Goal: Communication & Community: Answer question/provide support

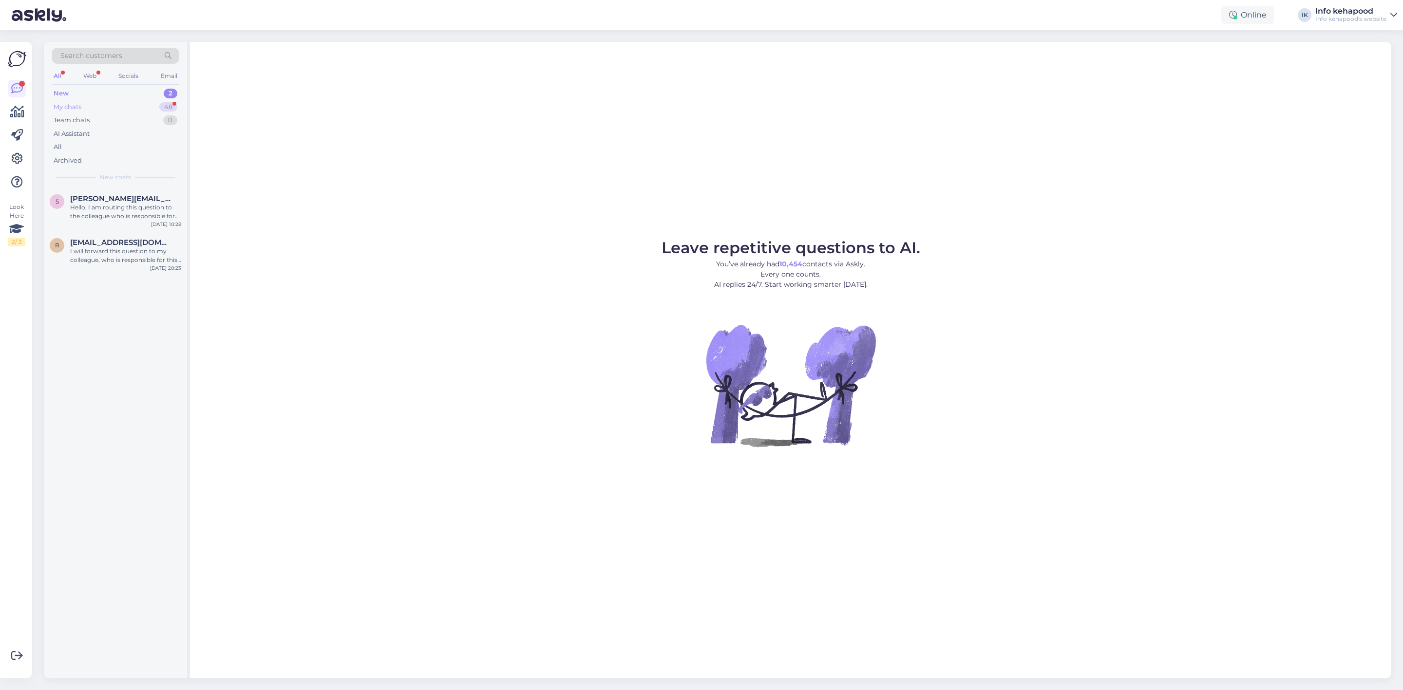
click at [107, 102] on div "My chats 48" at bounding box center [116, 107] width 128 height 14
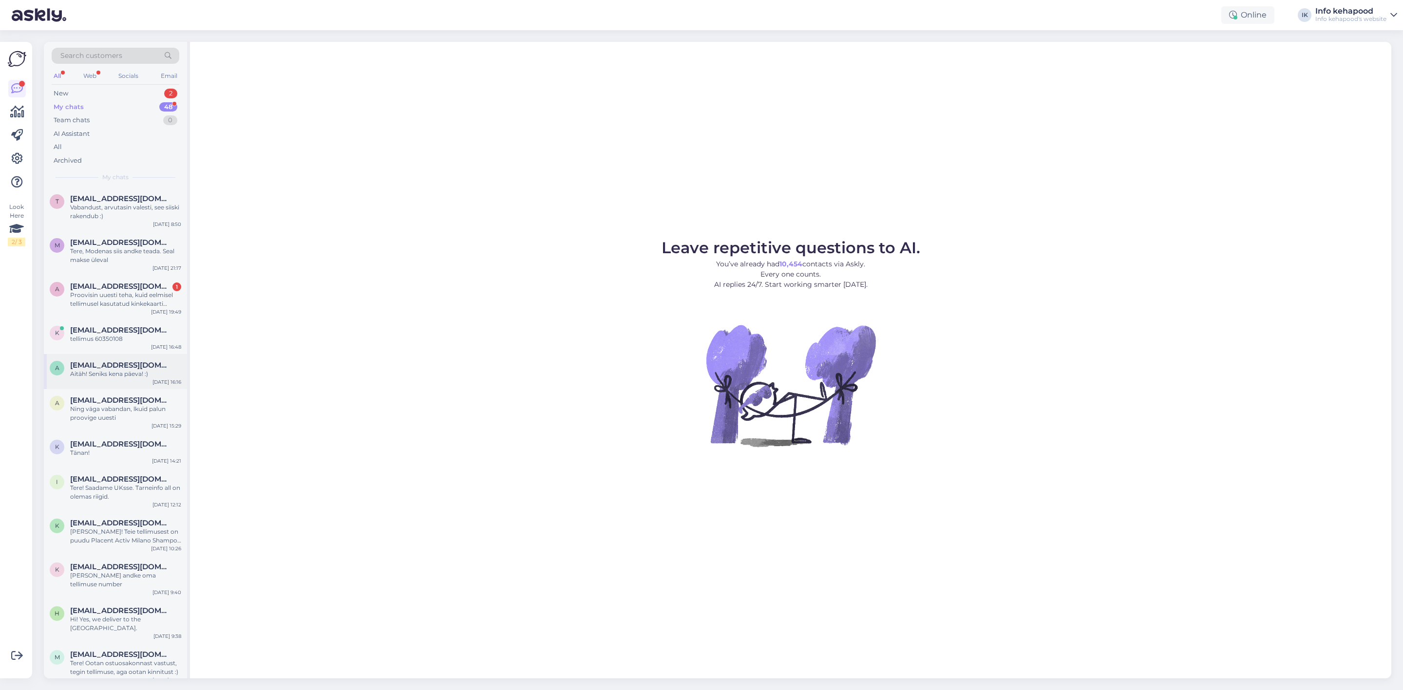
click at [80, 376] on div "Aitäh! Seniks kena päeva! :)" at bounding box center [125, 374] width 111 height 9
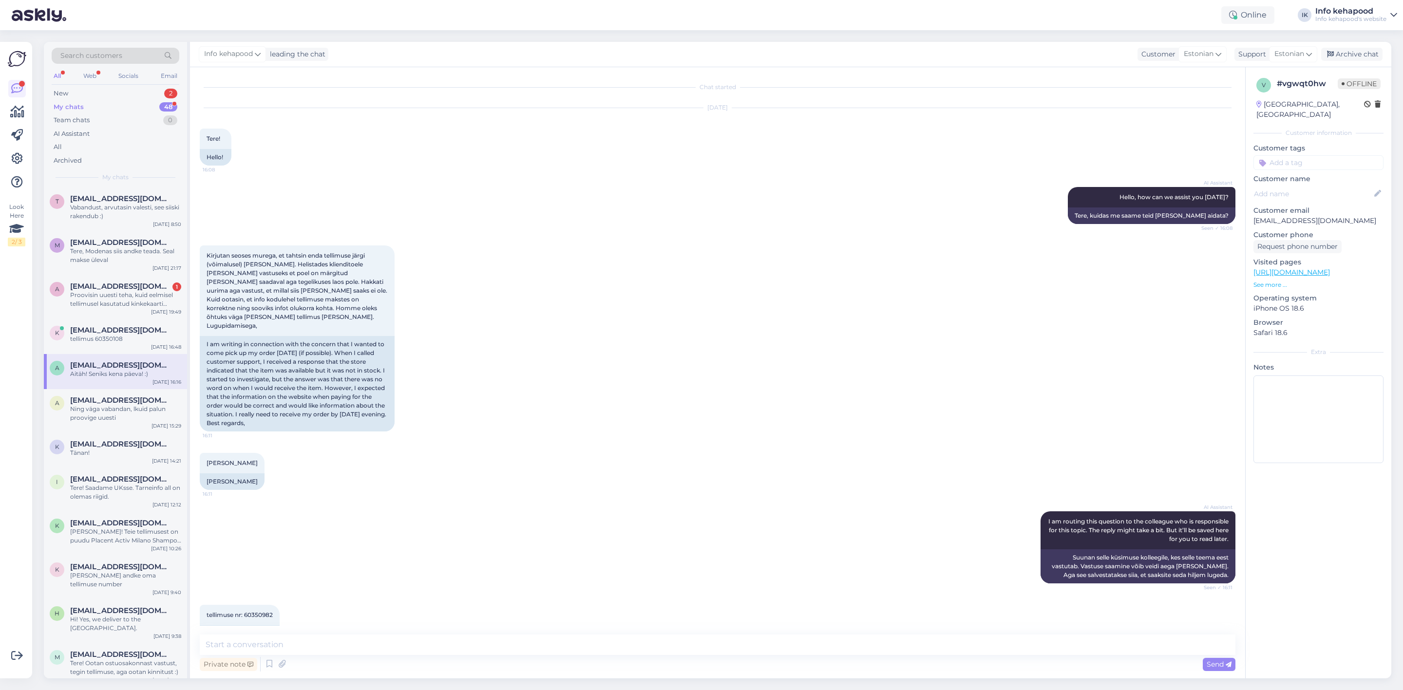
scroll to position [203, 0]
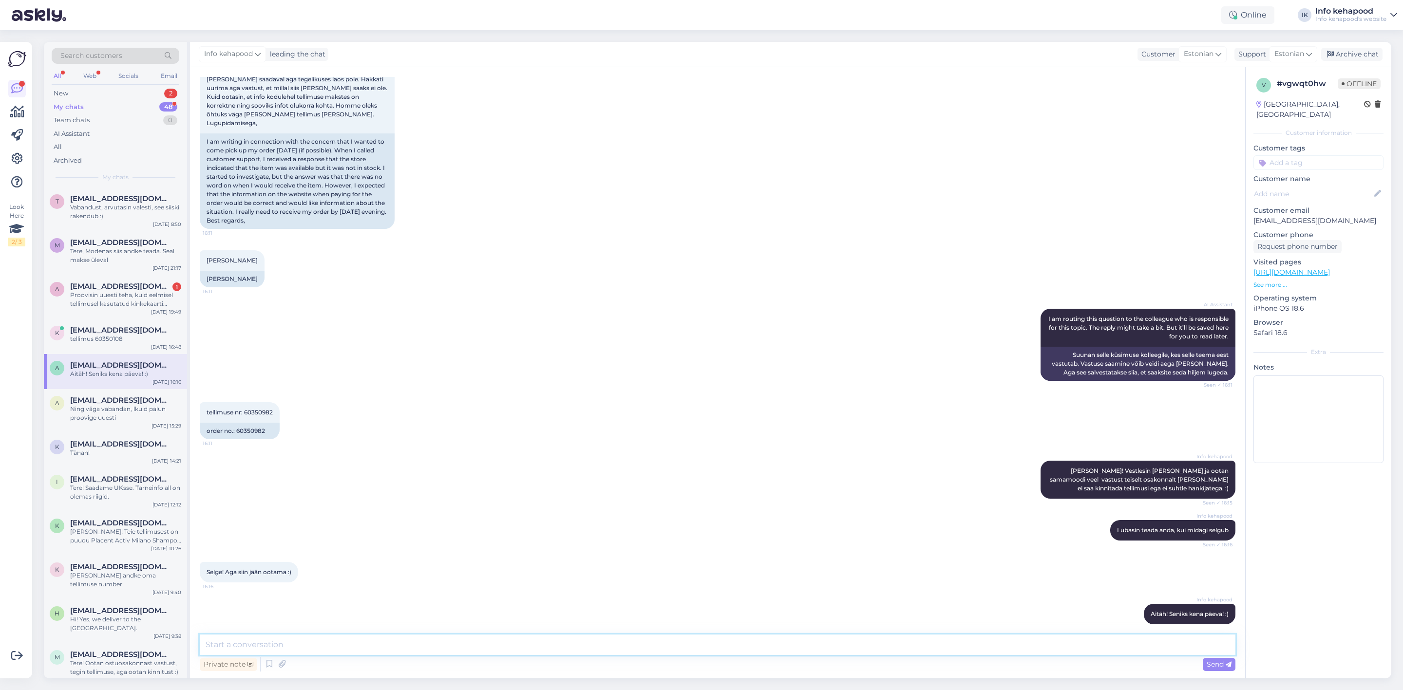
click at [647, 649] on textarea at bounding box center [718, 645] width 1036 height 20
type textarea "[PERSON_NAME]! [PERSON_NAME] ostuosakonnolt vastuse, et küünefreesi tarnimisega…"
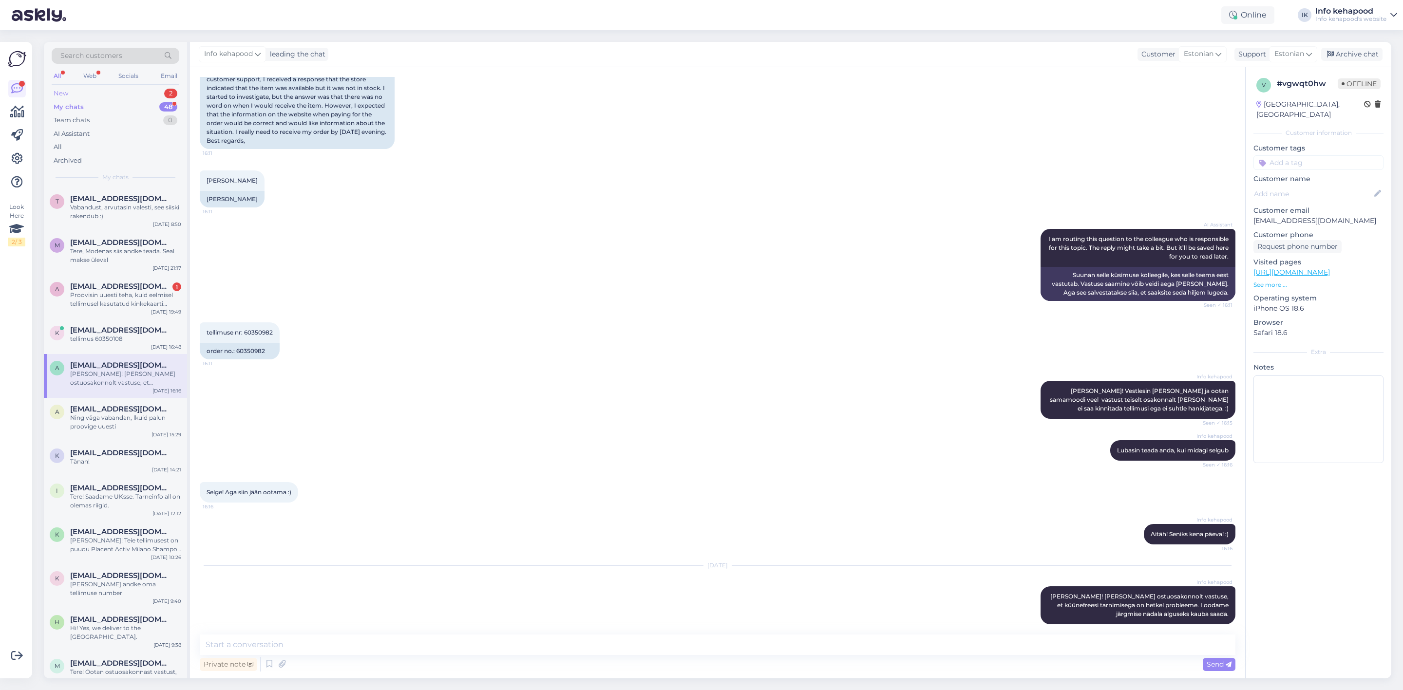
click at [111, 95] on div "New 2" at bounding box center [116, 94] width 128 height 14
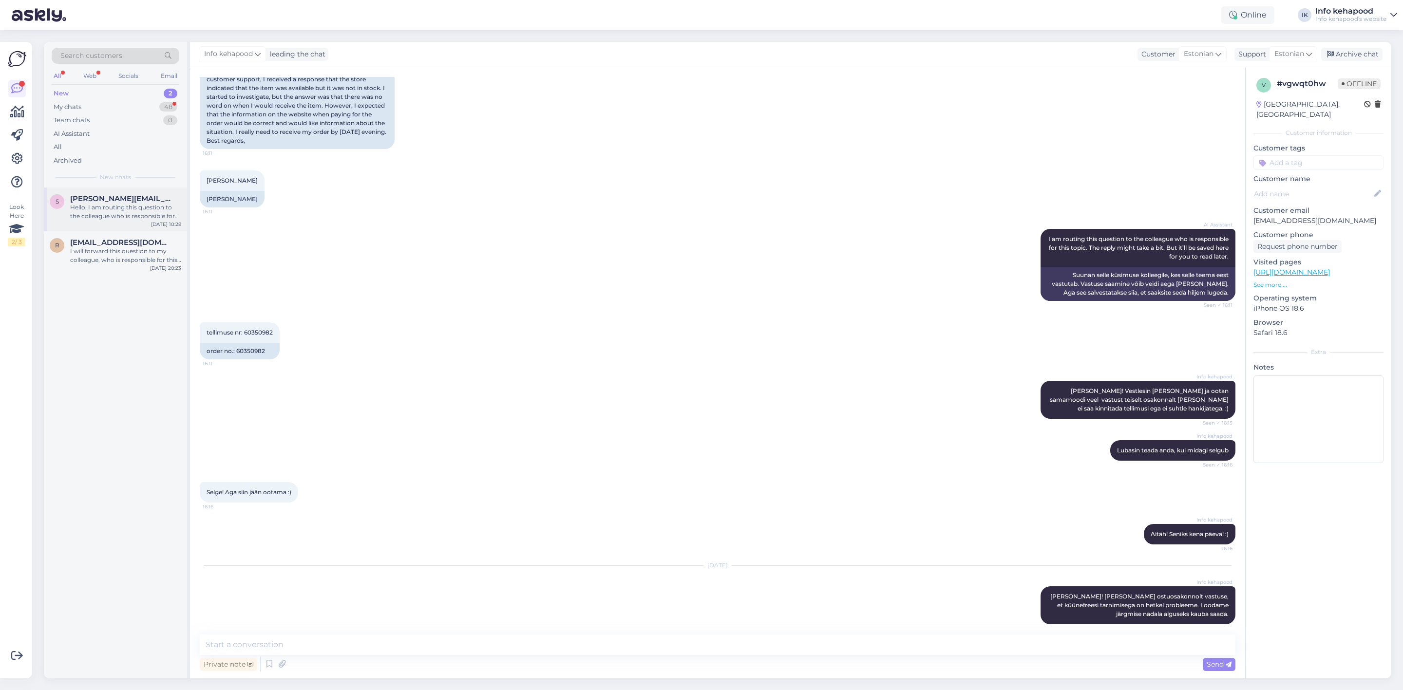
click at [116, 210] on div "Hello, I am routing this question to the colleague who is responsible for this …" at bounding box center [125, 212] width 111 height 18
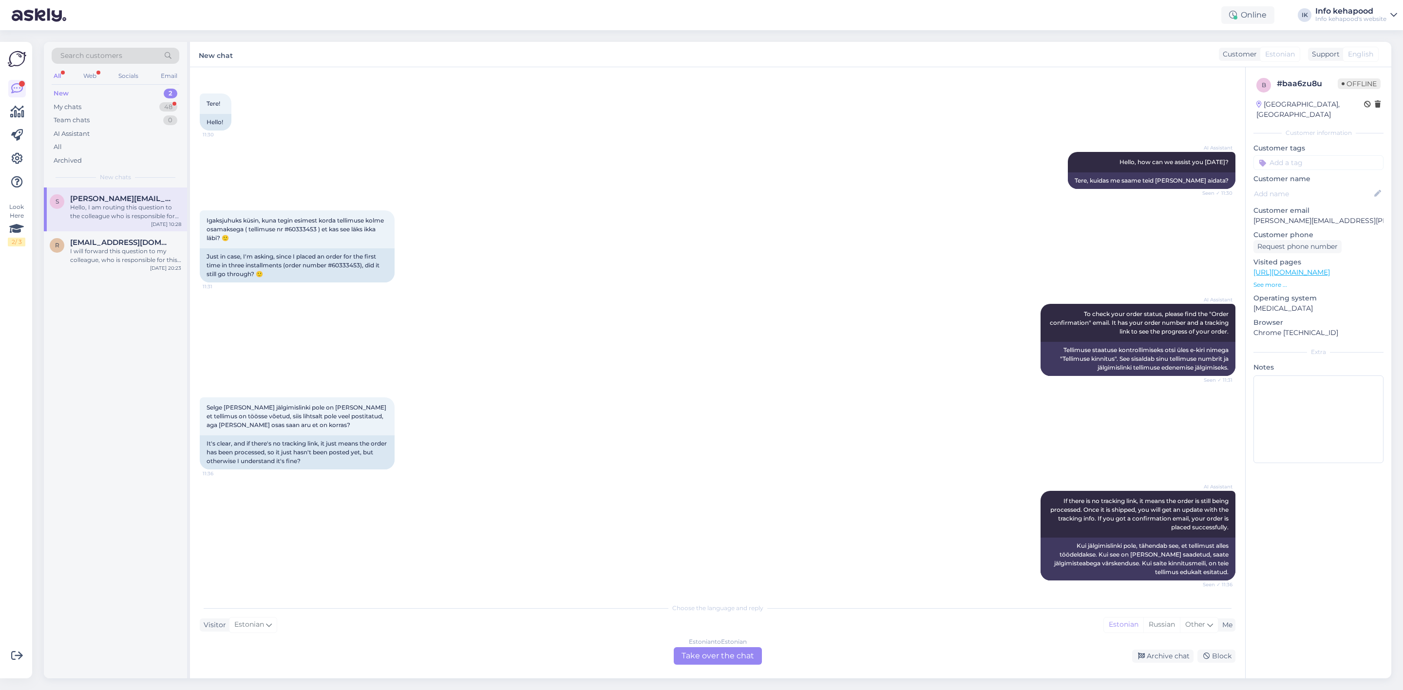
scroll to position [0, 0]
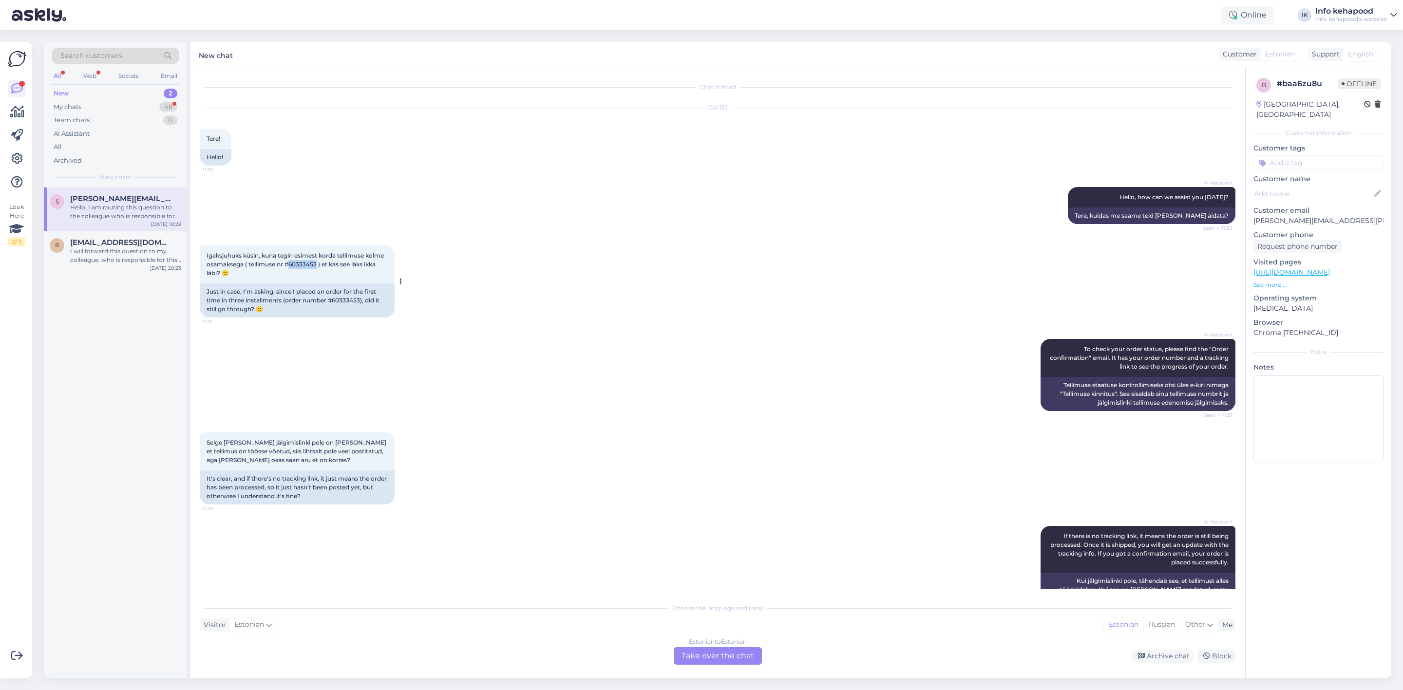
drag, startPoint x: 290, startPoint y: 263, endPoint x: 318, endPoint y: 266, distance: 28.4
click at [318, 266] on span "Igaksjuhuks küsin, kuna tegin esimest korda tellimuse kolme osamaksega ( tellim…" at bounding box center [296, 264] width 179 height 25
copy span "60333453"
click at [712, 647] on div "Choose the language and reply Visitor Estonian Me Estonian Russian Other Estoni…" at bounding box center [718, 631] width 1036 height 67
click at [712, 661] on div "Estonian to Estonian Take over the chat" at bounding box center [718, 657] width 88 height 18
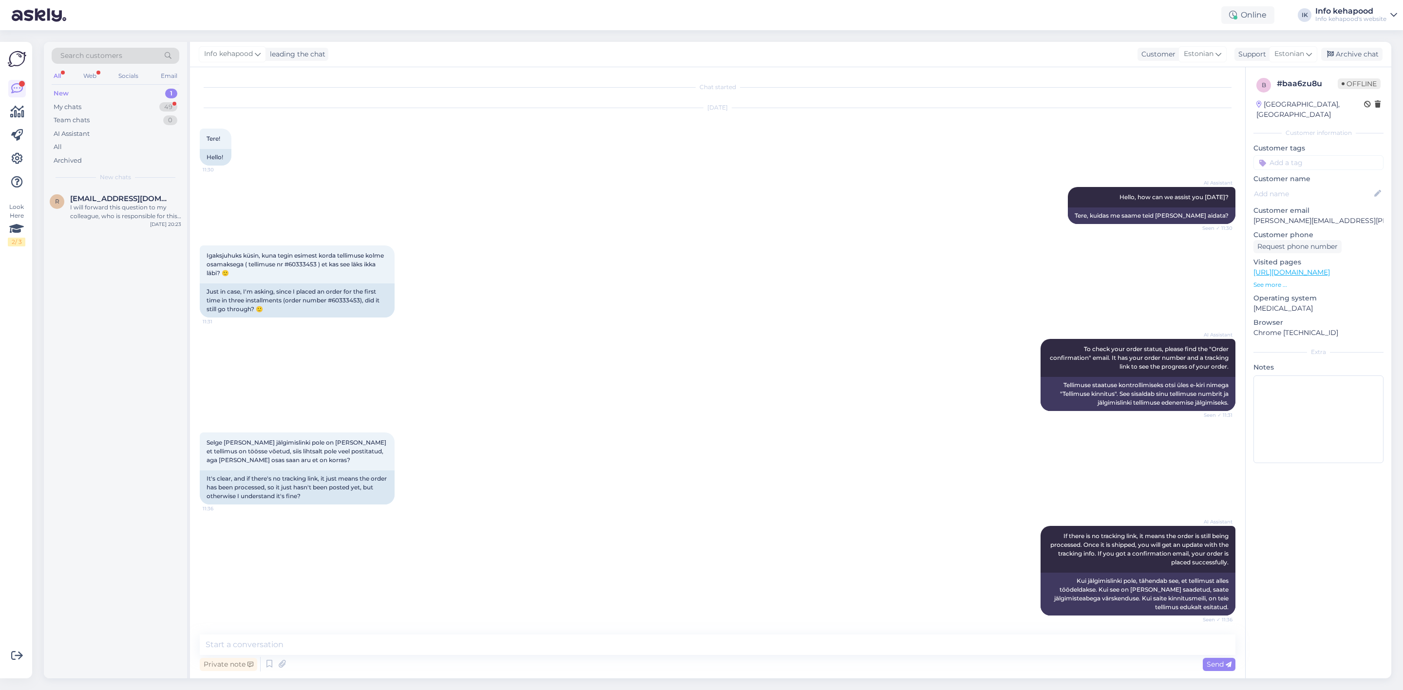
click at [686, 665] on div "Private note Send" at bounding box center [718, 664] width 1036 height 19
click at [681, 653] on textarea at bounding box center [718, 645] width 1036 height 20
type textarea "Tere!"
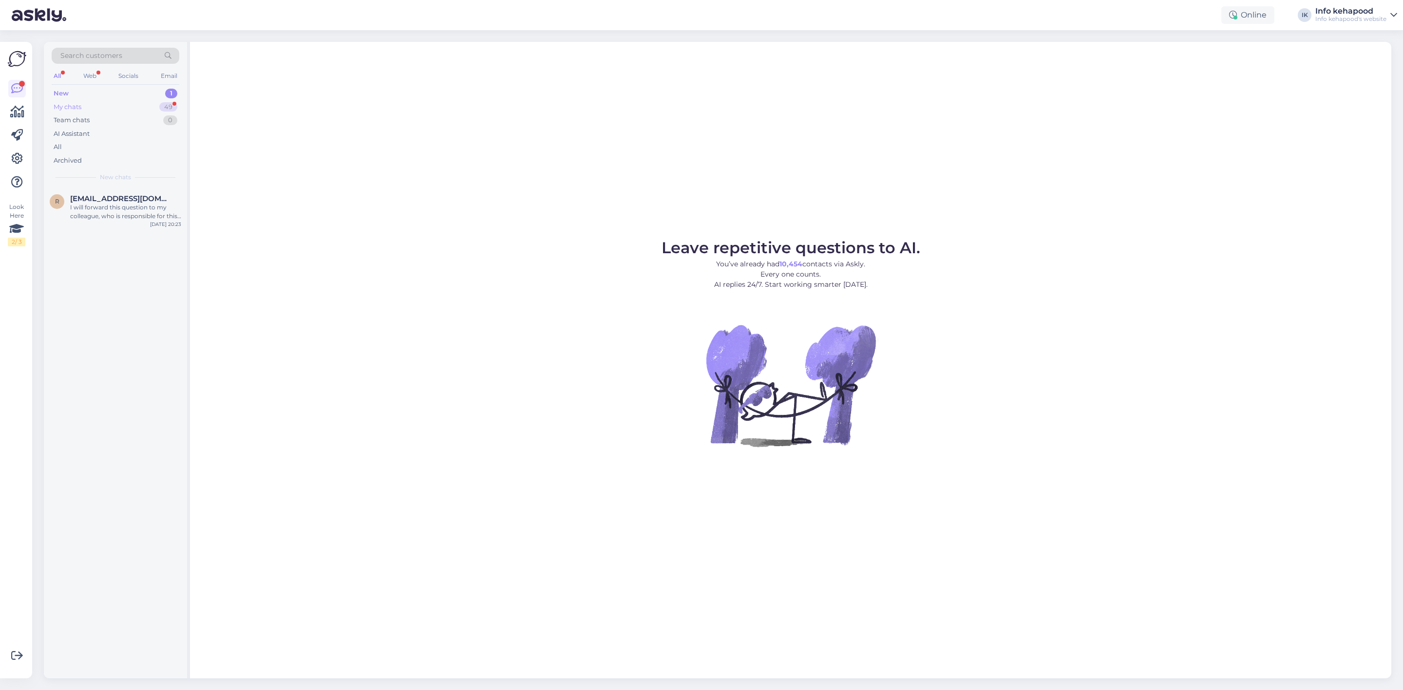
click at [97, 104] on div "My chats 49" at bounding box center [116, 107] width 128 height 14
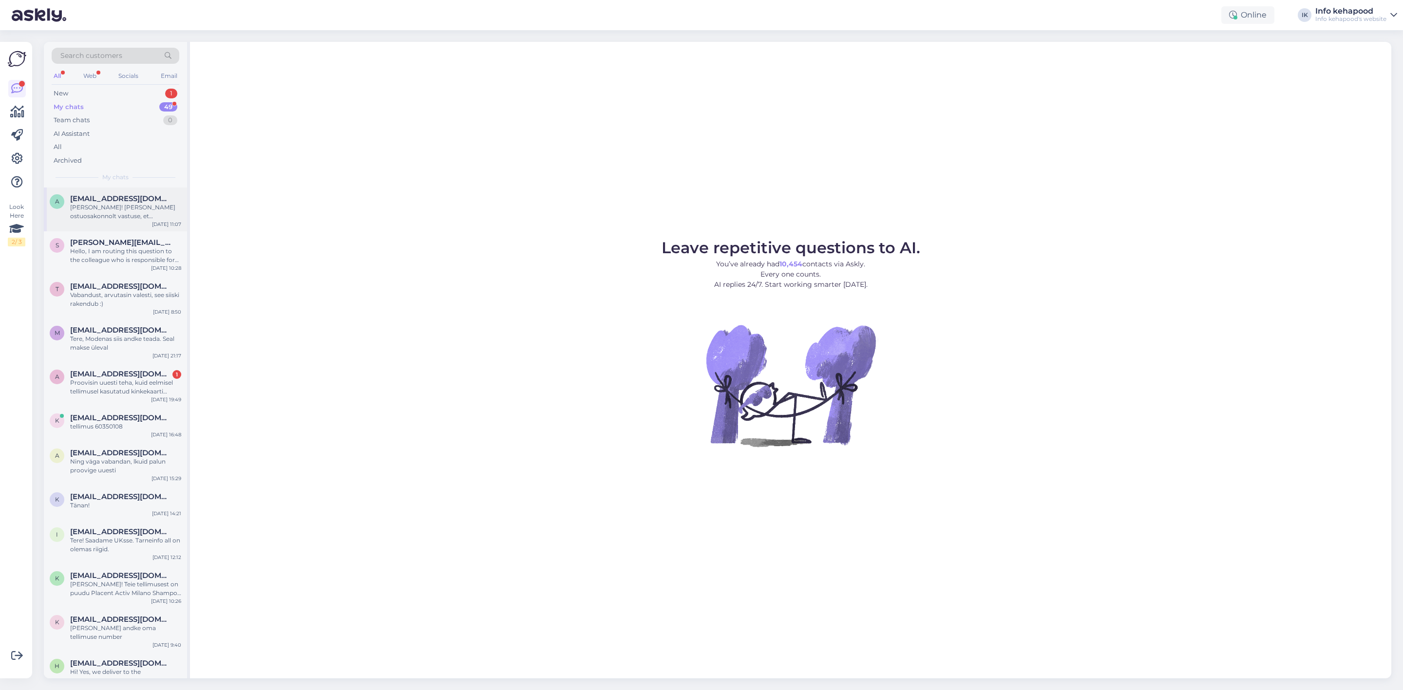
click at [125, 225] on div "a arinakene7@gmail.com Tere Arina! Sain ostuosakonnolt vastuse, et küünefreesi …" at bounding box center [115, 210] width 143 height 44
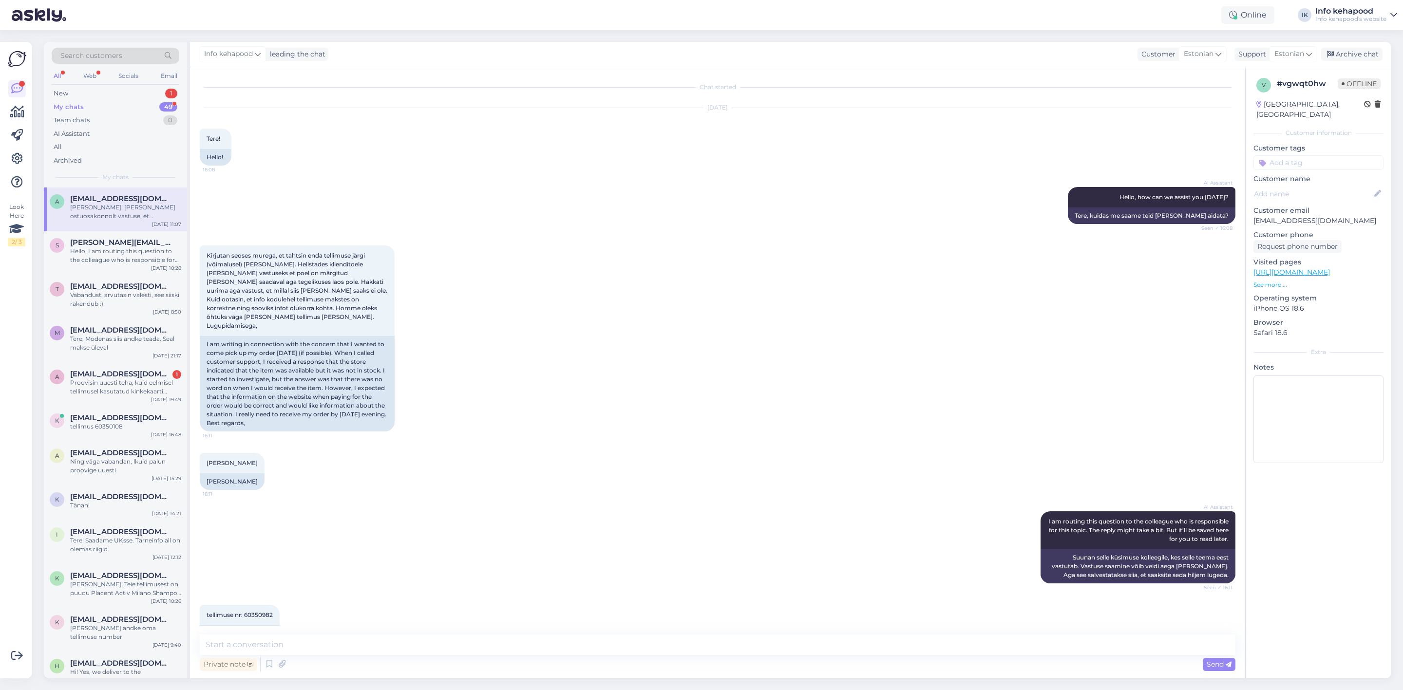
scroll to position [283, 0]
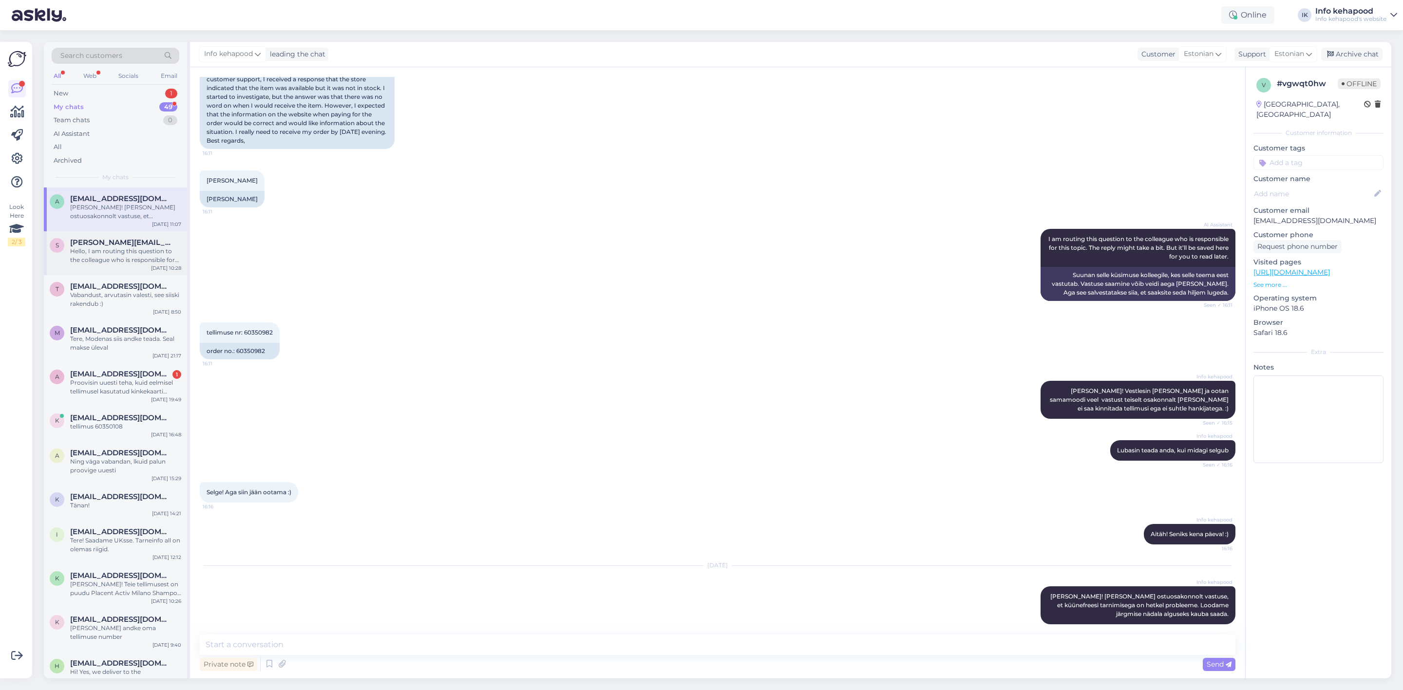
click at [117, 268] on div "s sandra.sall@mail.ee Hello, I am routing this question to the colleague who is…" at bounding box center [115, 253] width 143 height 44
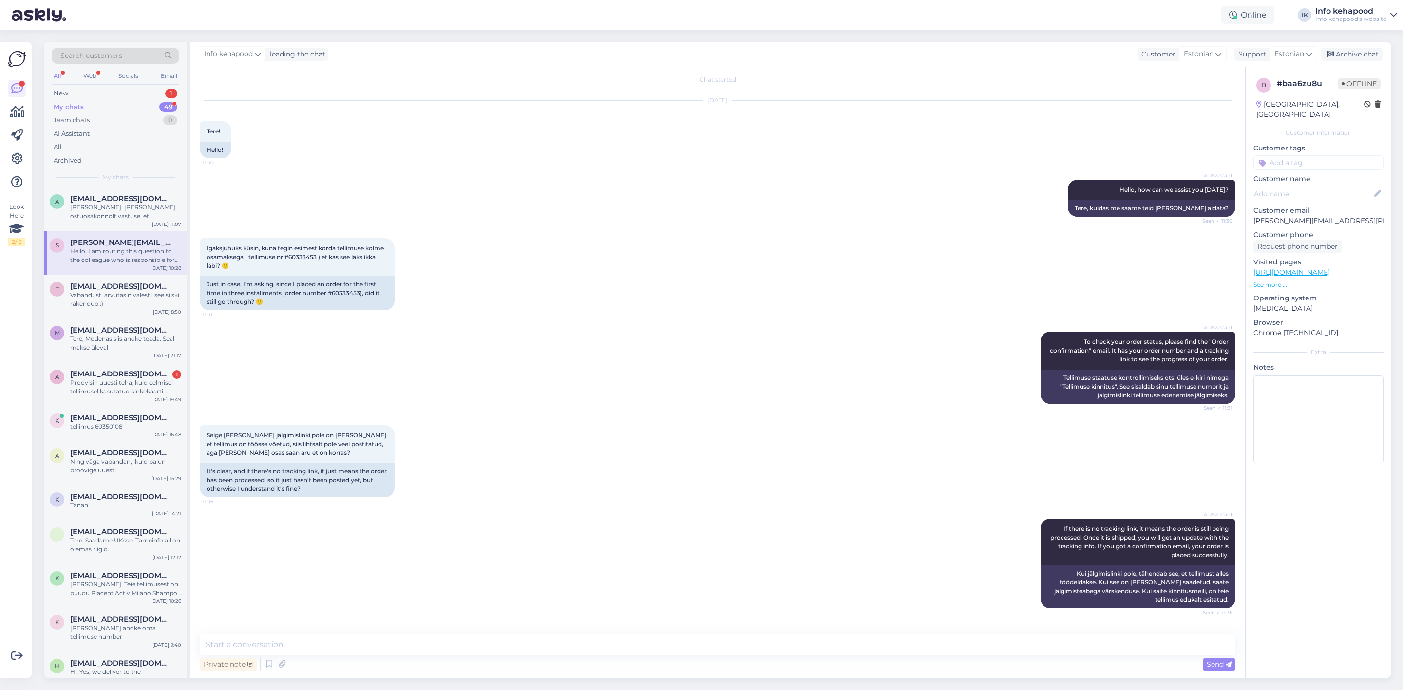
scroll to position [0, 0]
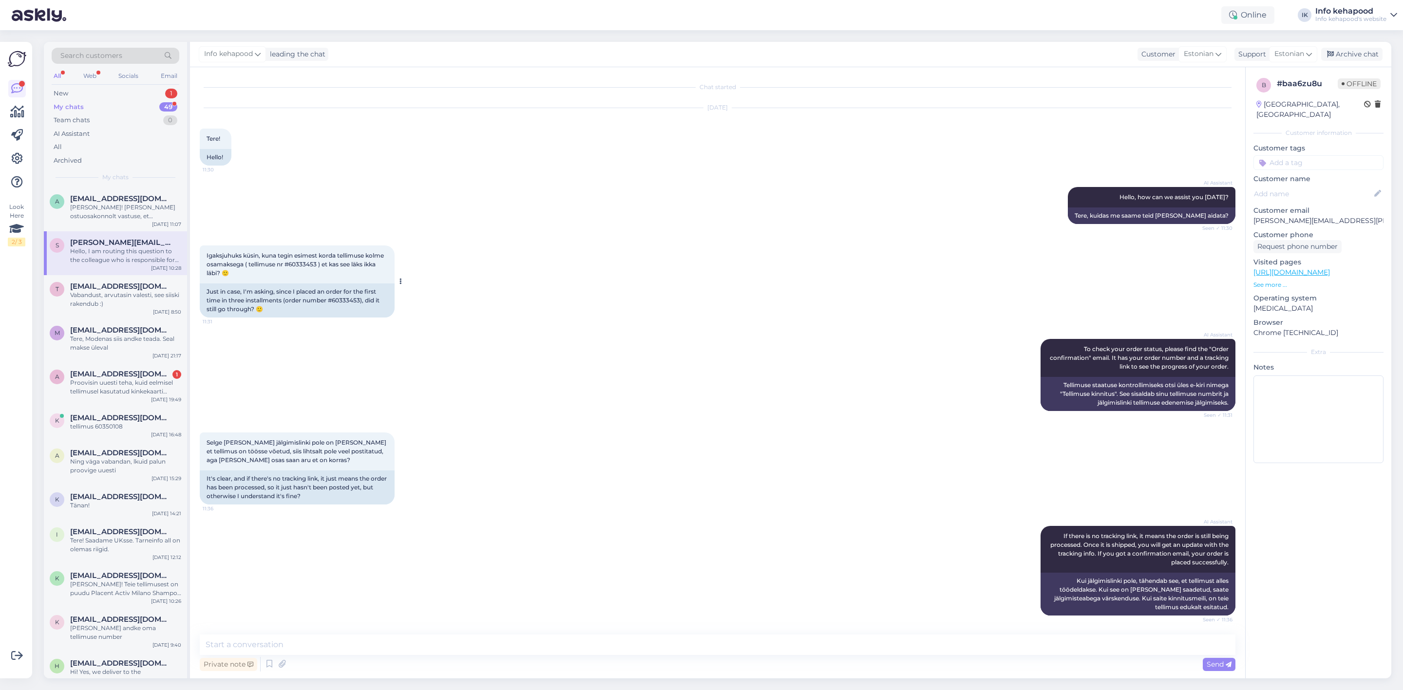
drag, startPoint x: 288, startPoint y: 263, endPoint x: 308, endPoint y: 269, distance: 20.6
click at [299, 267] on span "Igaksjuhuks küsin, kuna tegin esimest korda tellimuse kolme osamaksega ( tellim…" at bounding box center [296, 264] width 179 height 25
click at [308, 269] on div "Igaksjuhuks küsin, kuna tegin esimest korda tellimuse kolme osamaksega ( tellim…" at bounding box center [297, 265] width 195 height 38
drag, startPoint x: 308, startPoint y: 270, endPoint x: 303, endPoint y: 266, distance: 7.0
click at [303, 266] on div "Igaksjuhuks küsin, kuna tegin esimest korda tellimuse kolme osamaksega ( tellim…" at bounding box center [297, 265] width 195 height 38
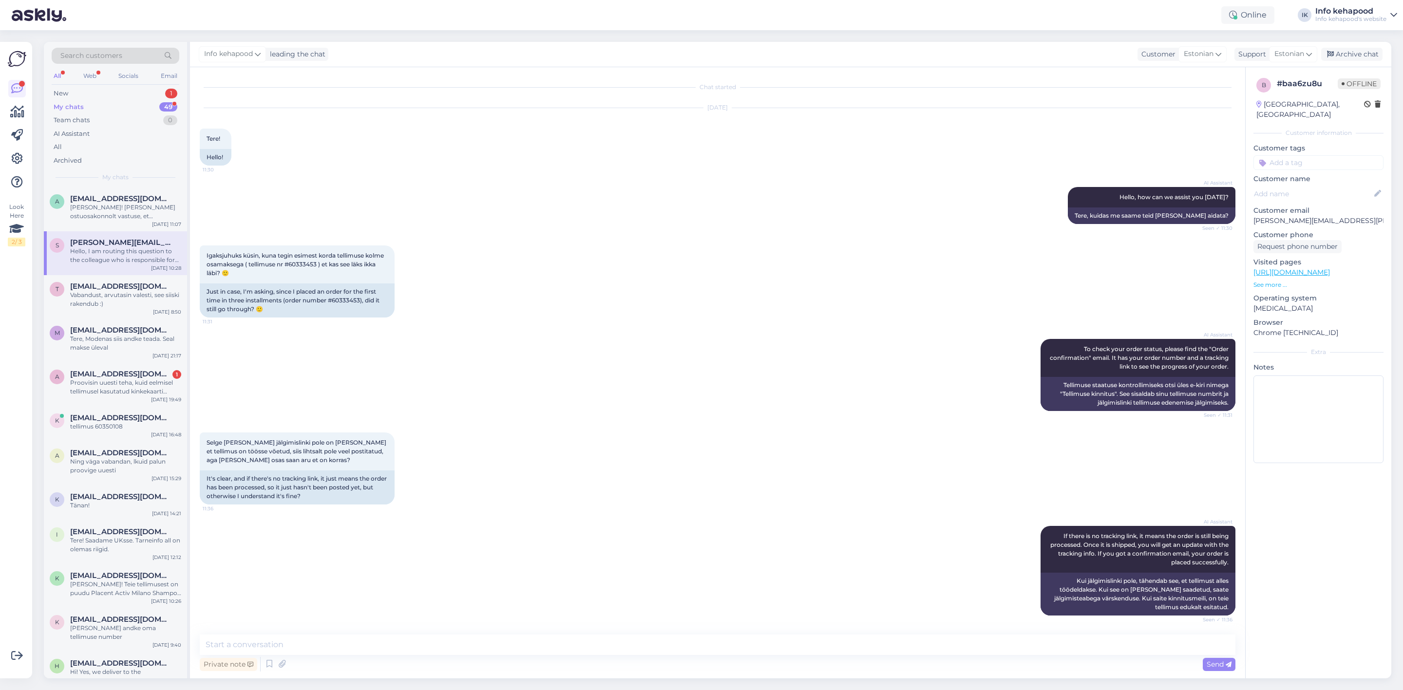
click at [258, 325] on div "Igaksjuhuks küsin, kuna tegin esimest korda tellimuse kolme osamaksega ( tellim…" at bounding box center [718, 282] width 1036 height 94
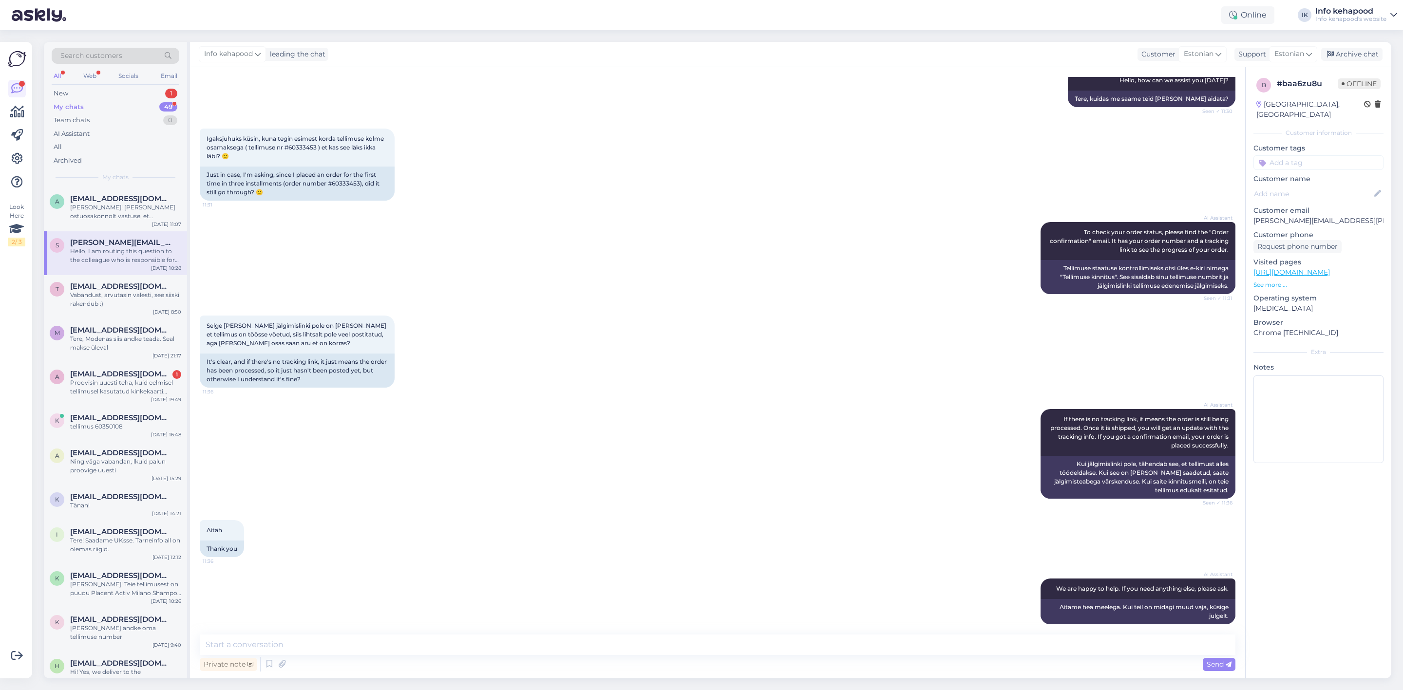
scroll to position [146, 0]
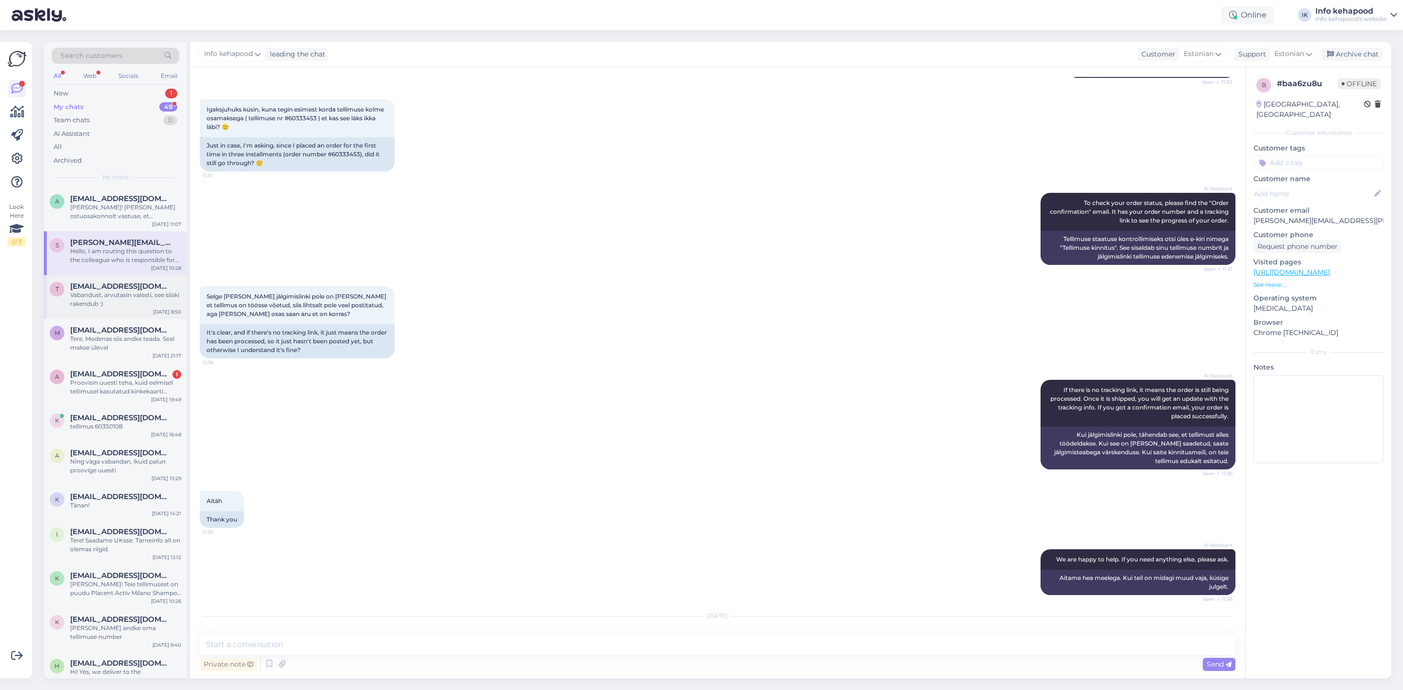
click at [101, 278] on div "t tiina.kiik@gmail.com Vabandust, arvutasin valesti, see siiski rakendub :) Aug…" at bounding box center [115, 297] width 143 height 44
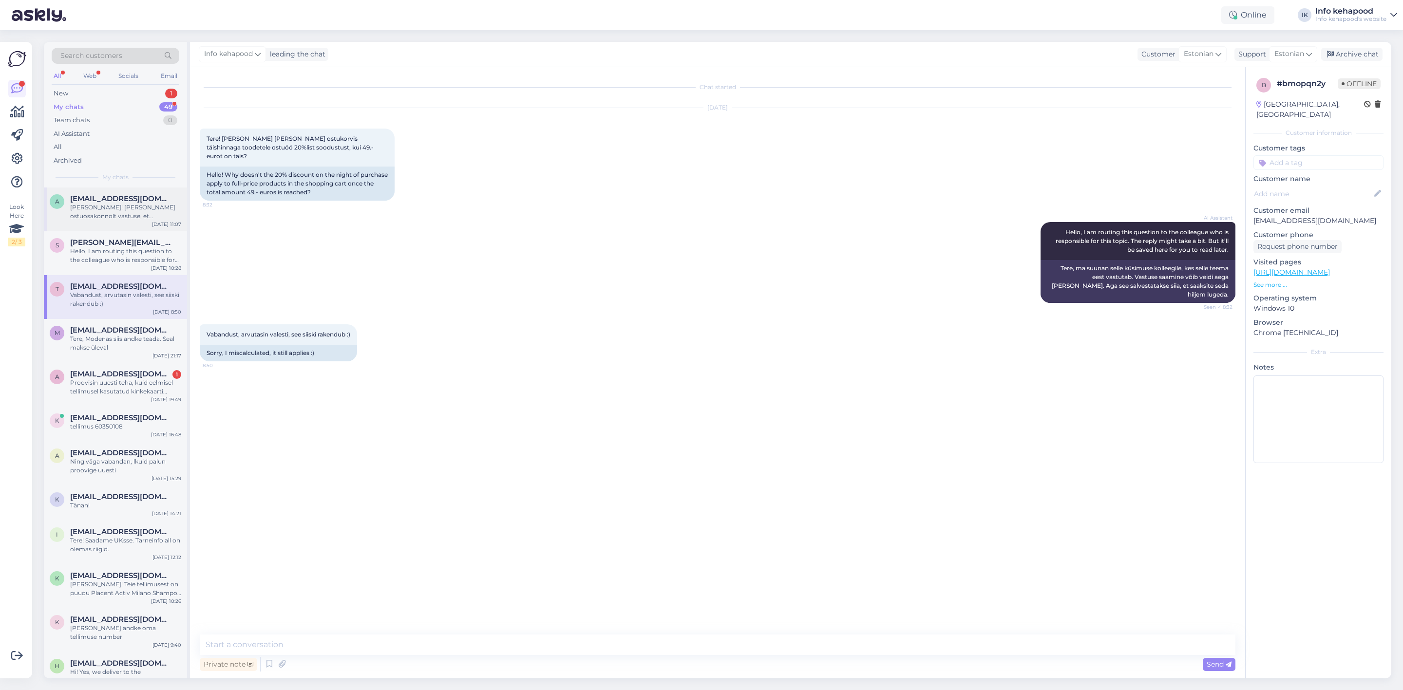
click at [115, 211] on div "[PERSON_NAME]! [PERSON_NAME] ostuosakonnolt vastuse, et küünefreesi tarnimisega…" at bounding box center [125, 212] width 111 height 18
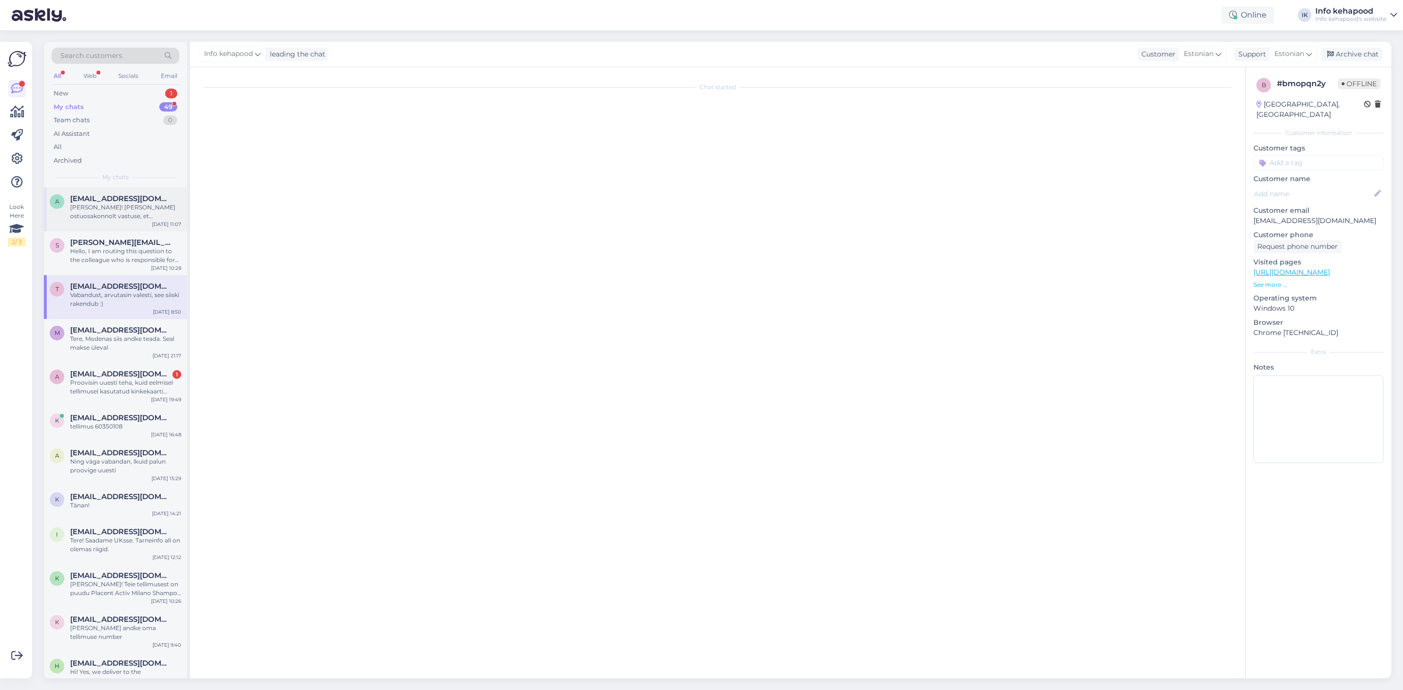
scroll to position [283, 0]
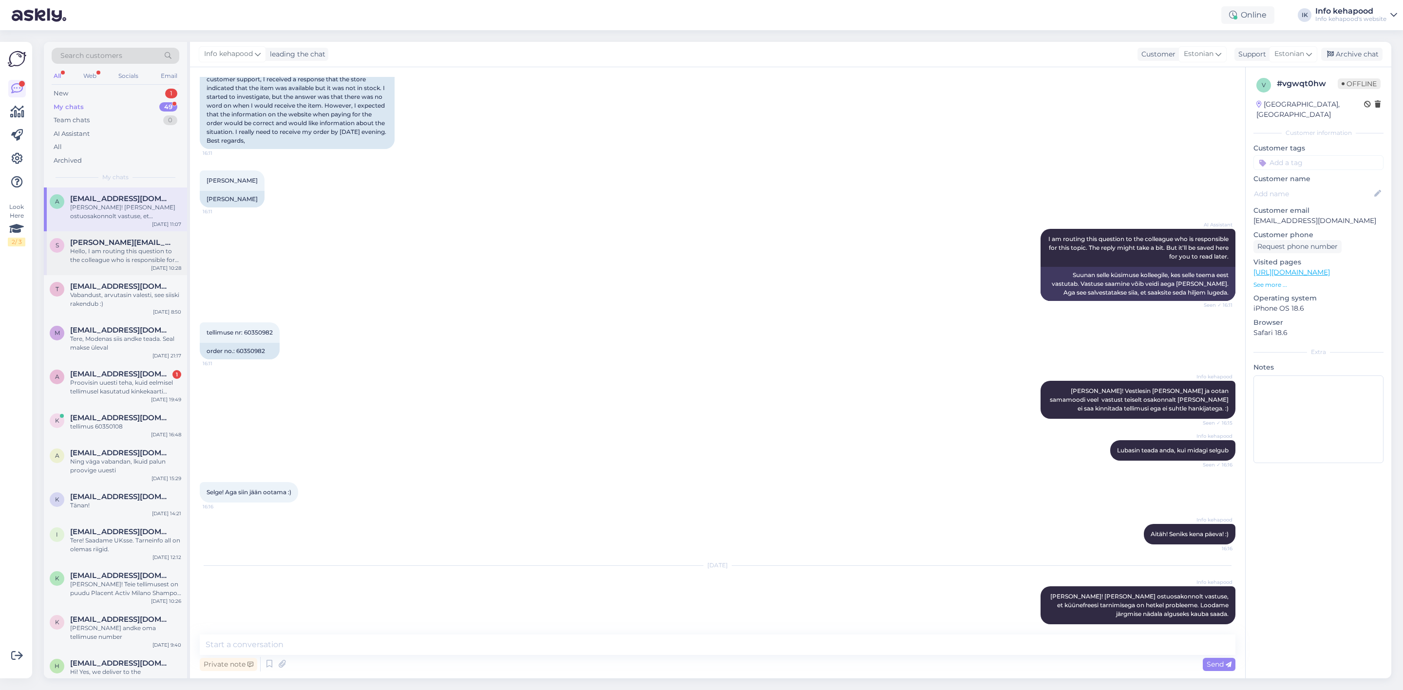
click at [107, 253] on div "Hello, I am routing this question to the colleague who is responsible for this …" at bounding box center [125, 256] width 111 height 18
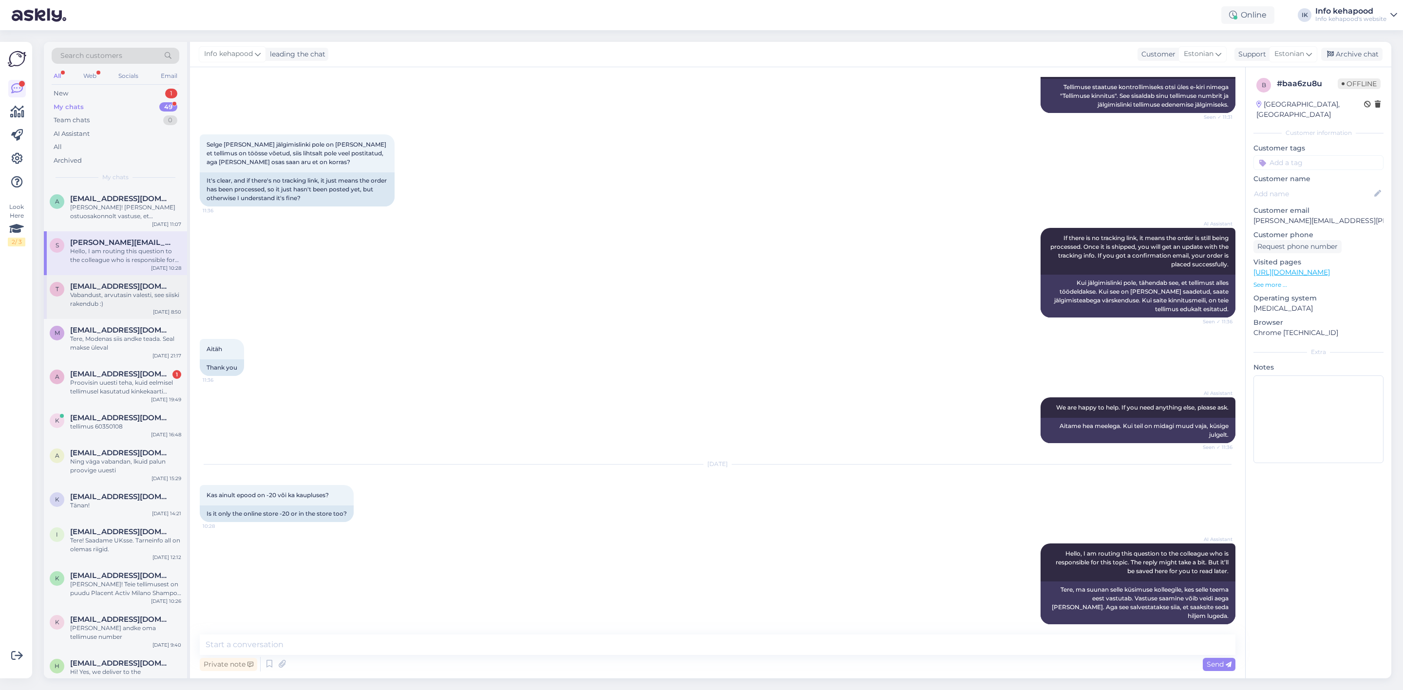
click at [94, 305] on div "Vabandust, arvutasin valesti, see siiski rakendub :)" at bounding box center [125, 300] width 111 height 18
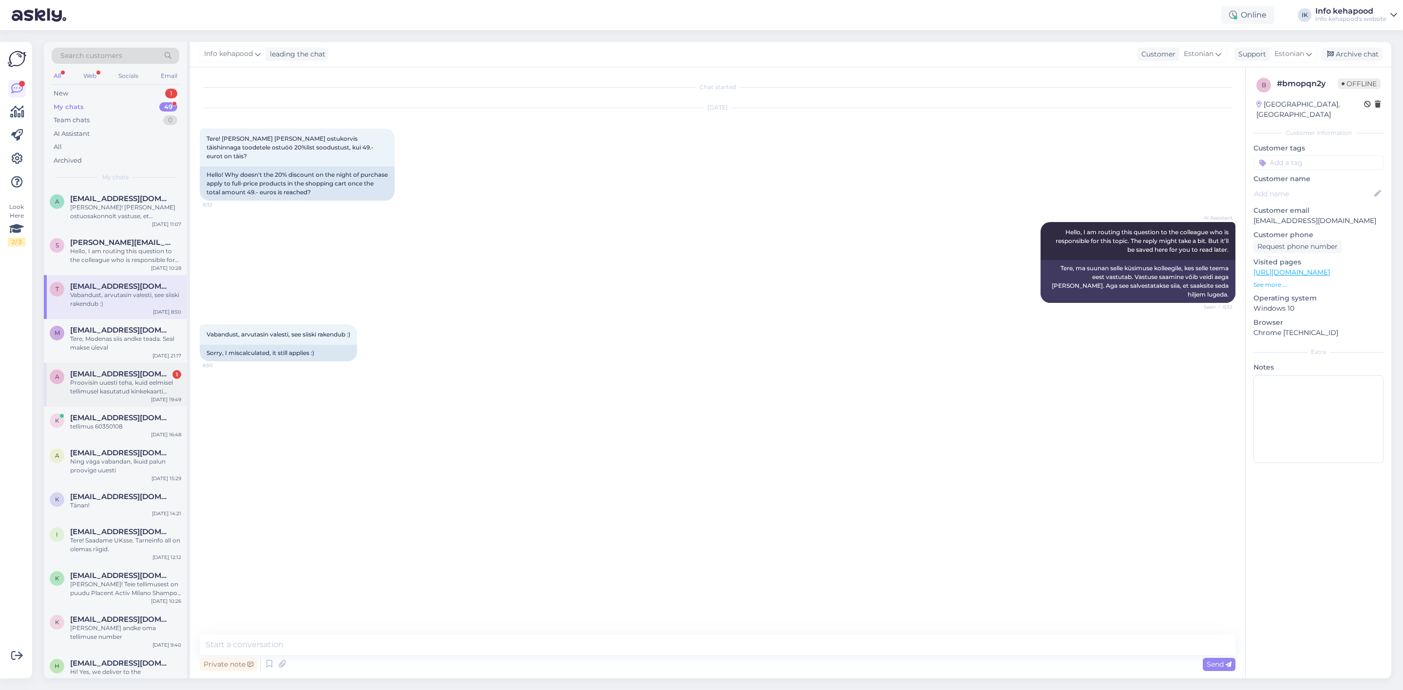
click at [92, 399] on div "a annelimusto@gmail.com 1 Proovisin uuesti teha, kuid eelmisel tellimusel kasut…" at bounding box center [115, 385] width 143 height 44
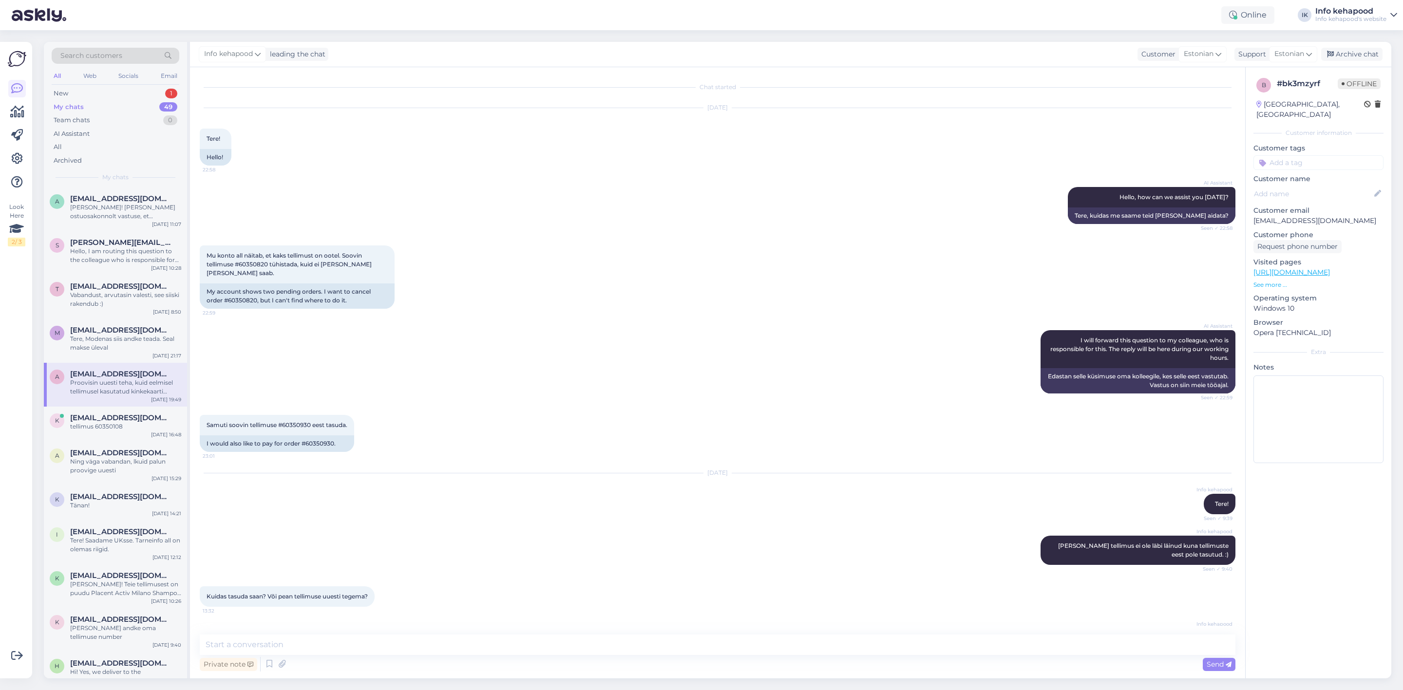
scroll to position [126, 0]
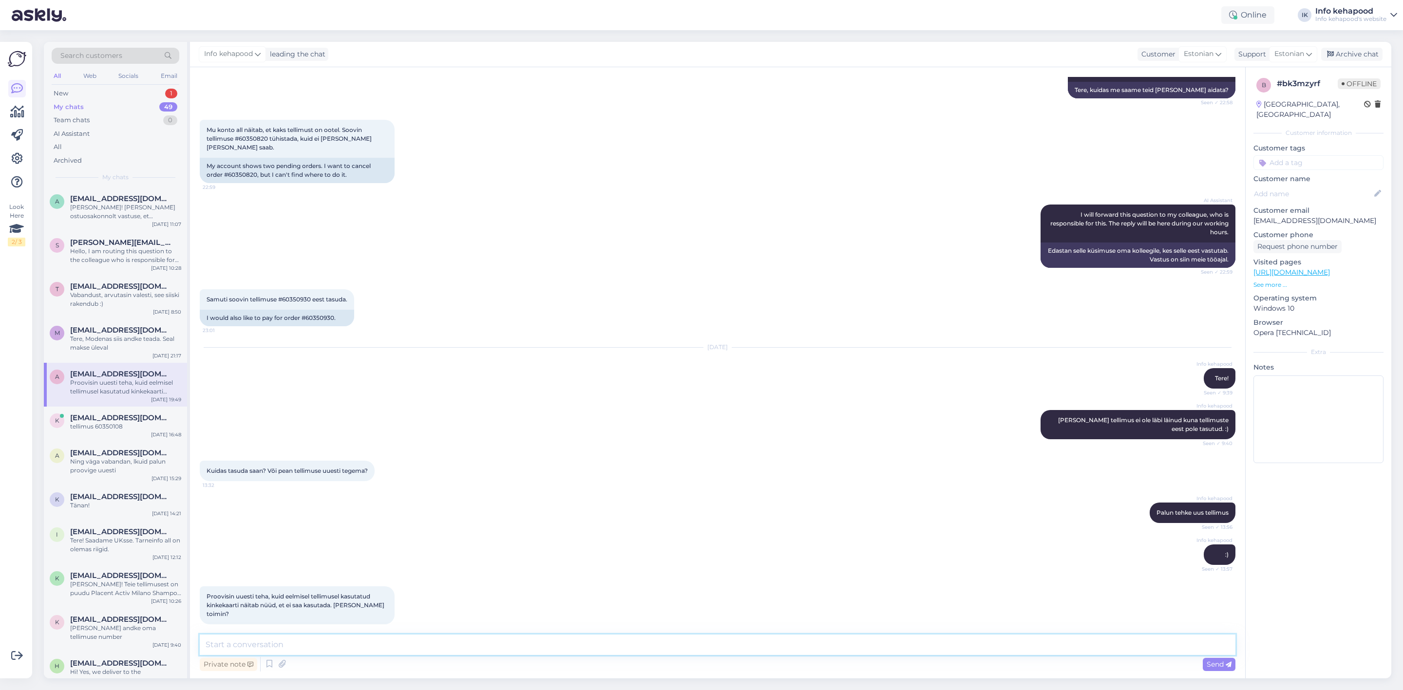
click at [458, 636] on textarea at bounding box center [718, 645] width 1036 height 20
drag, startPoint x: 208, startPoint y: 595, endPoint x: 425, endPoint y: 629, distance: 219.9
click at [425, 629] on div "Chat started Aug 27 2025 Tere! 22:58 Hello! AI Assistant Hello, how can we assi…" at bounding box center [717, 372] width 1055 height 611
click at [513, 492] on div "Info kehapood Palun tehke uus tellimus Seen ✓ 13:56" at bounding box center [718, 513] width 1036 height 42
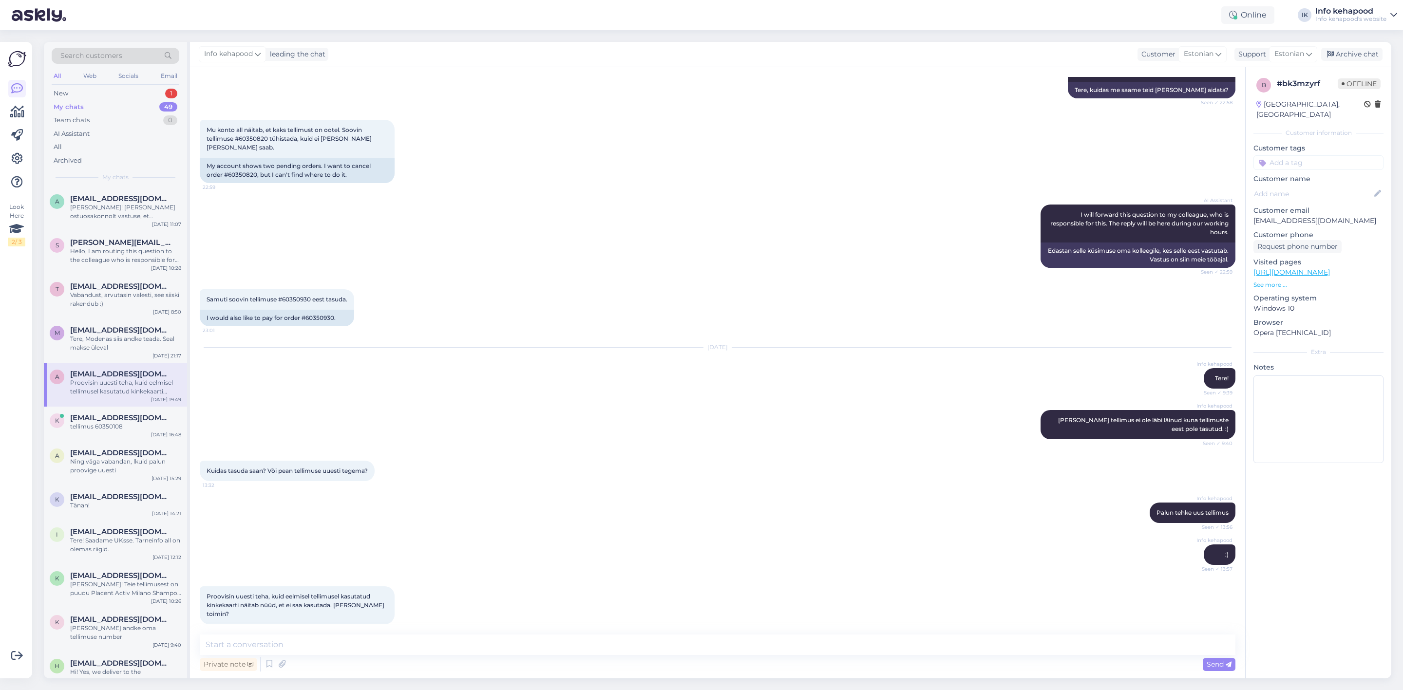
click at [511, 486] on div "Kuidas tasuda saan? Või pean tellimuse uuesti tegema? 13:32" at bounding box center [718, 471] width 1036 height 42
click at [557, 504] on div "Info kehapood Palun tehke uus tellimus Seen ✓ 13:56" at bounding box center [718, 513] width 1036 height 42
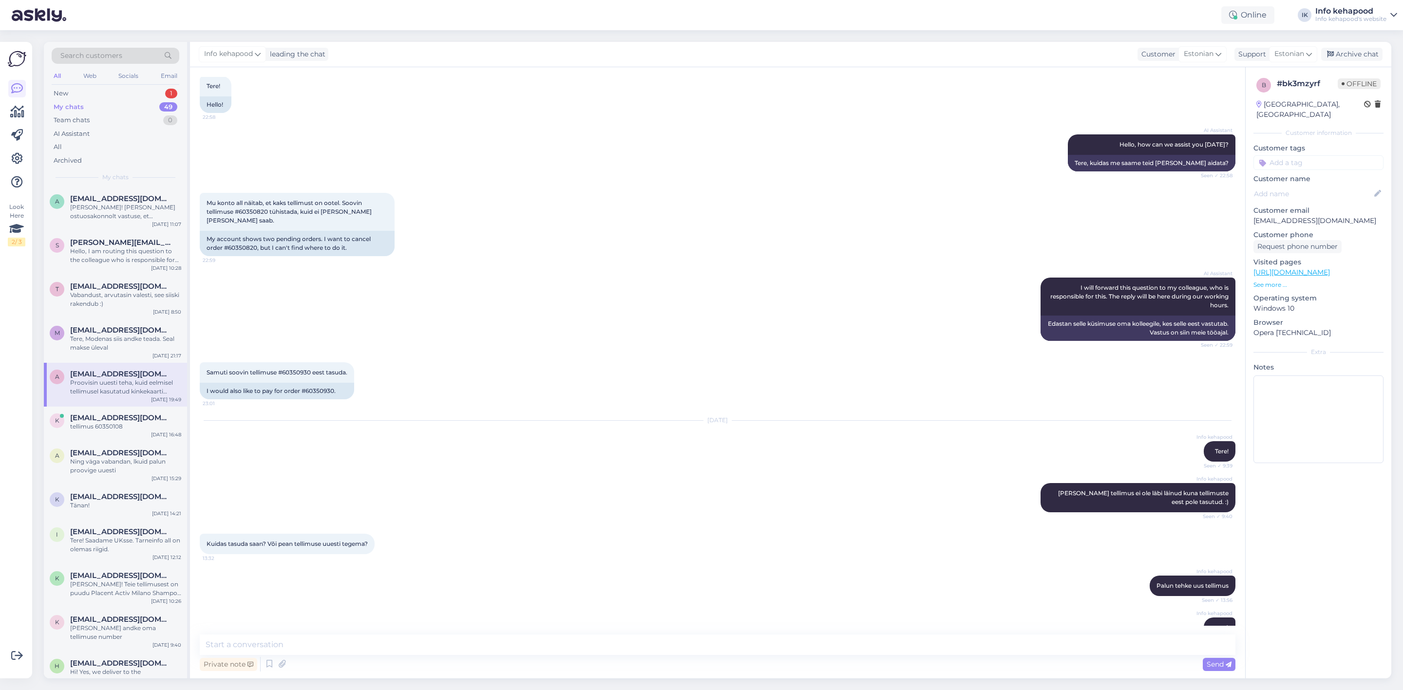
click at [566, 678] on div "Chat started Aug 27 2025 Tere! 22:58 Hello! AI Assistant Hello, how can we assi…" at bounding box center [717, 372] width 1055 height 611
click at [555, 659] on div "Private note Send" at bounding box center [718, 664] width 1036 height 19
click at [551, 643] on textarea at bounding box center [718, 645] width 1036 height 20
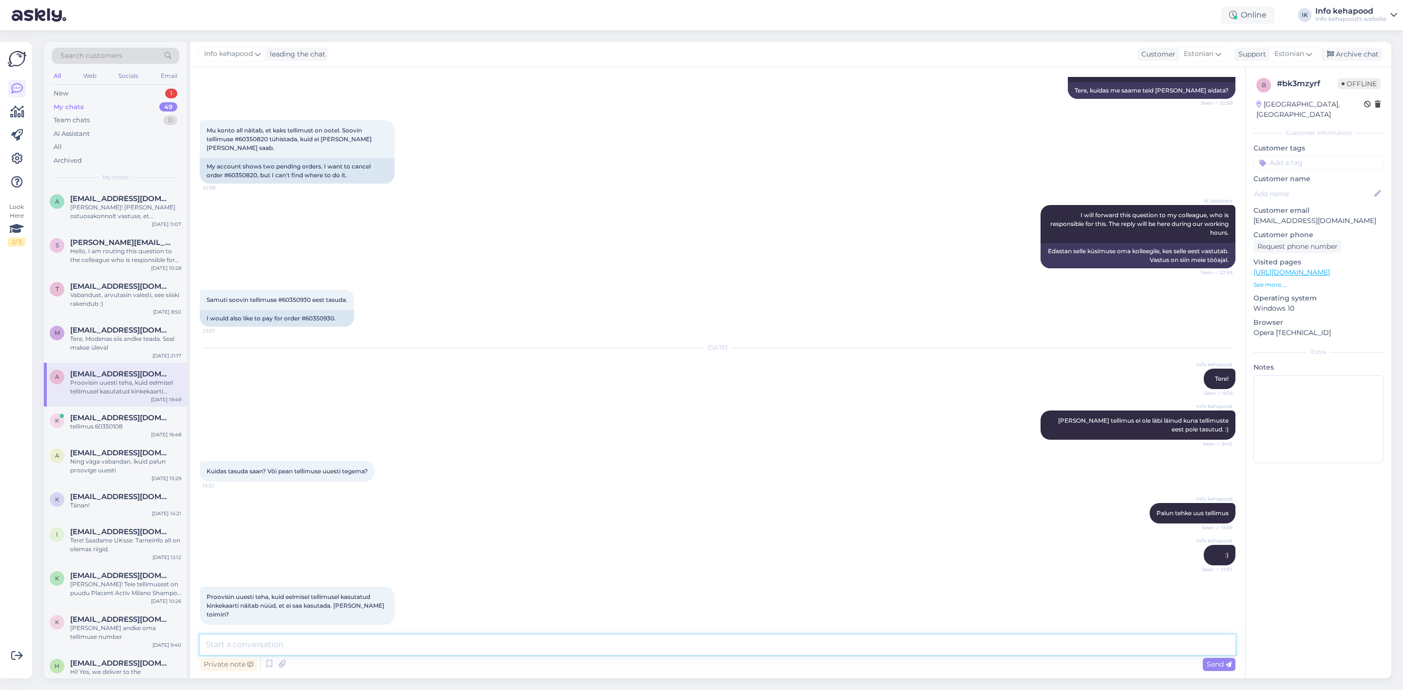
scroll to position [126, 0]
type textarea "Palun saatke meile kinkekaardi kood. :) Vaatame milles viga"
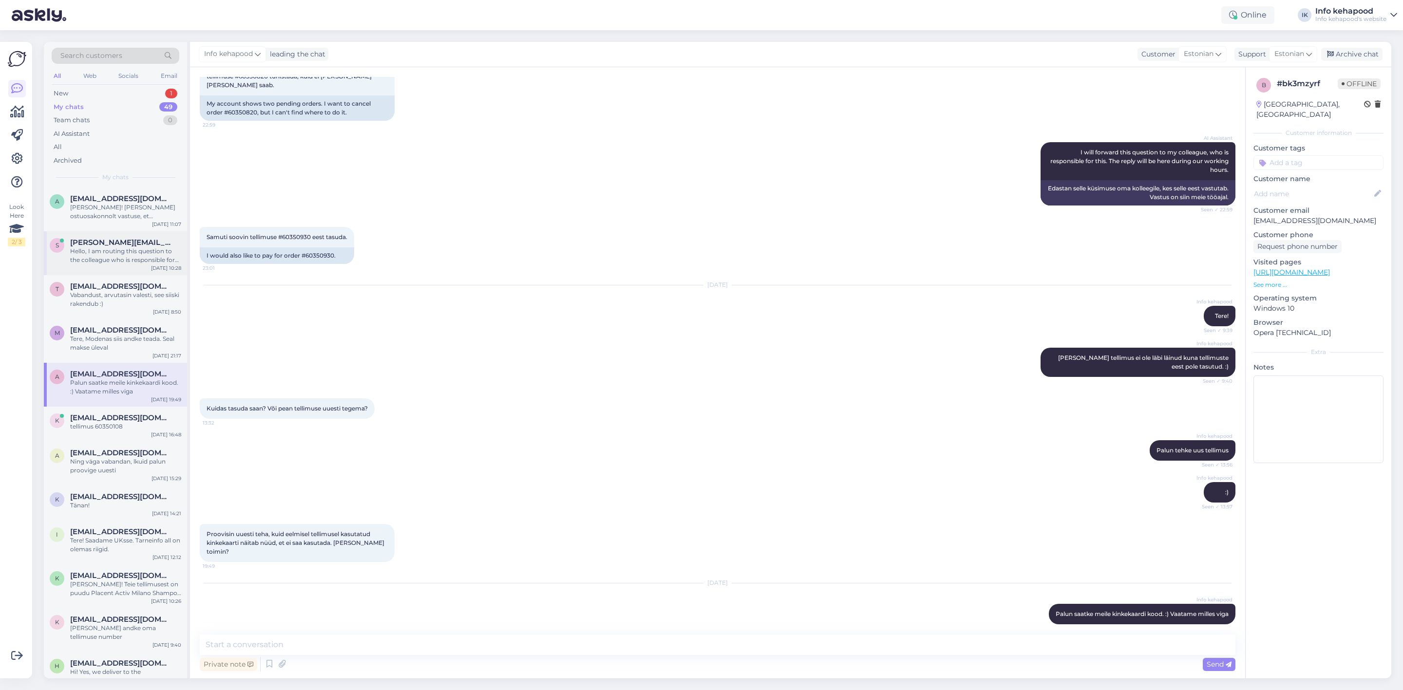
click at [104, 257] on div "Hello, I am routing this question to the colleague who is responsible for this …" at bounding box center [125, 256] width 111 height 18
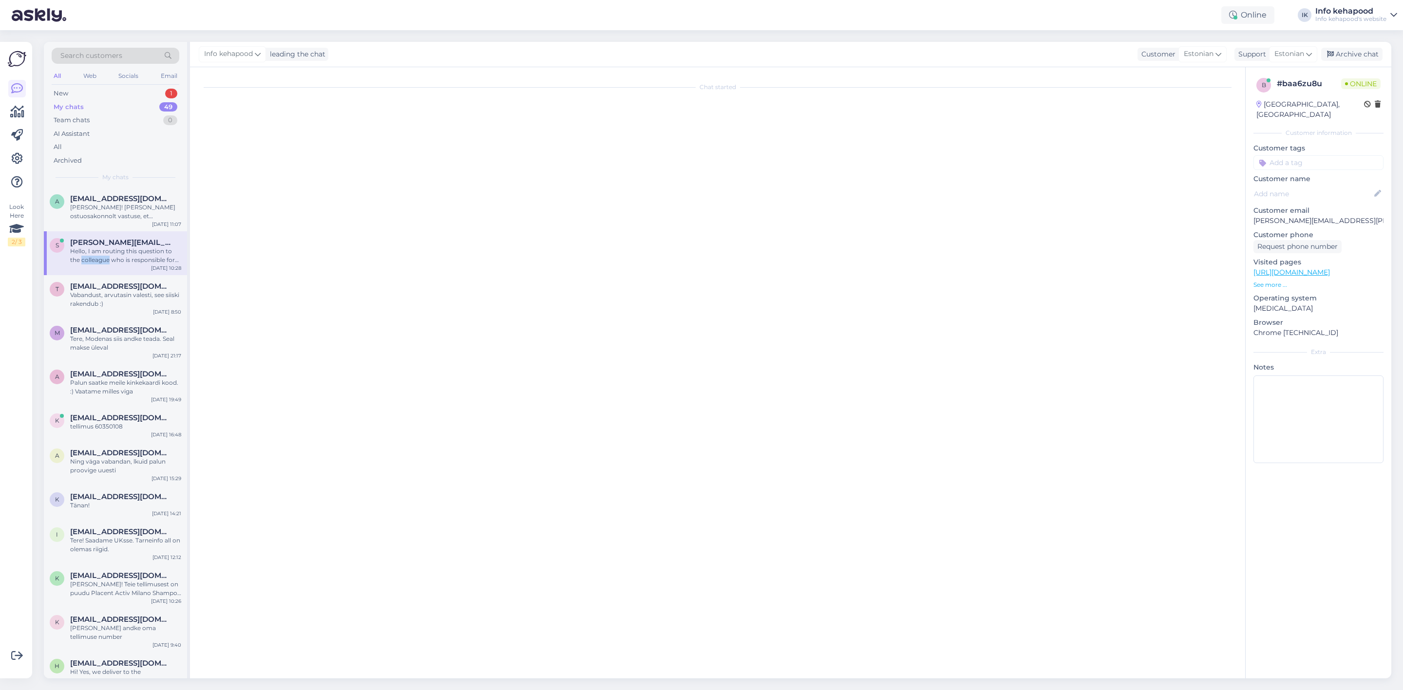
scroll to position [0, 0]
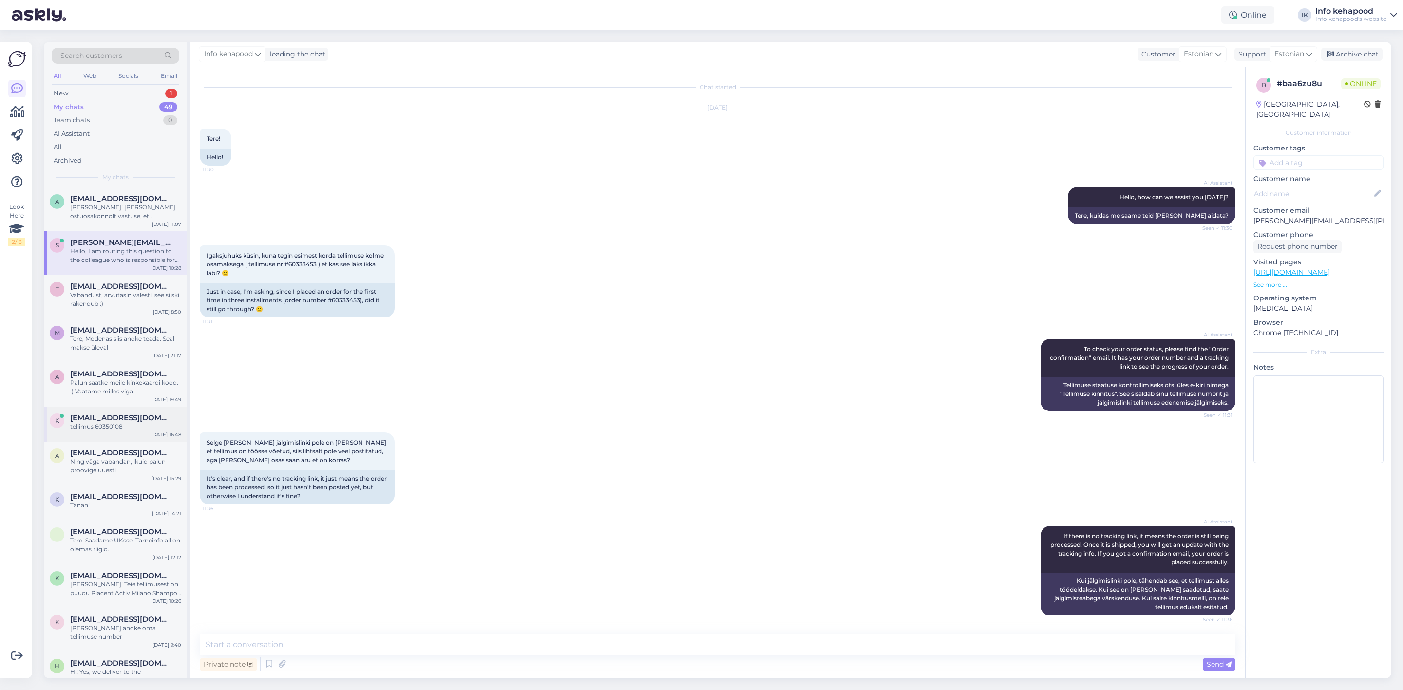
click at [133, 425] on div "tellimus 60350108" at bounding box center [125, 426] width 111 height 9
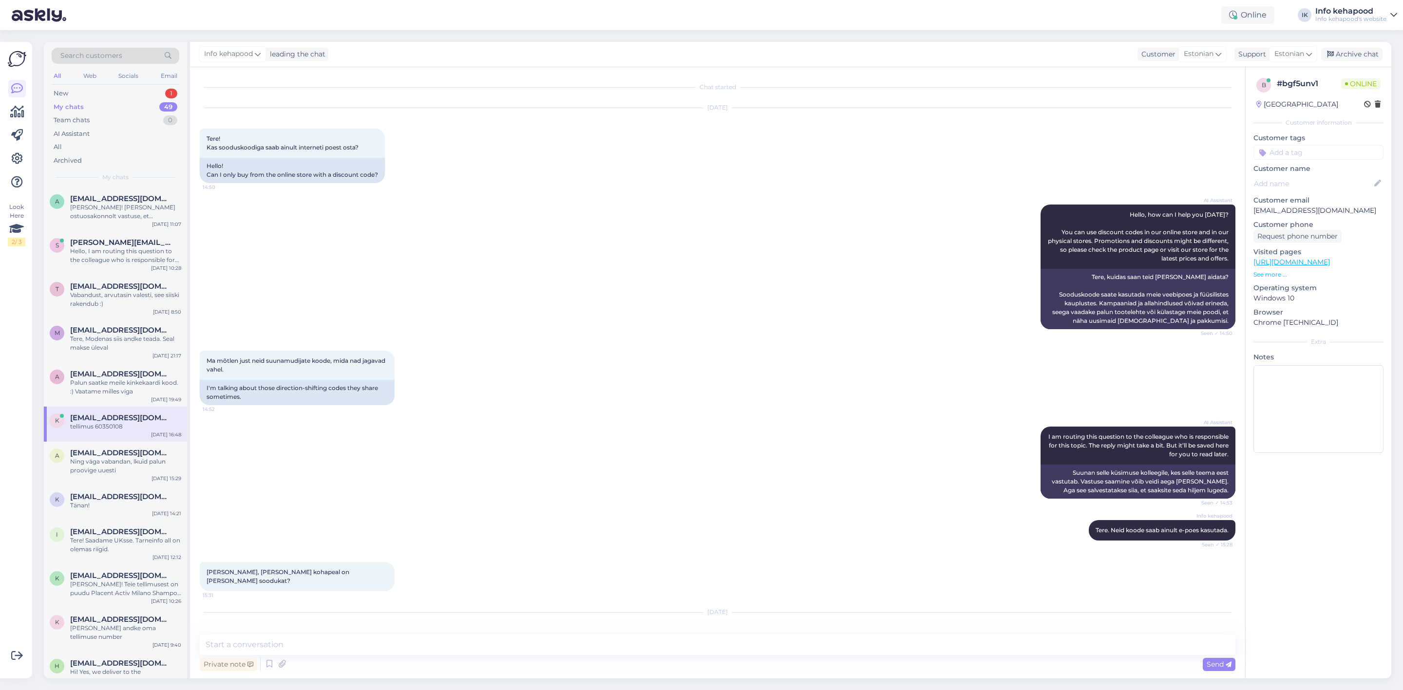
scroll to position [1687, 0]
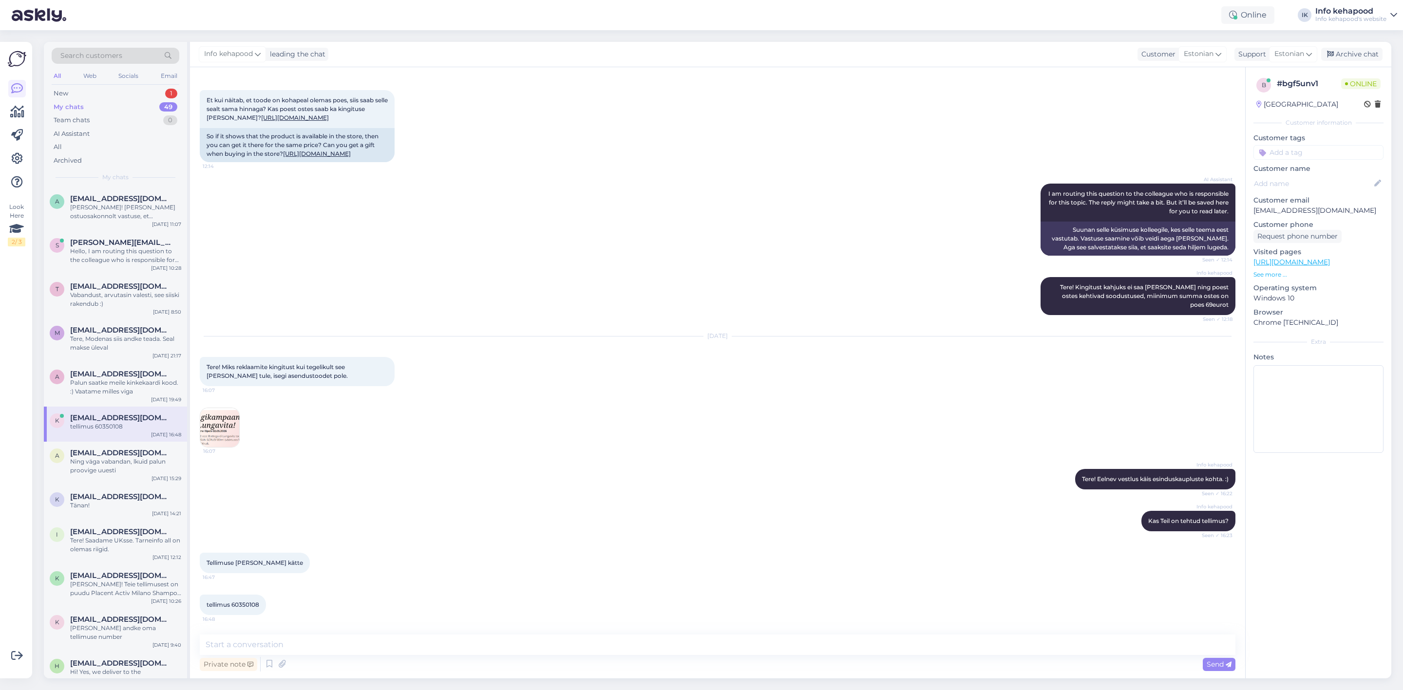
click at [216, 436] on img at bounding box center [219, 427] width 39 height 39
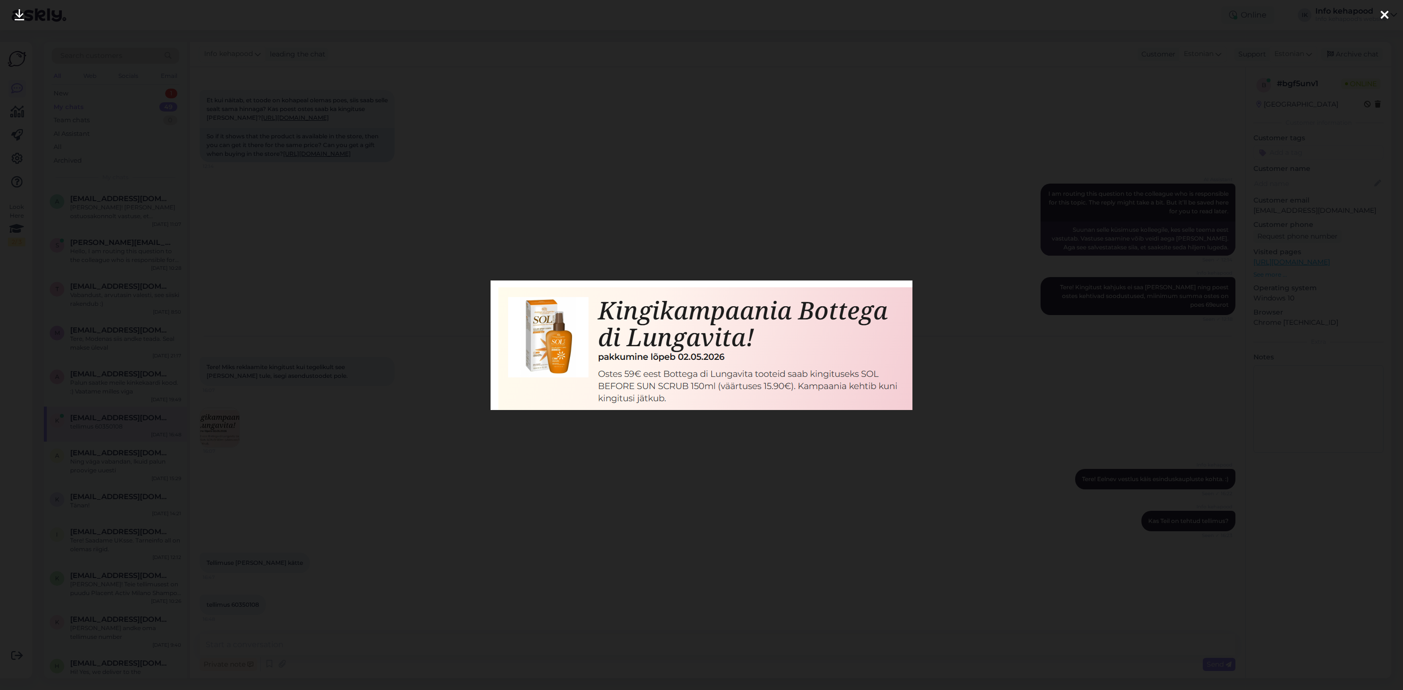
click at [518, 556] on div at bounding box center [701, 345] width 1403 height 690
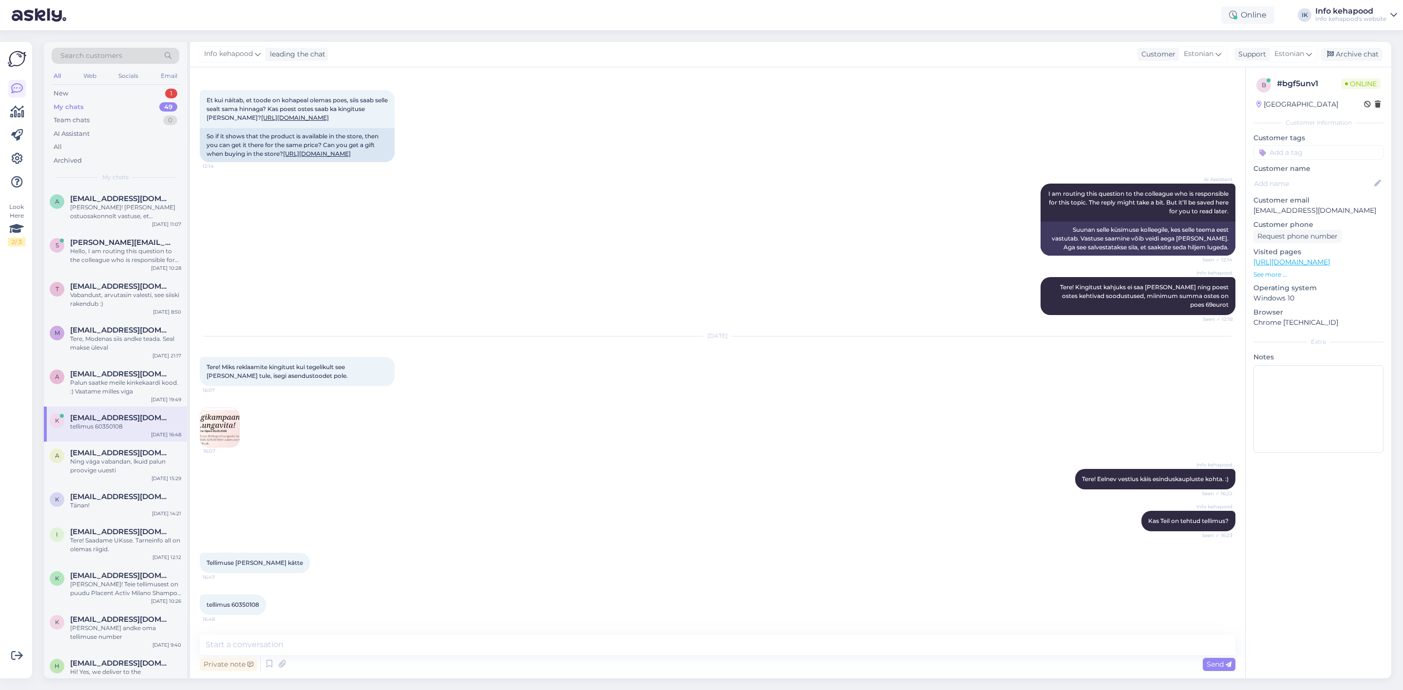
click at [518, 556] on div "Tellimuse sain täna kätte 16:47" at bounding box center [718, 563] width 1036 height 42
click at [308, 539] on div "Info kehapood Kas Teil on tehtud tellimus? Seen ✓ 16:23" at bounding box center [718, 521] width 1036 height 42
drag, startPoint x: 230, startPoint y: 606, endPoint x: 276, endPoint y: 609, distance: 45.9
click at [276, 609] on div "tellimus 60350108 16:48" at bounding box center [718, 605] width 1036 height 42
copy span "60350108"
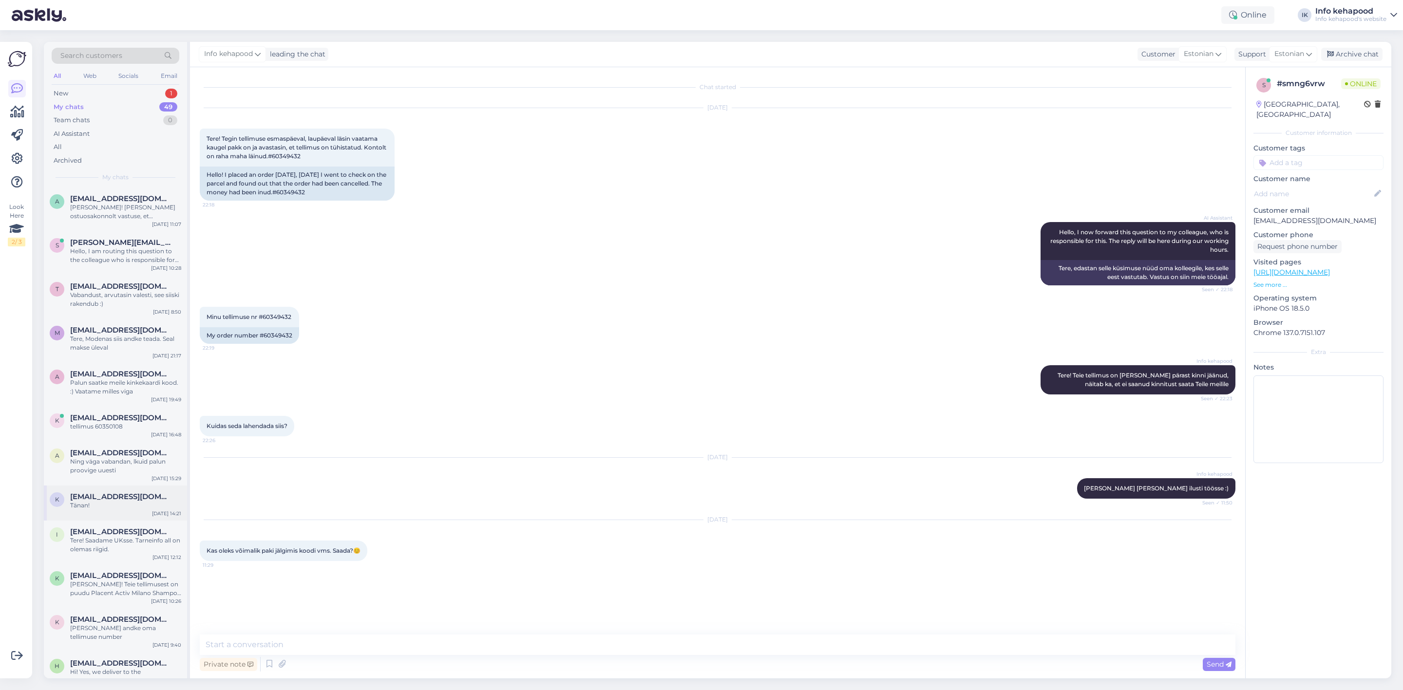
scroll to position [0, 0]
drag, startPoint x: 296, startPoint y: 154, endPoint x: 326, endPoint y: 158, distance: 30.0
click at [326, 158] on div "Tere! Tegin tellimuse esmaspäeval, laupäeval läsin vaatama kaugel pakk on ja av…" at bounding box center [297, 148] width 195 height 38
copy span "60349432"
click at [353, 647] on textarea at bounding box center [718, 645] width 1036 height 20
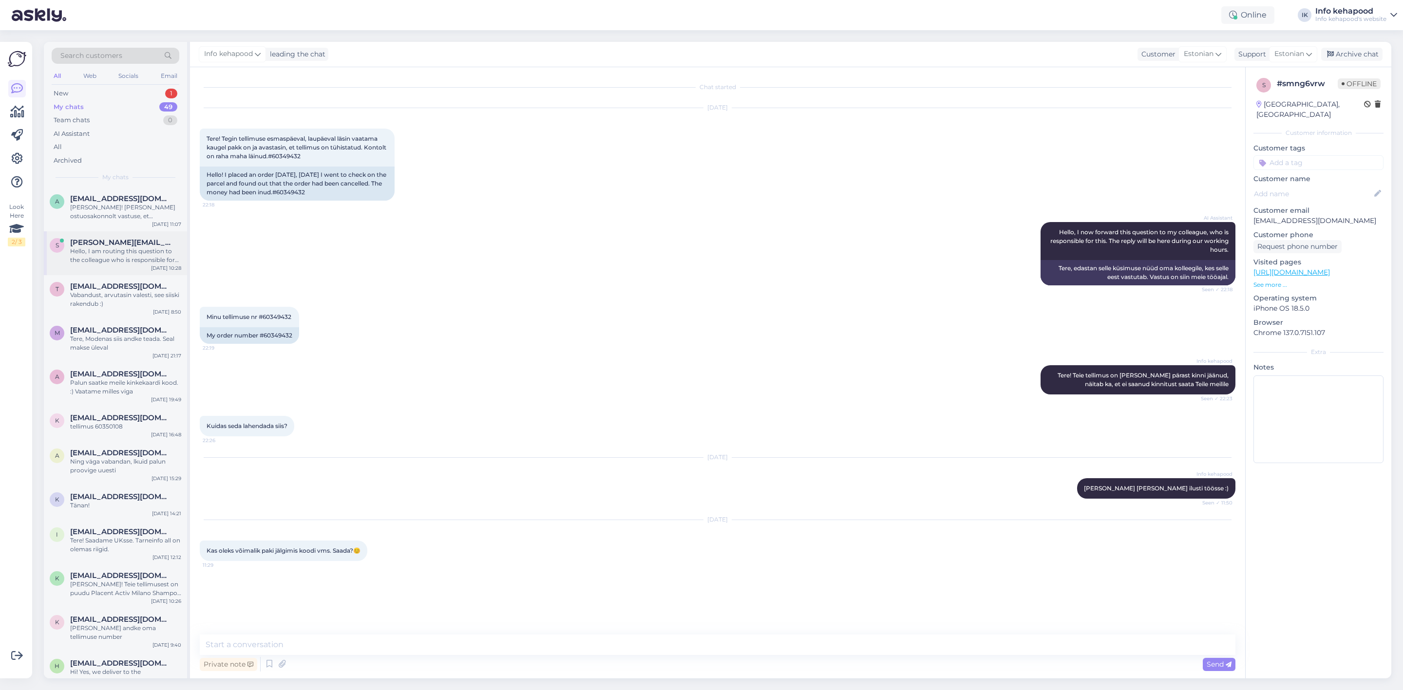
click at [115, 263] on div "Hello, I am routing this question to the colleague who is responsible for this …" at bounding box center [125, 256] width 111 height 18
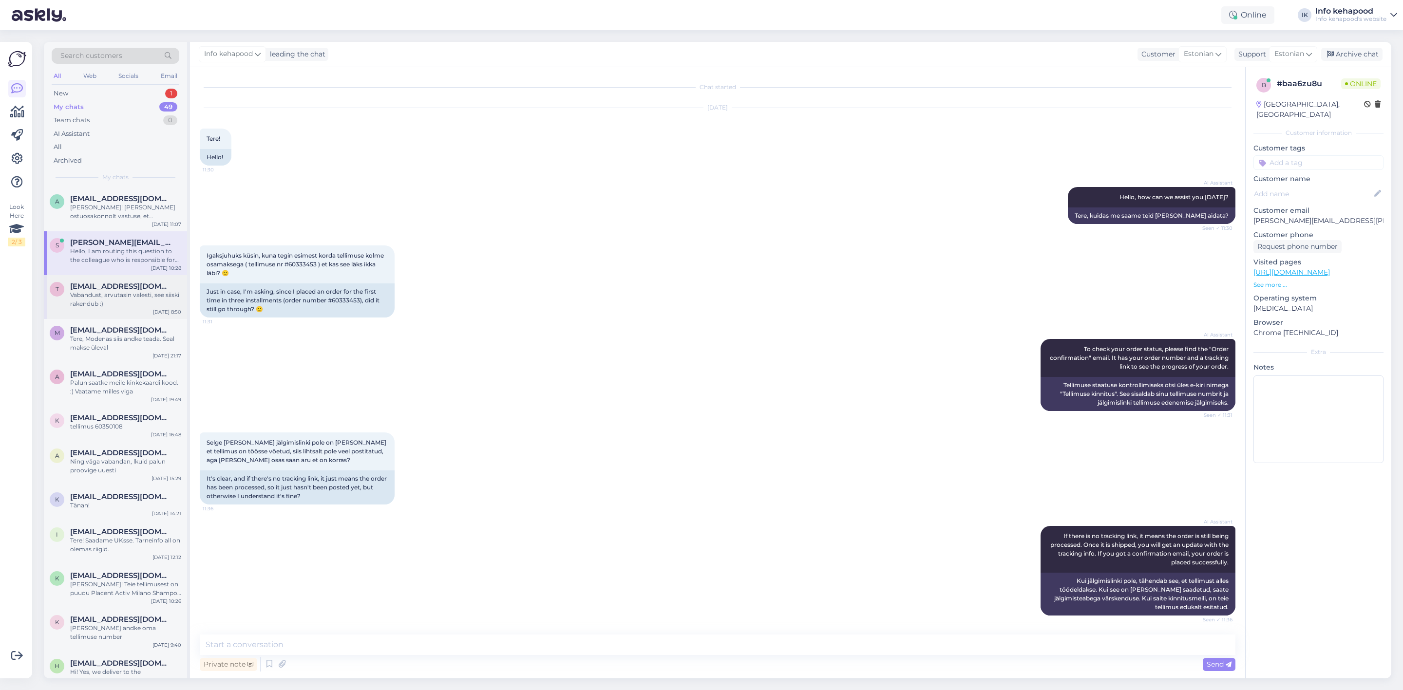
scroll to position [298, 0]
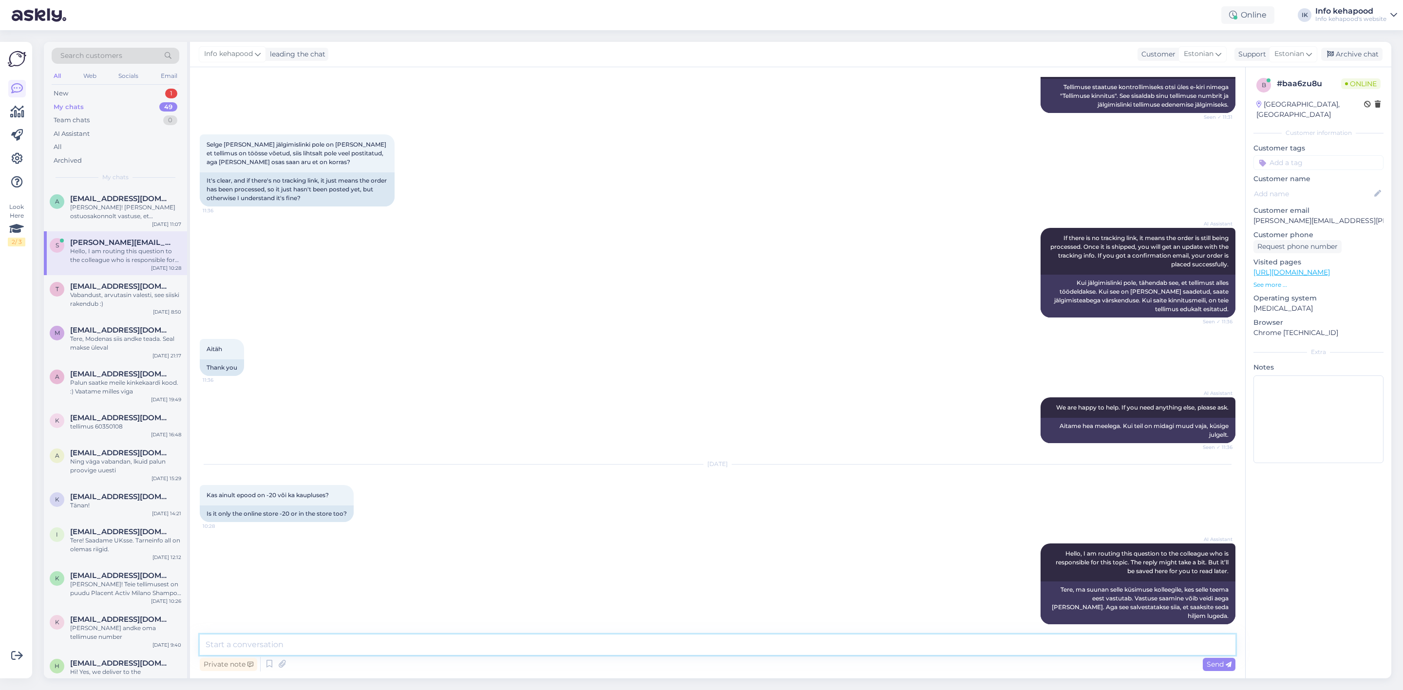
click at [359, 645] on textarea at bounding box center [718, 645] width 1036 height 20
click at [506, 648] on textarea "Tere! E-pood" at bounding box center [718, 645] width 1036 height 20
drag, startPoint x: 264, startPoint y: 655, endPoint x: 224, endPoint y: 659, distance: 40.2
click at [224, 659] on div "Tere! E-pood Private note Send" at bounding box center [718, 654] width 1036 height 39
type textarea "Tere! Kaupluses kehtib -20 alates 69eurost ostust"
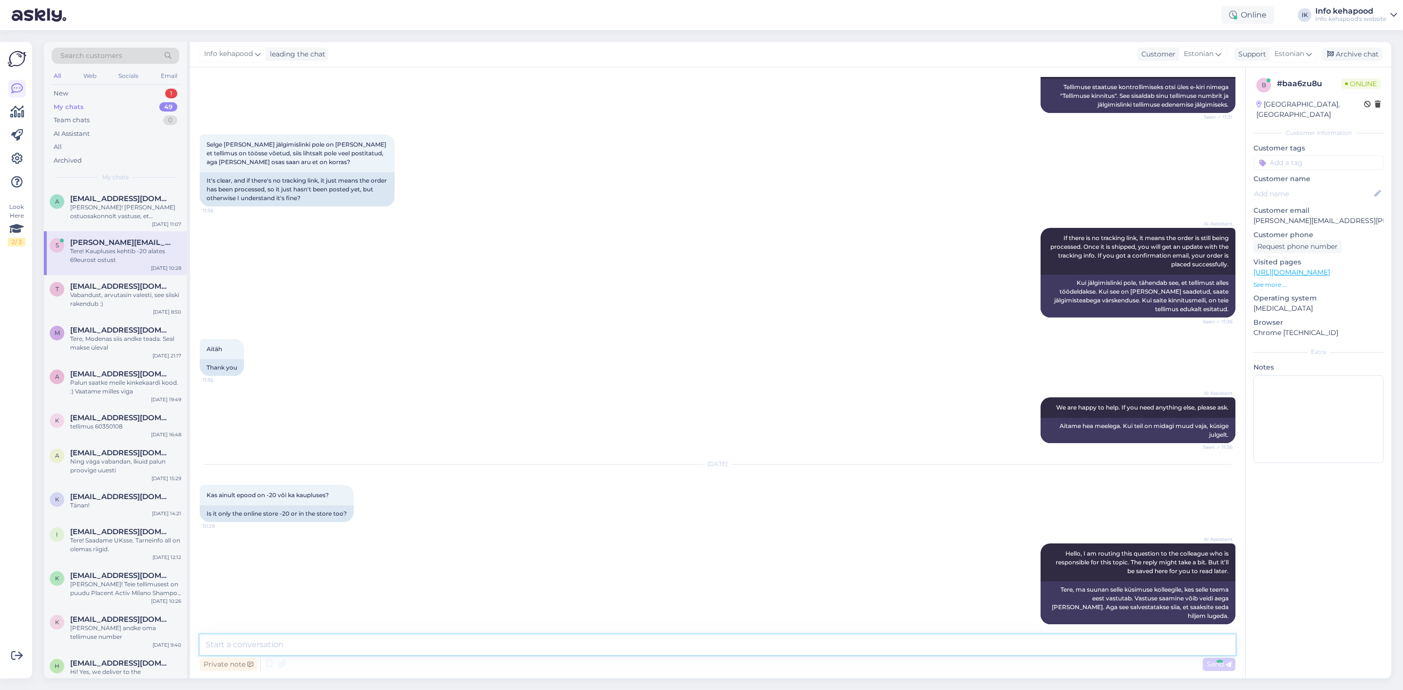
scroll to position [340, 0]
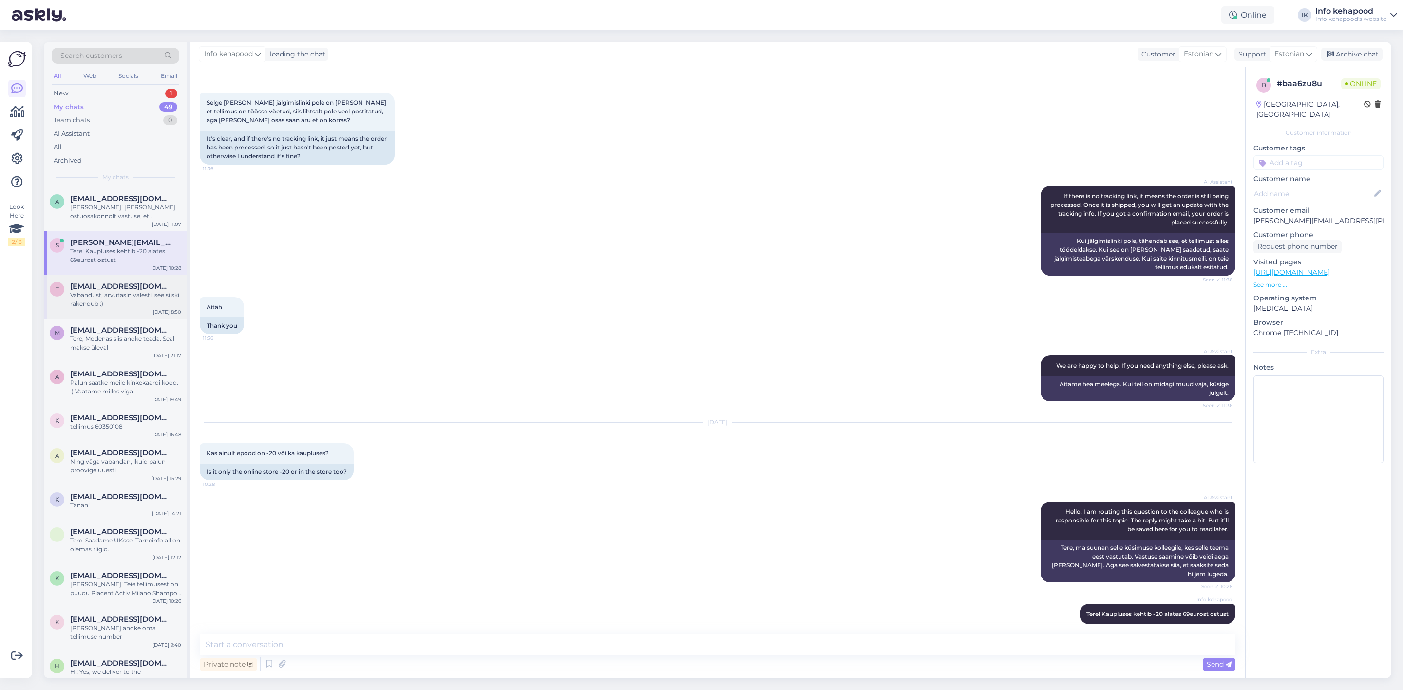
click at [147, 298] on div "Vabandust, arvutasin valesti, see siiski rakendub :)" at bounding box center [125, 300] width 111 height 18
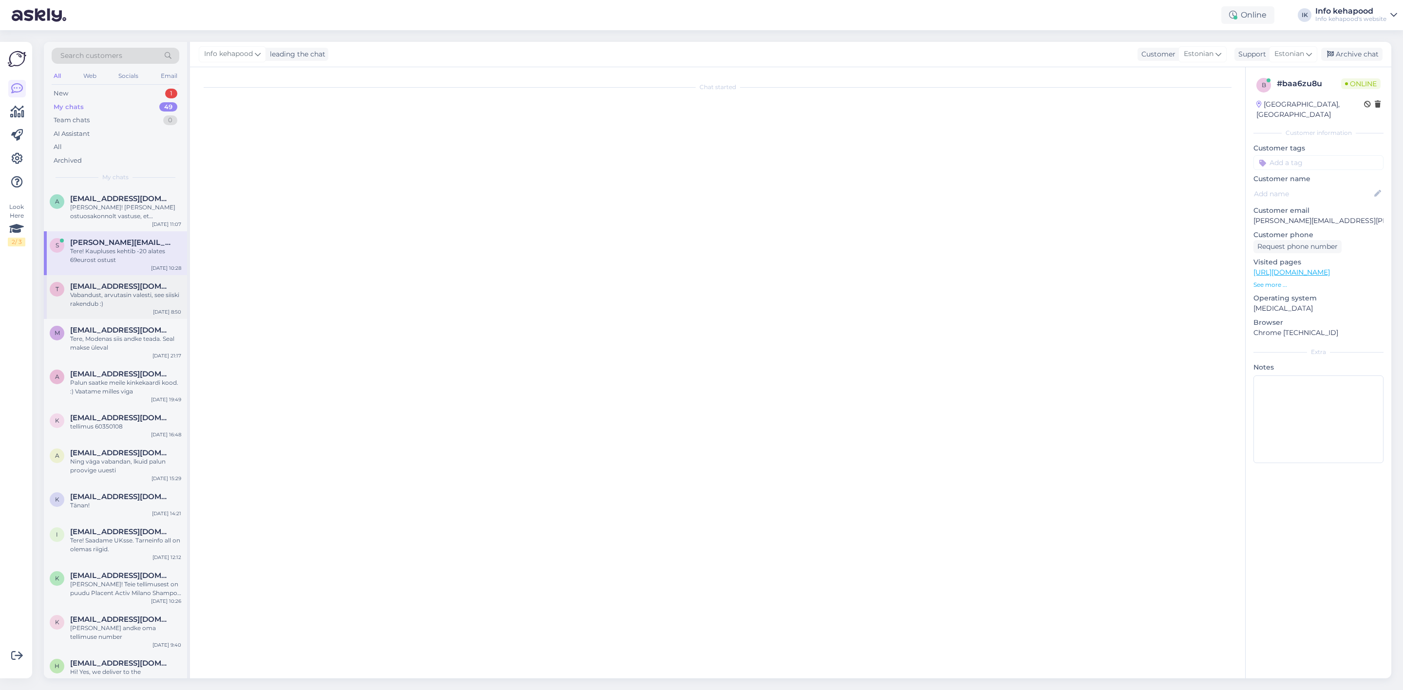
scroll to position [0, 0]
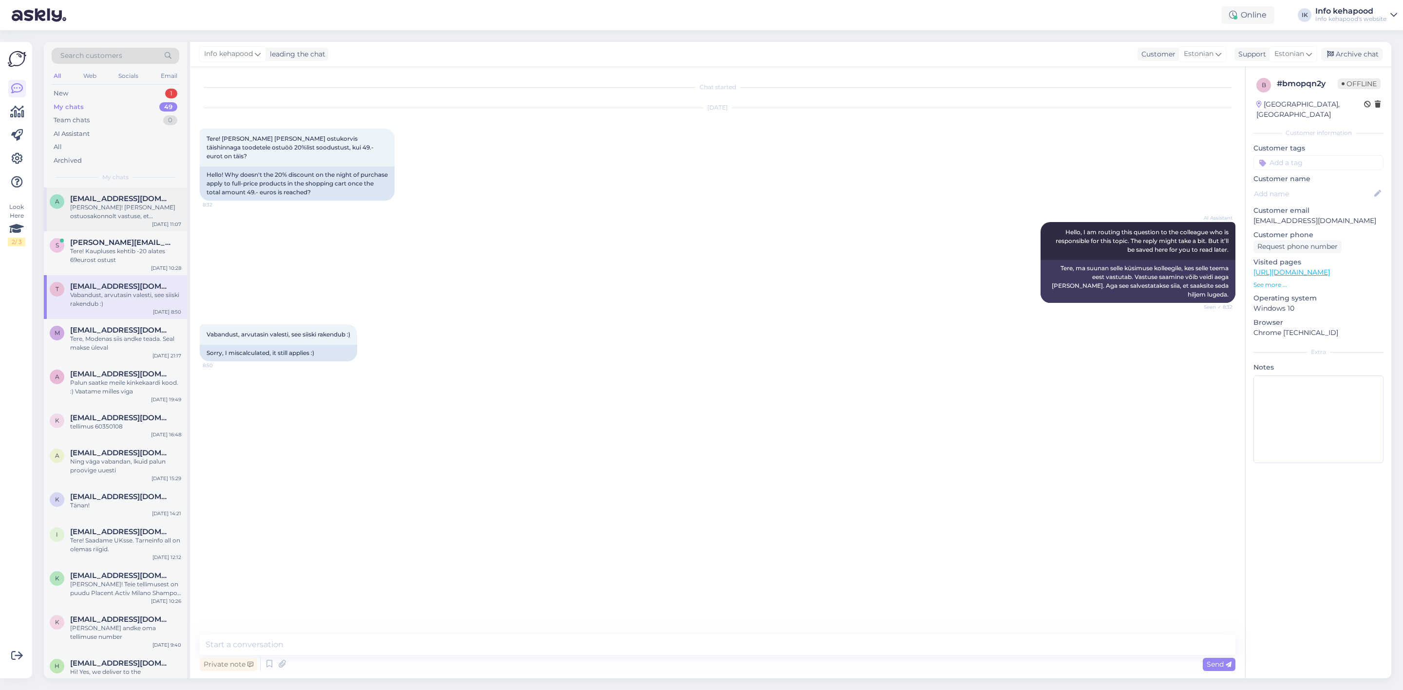
click at [114, 209] on div "[PERSON_NAME]! [PERSON_NAME] ostuosakonnolt vastuse, et küünefreesi tarnimisega…" at bounding box center [125, 212] width 111 height 18
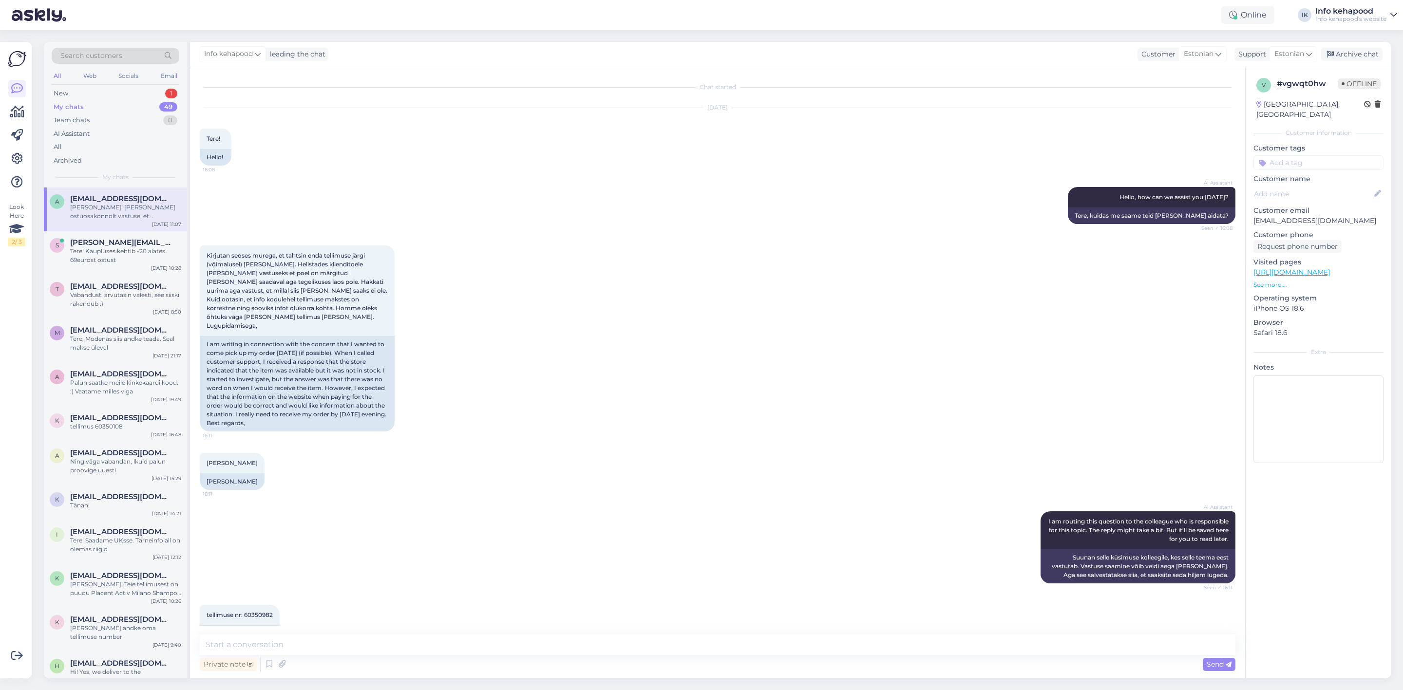
scroll to position [283, 0]
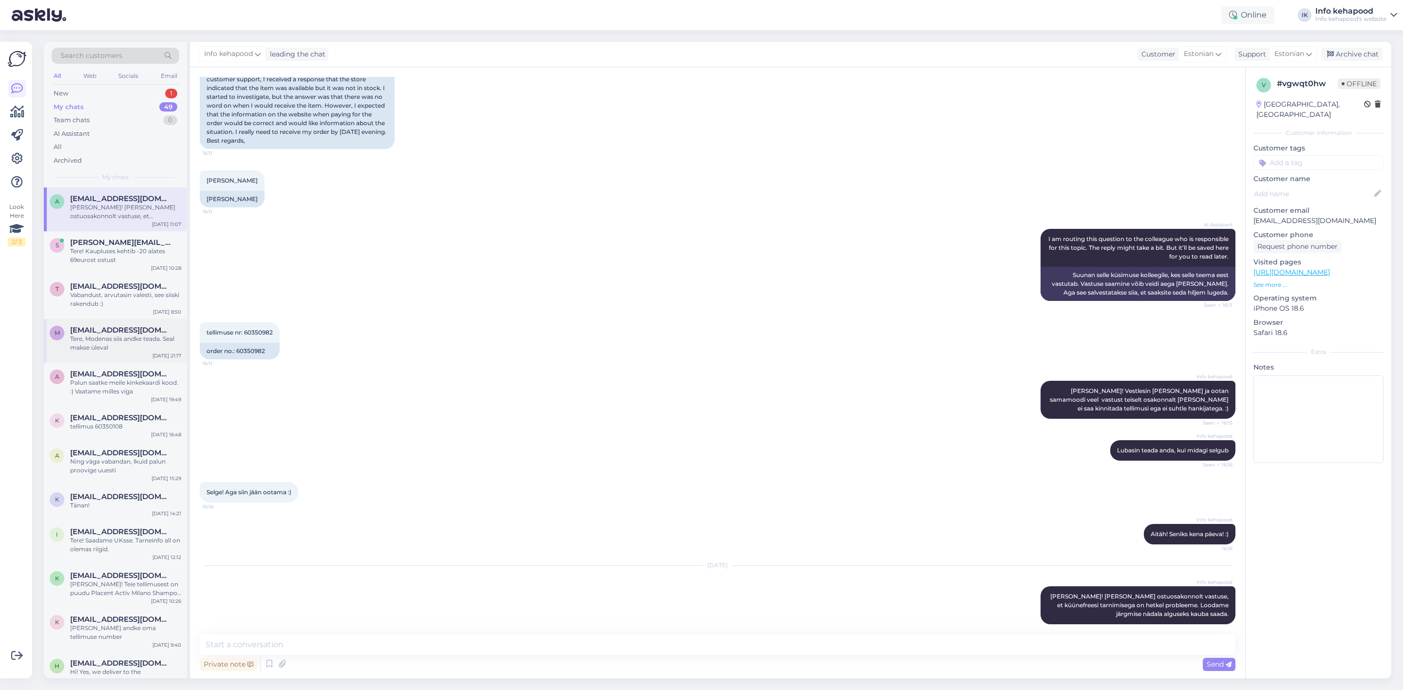
click at [119, 329] on span "[EMAIL_ADDRESS][DOMAIN_NAME]" at bounding box center [120, 330] width 101 height 9
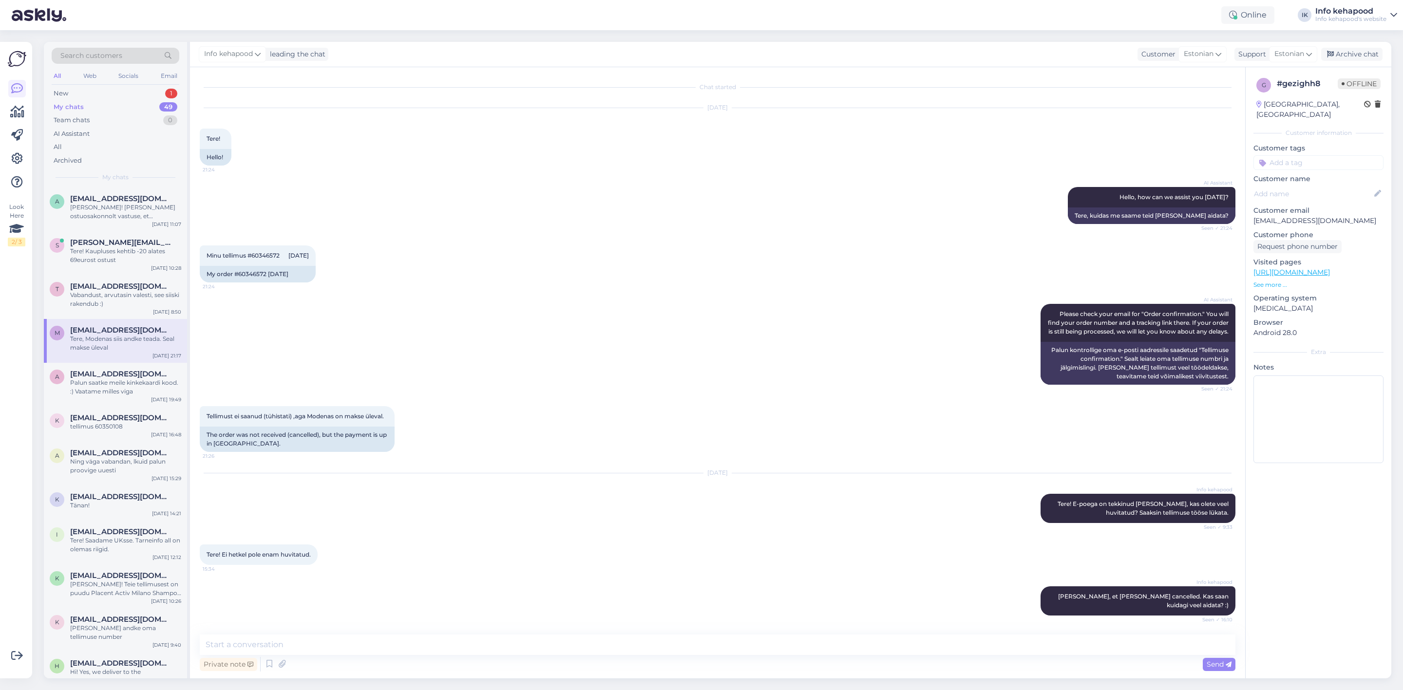
scroll to position [51, 0]
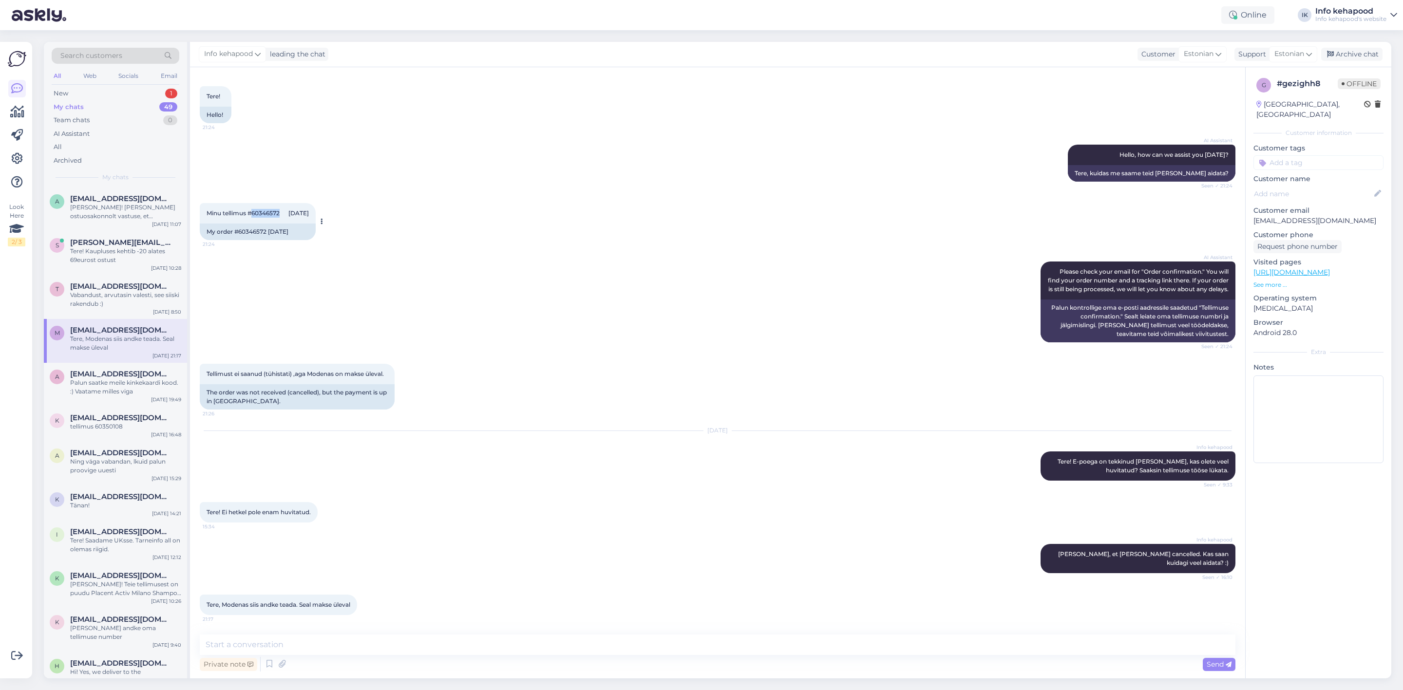
drag, startPoint x: 251, startPoint y: 202, endPoint x: 285, endPoint y: 203, distance: 33.7
click at [285, 210] on span "Minu tellimus #60346572 2025-08-03" at bounding box center [258, 213] width 102 height 7
copy span "60346572"
click at [317, 640] on textarea at bounding box center [718, 645] width 1036 height 20
type textarea "Tere! Meie poolt on tellimus tühistatud"
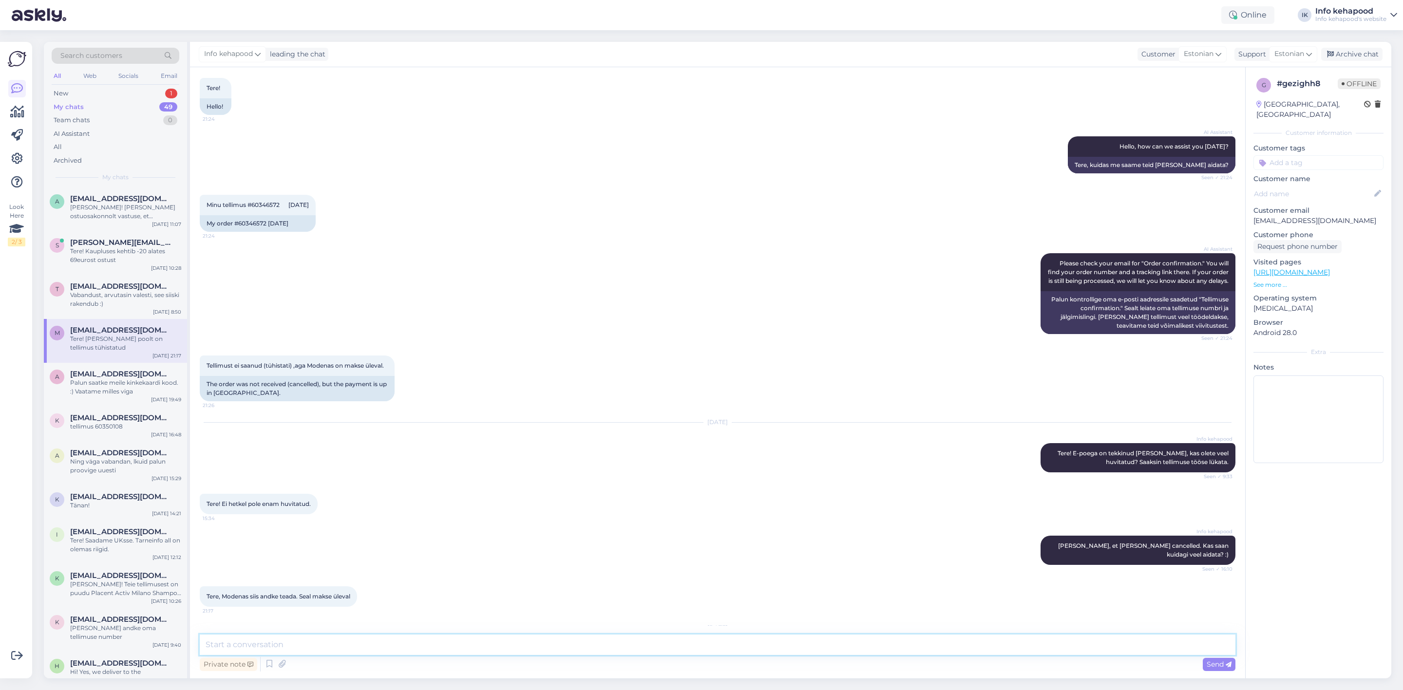
scroll to position [113, 0]
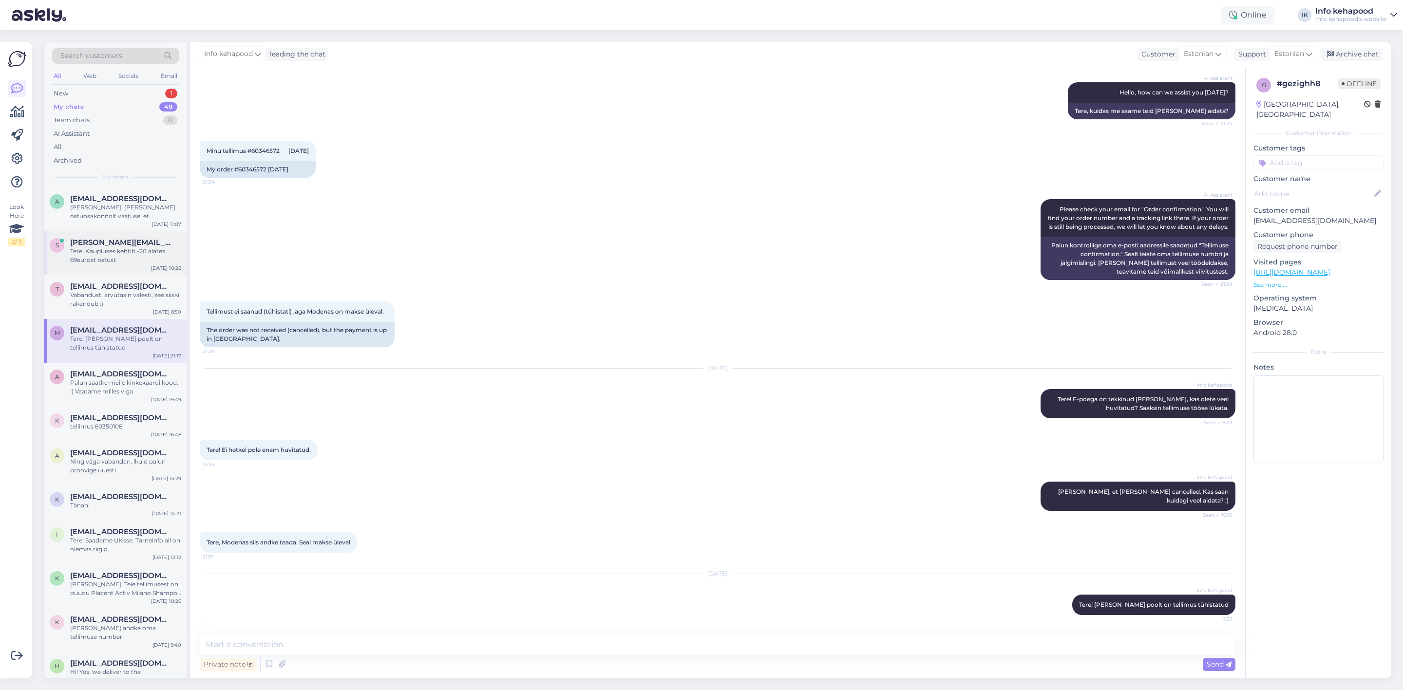
click at [135, 271] on div "s sandra.sall@mail.ee Tere! Kaupluses kehtib -20 alates 69eurost ostust Aug 29 …" at bounding box center [115, 253] width 143 height 44
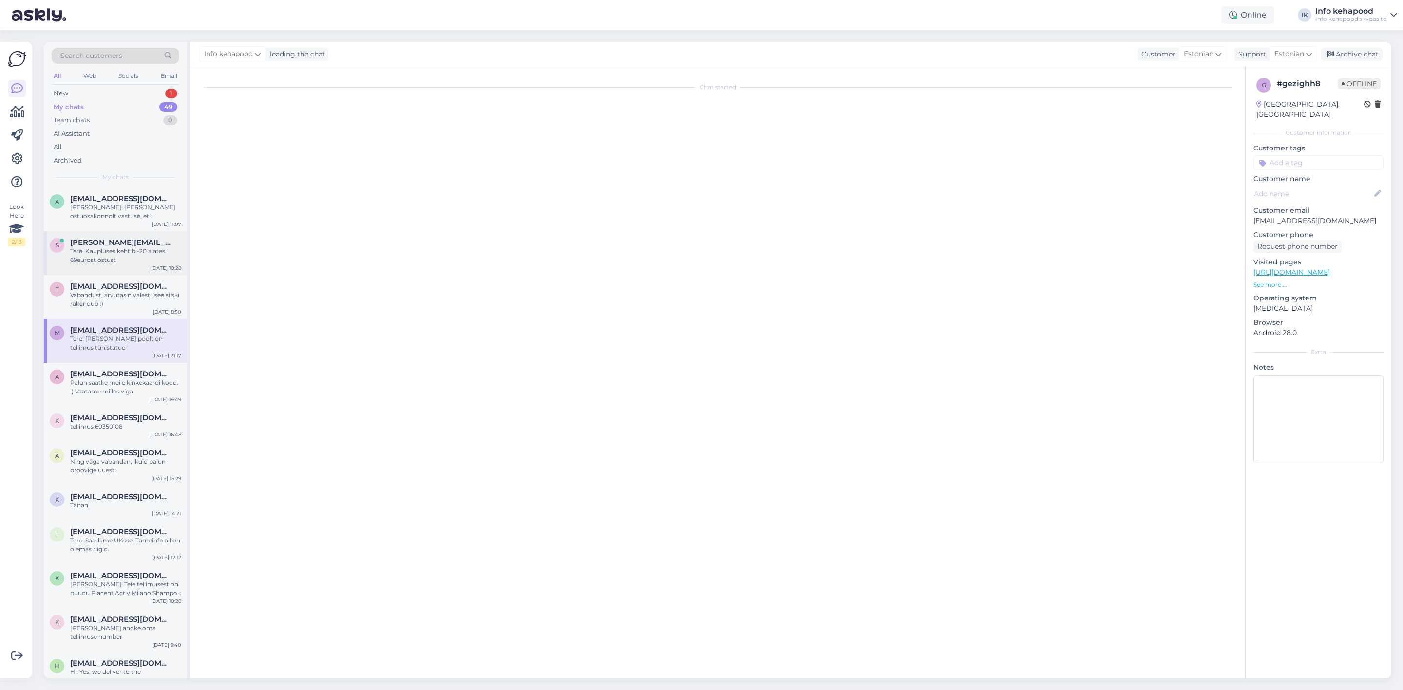
scroll to position [340, 0]
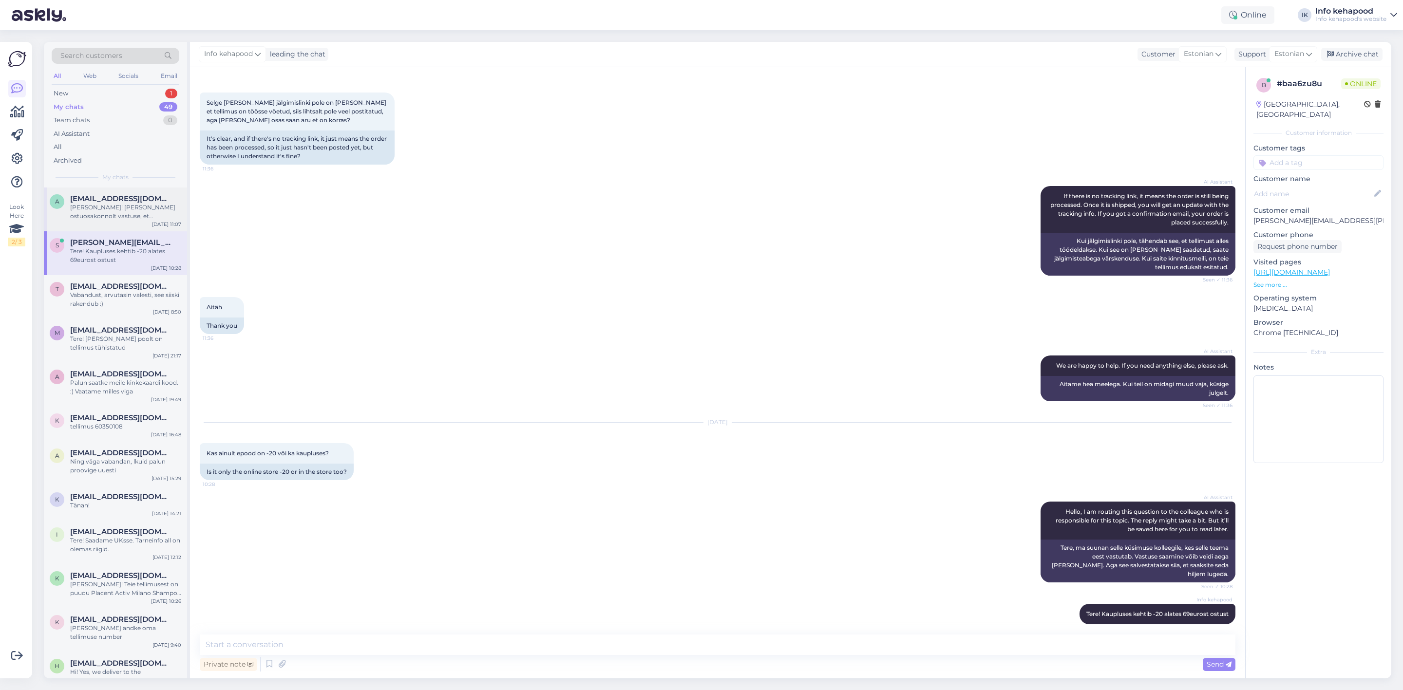
click at [153, 205] on div "[PERSON_NAME]! [PERSON_NAME] ostuosakonnolt vastuse, et küünefreesi tarnimisega…" at bounding box center [125, 212] width 111 height 18
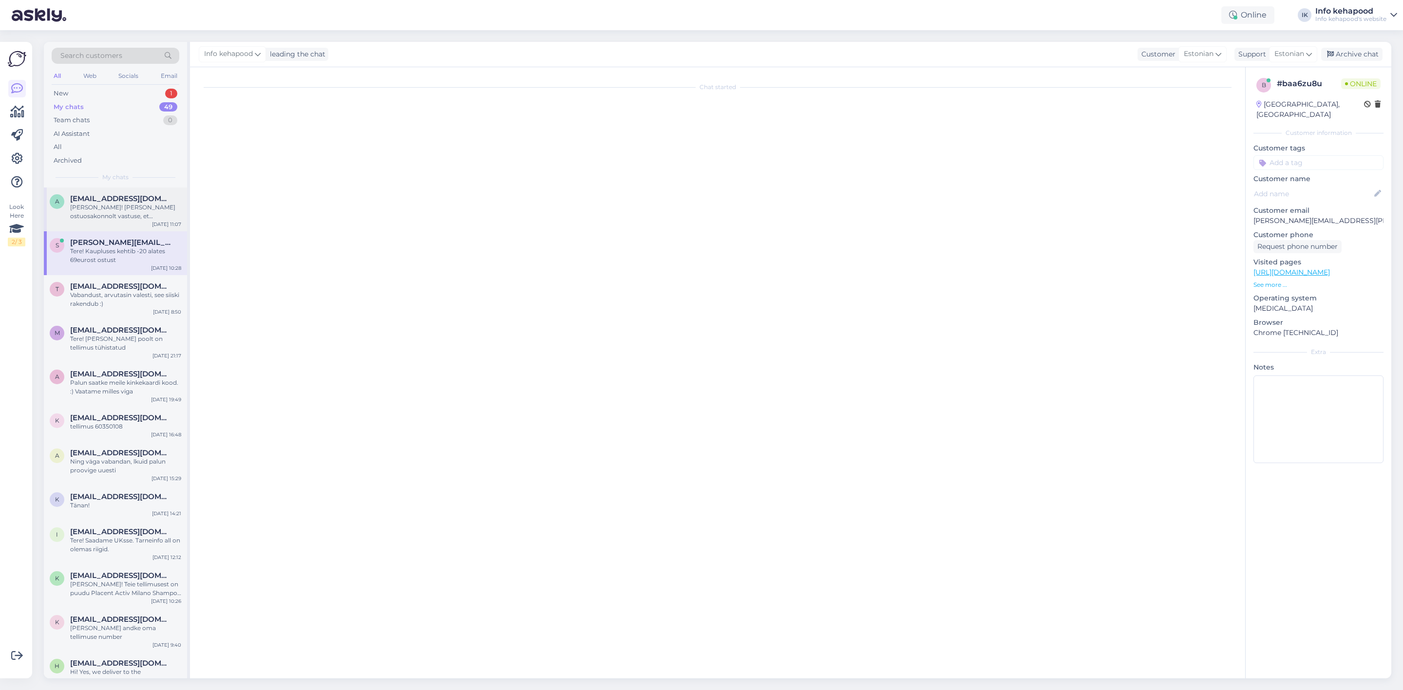
scroll to position [283, 0]
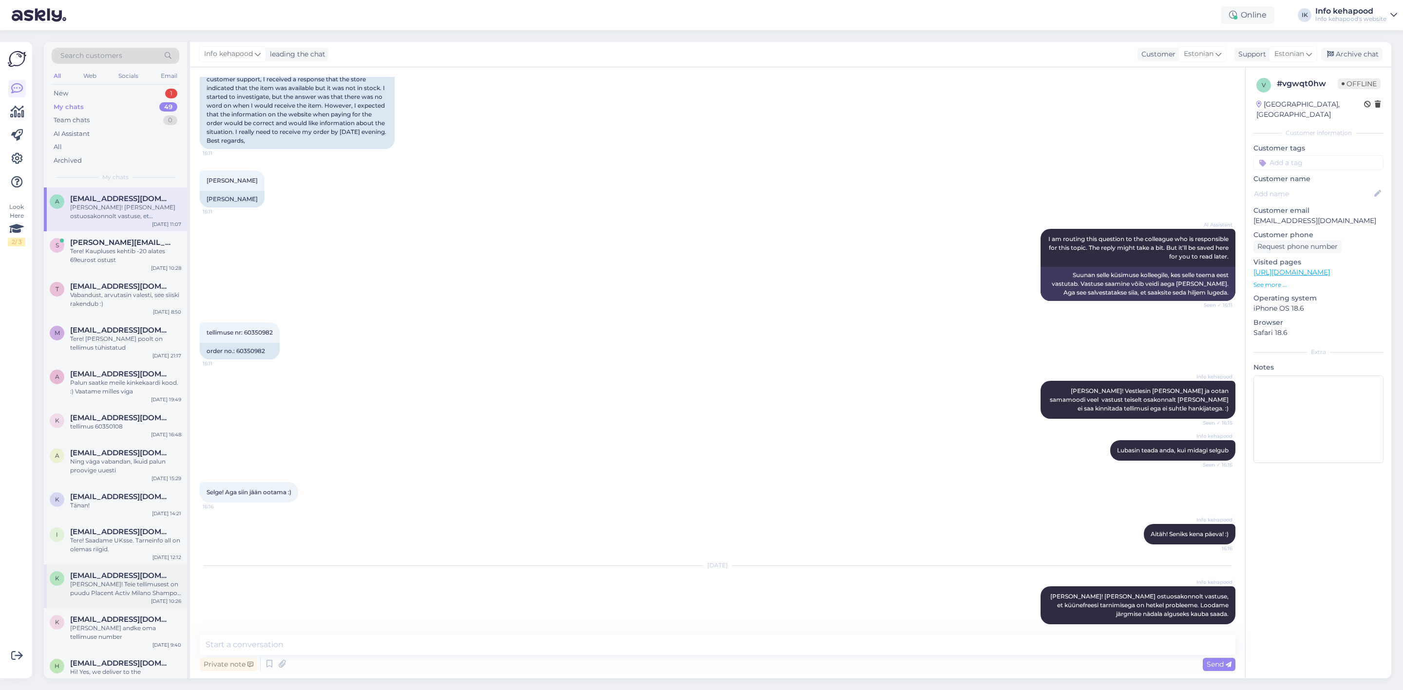
click at [98, 581] on div "[PERSON_NAME]! Teie tellimusest on puudu Placent Activ Milano Shampoo ja Condit…" at bounding box center [125, 589] width 111 height 18
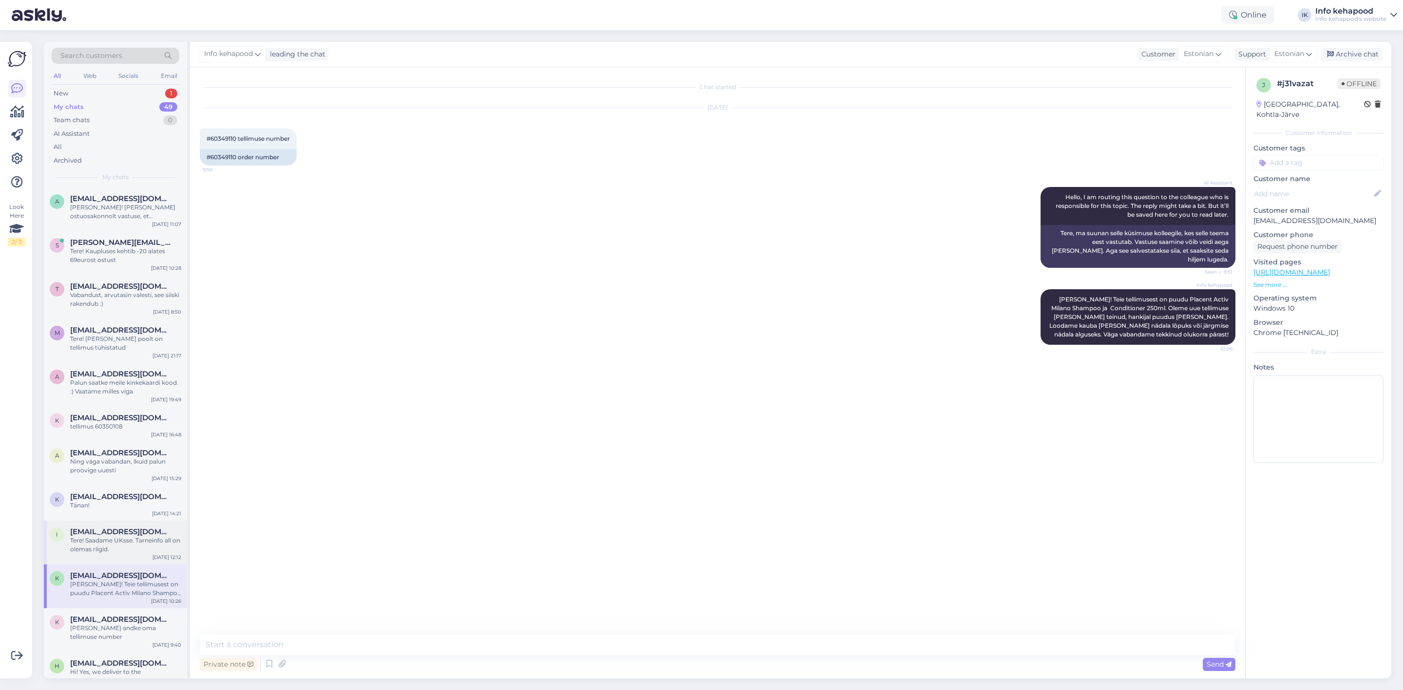
click at [88, 540] on div "Tere! Saadame UKsse. Tarneinfo all on olemas riigid." at bounding box center [125, 545] width 111 height 18
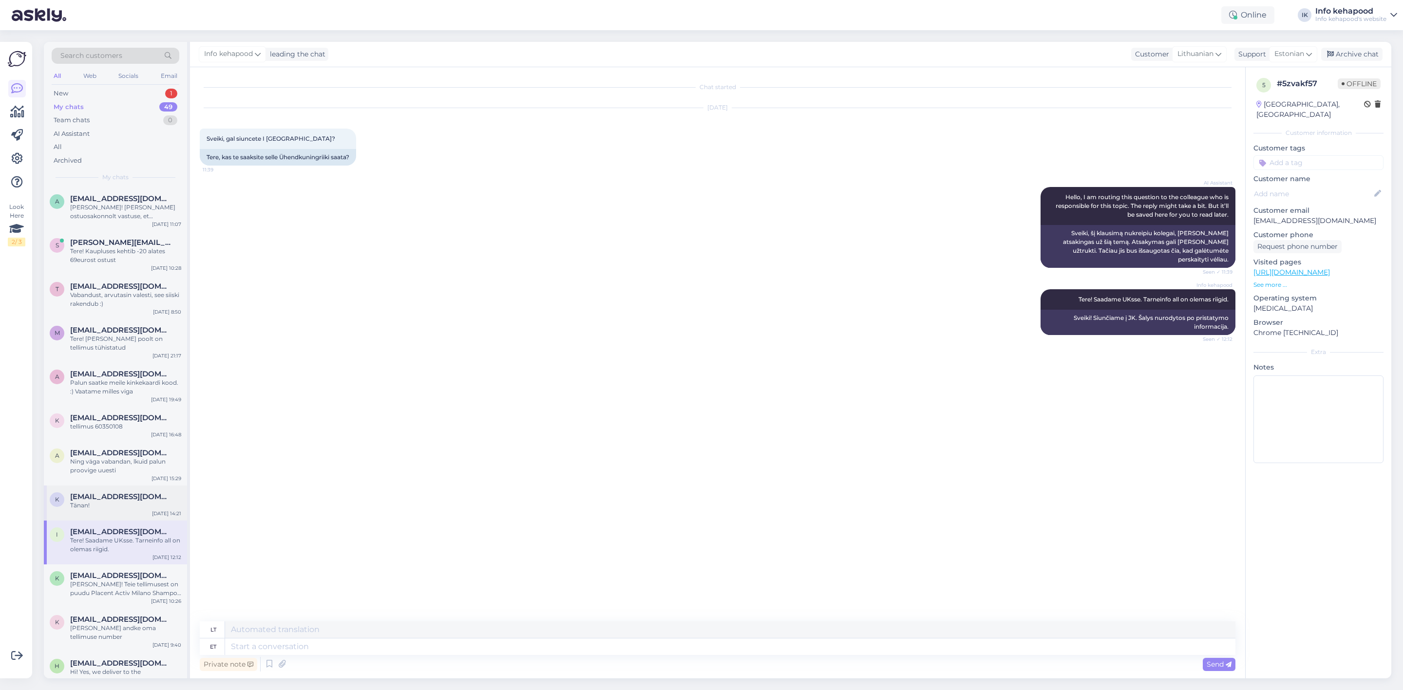
click at [102, 511] on div "k katlinmikker@gmail.com Tänan! Aug 28 14:21" at bounding box center [115, 503] width 143 height 35
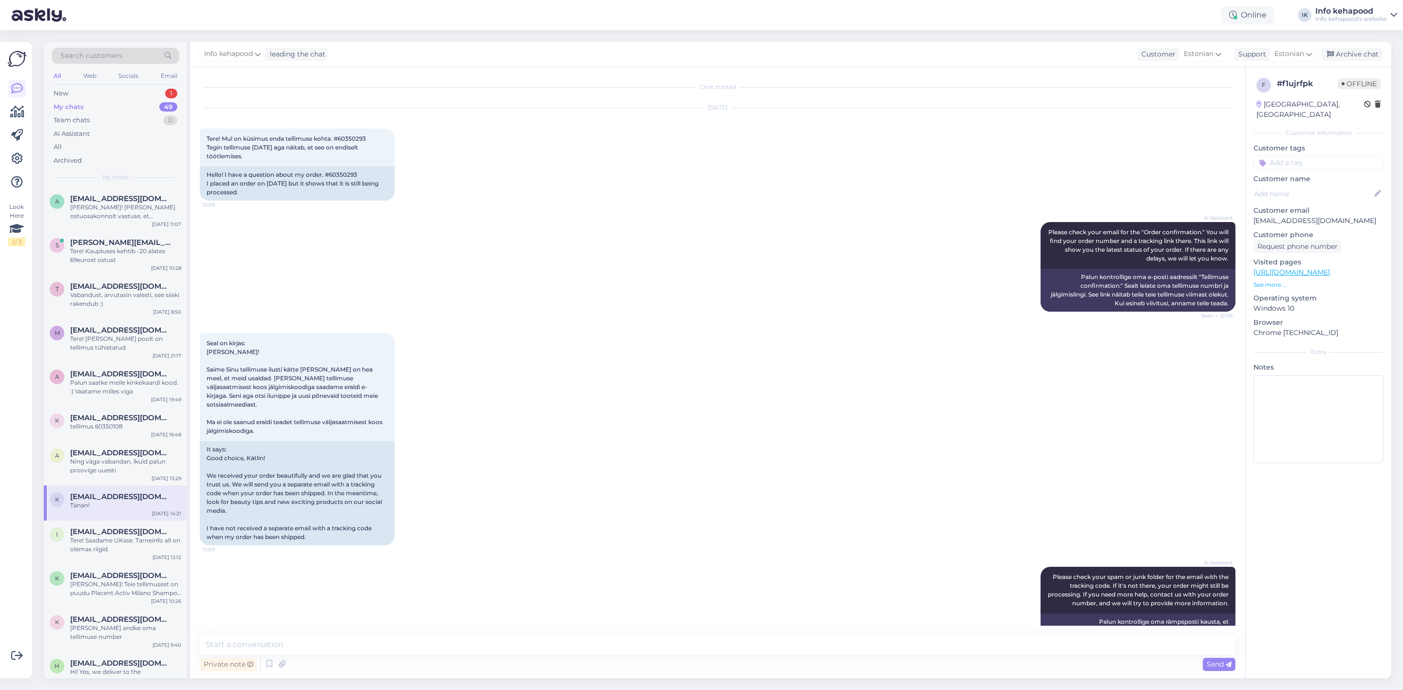
scroll to position [1289, 0]
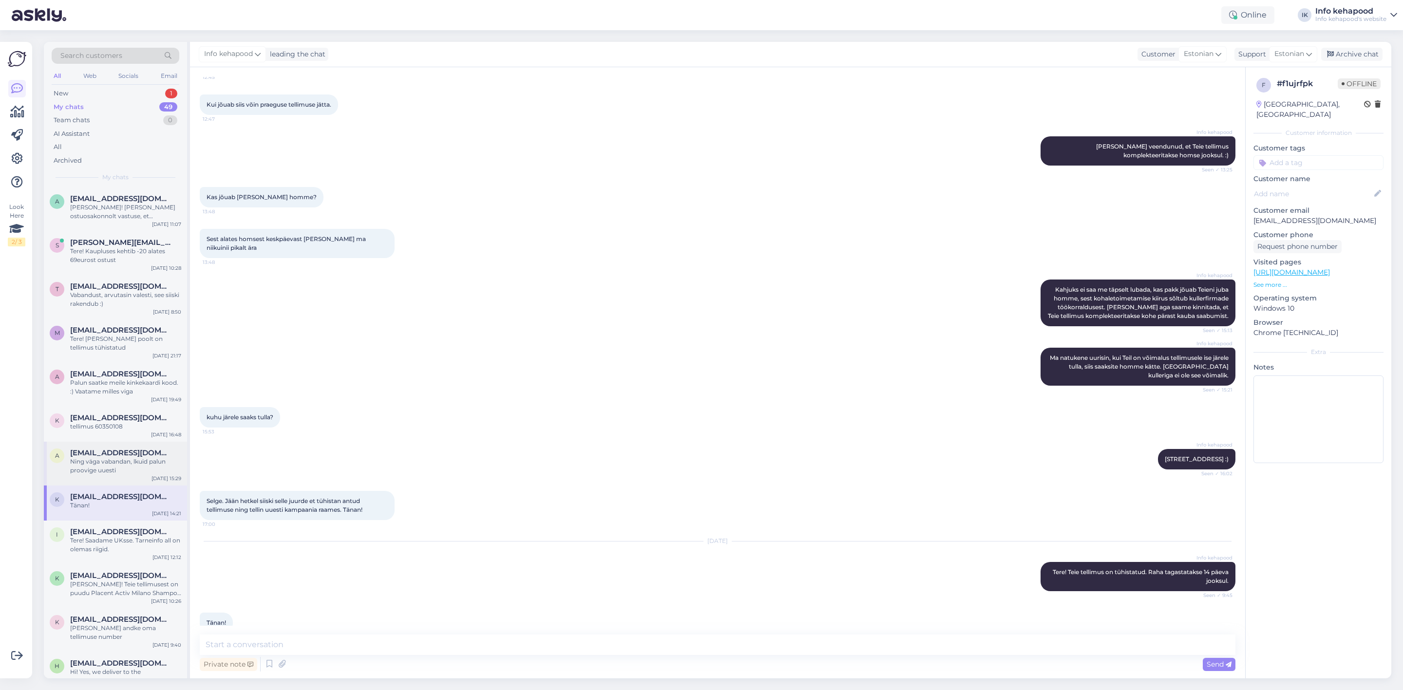
click at [108, 459] on div "Ning väga vabandan, lkuid palun proovige uuesti" at bounding box center [125, 467] width 111 height 18
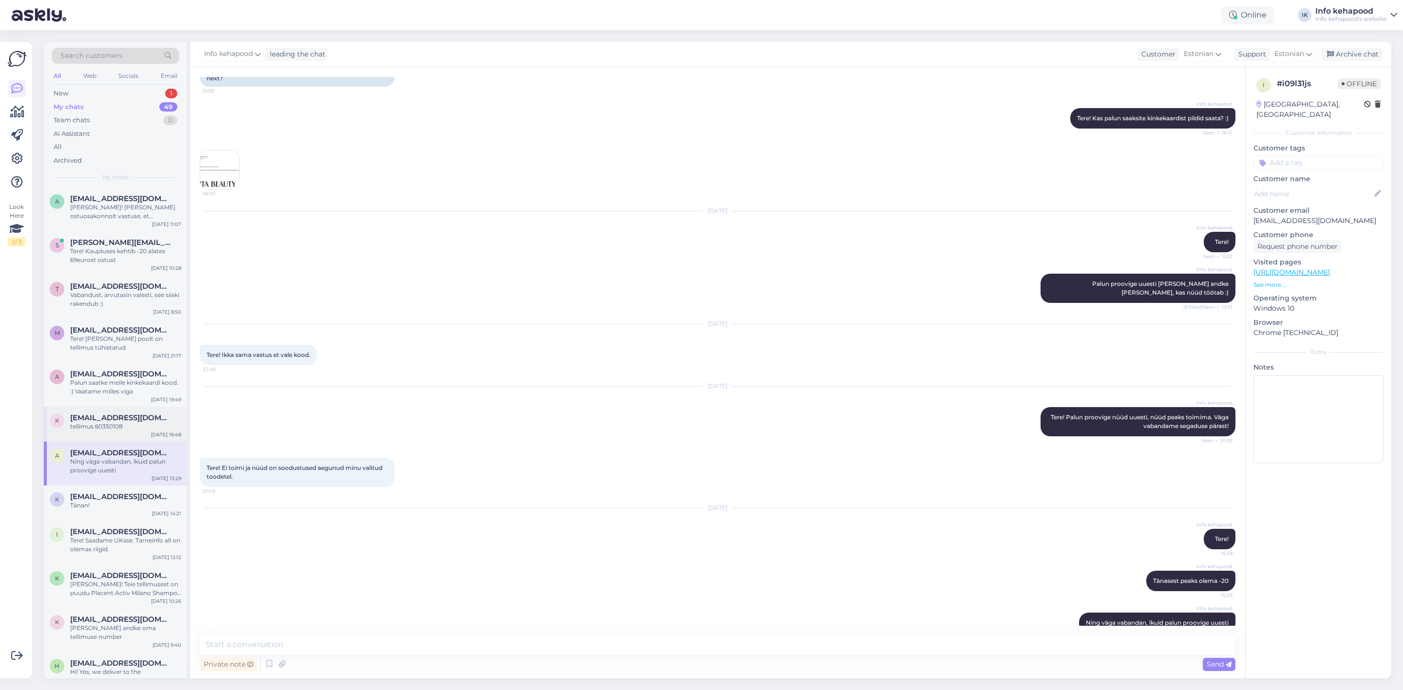
click at [168, 414] on div "[EMAIL_ADDRESS][DOMAIN_NAME]" at bounding box center [125, 418] width 111 height 9
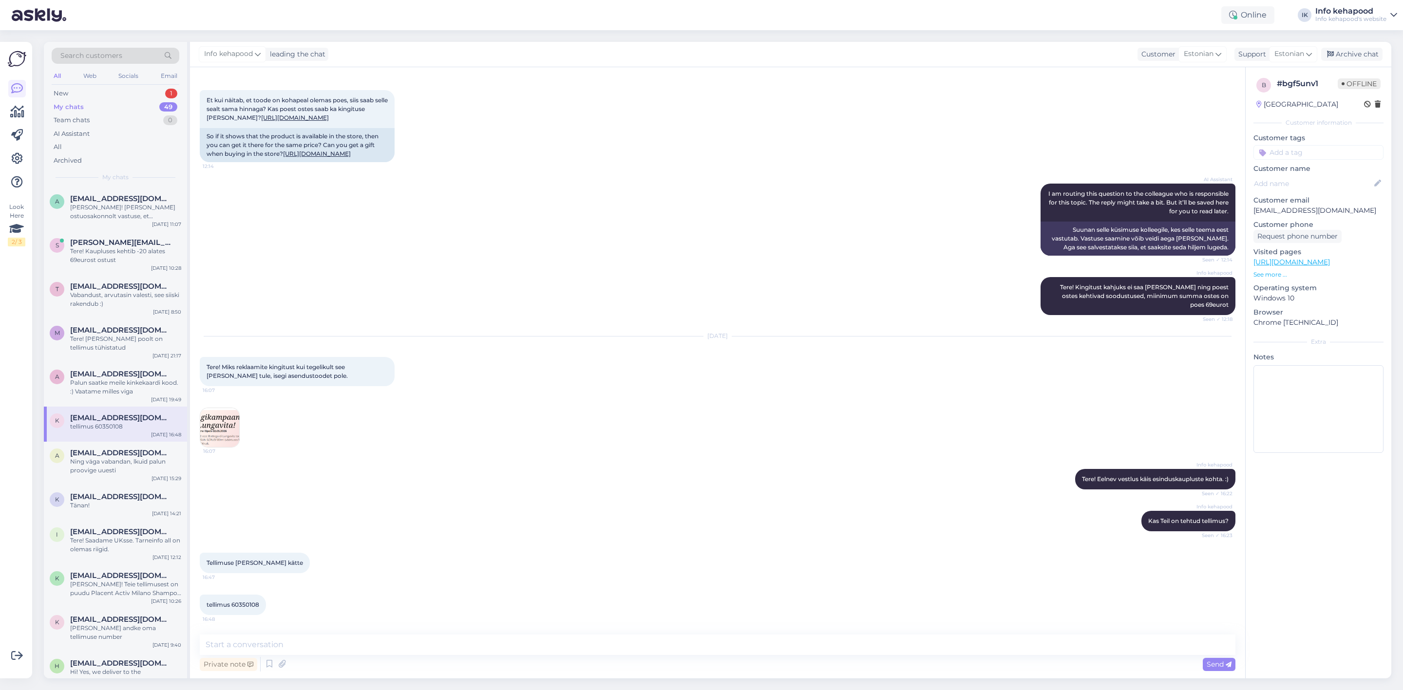
click at [150, 85] on div "Search customers All Web Socials Email New 1 My chats 49 Team chats 0 AI Assist…" at bounding box center [115, 115] width 143 height 146
click at [151, 95] on div "New 1" at bounding box center [116, 94] width 128 height 14
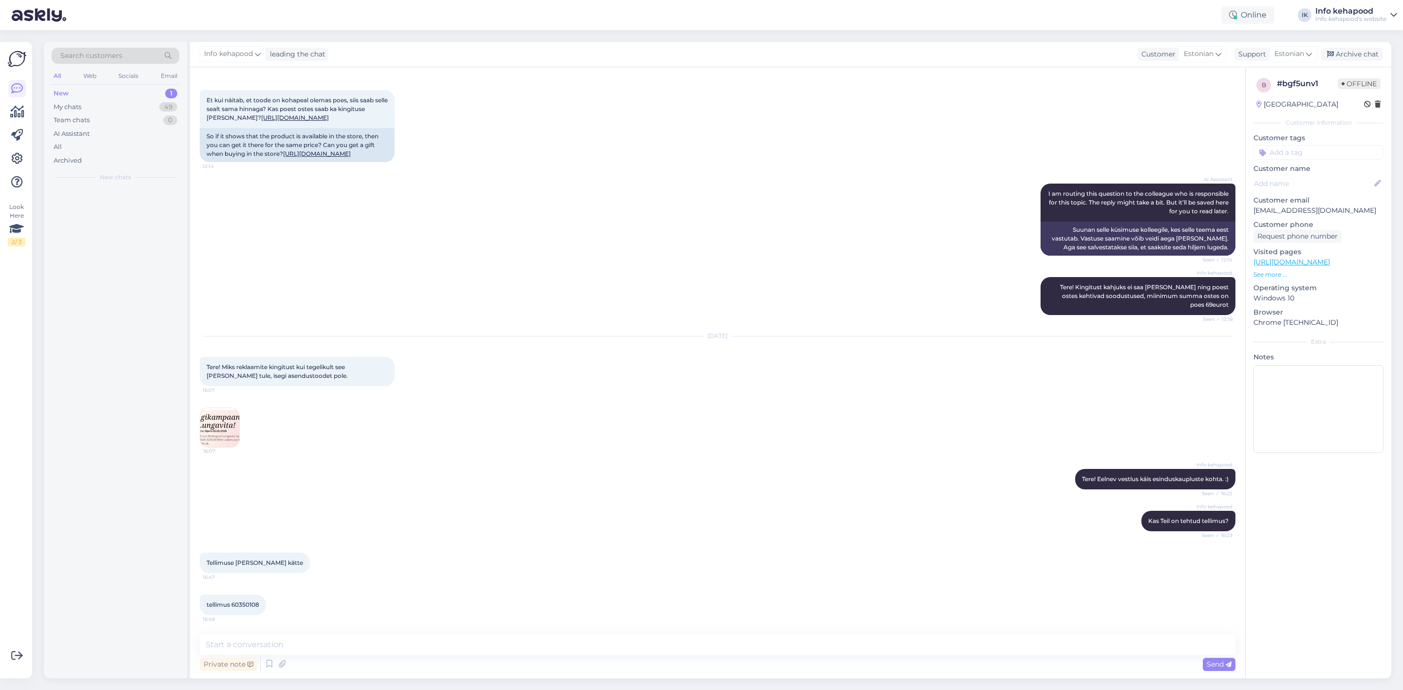
click at [157, 89] on div "New 1" at bounding box center [116, 94] width 128 height 14
click at [178, 89] on div "New 1" at bounding box center [116, 94] width 128 height 14
click at [152, 100] on div "My chats 49" at bounding box center [116, 107] width 128 height 14
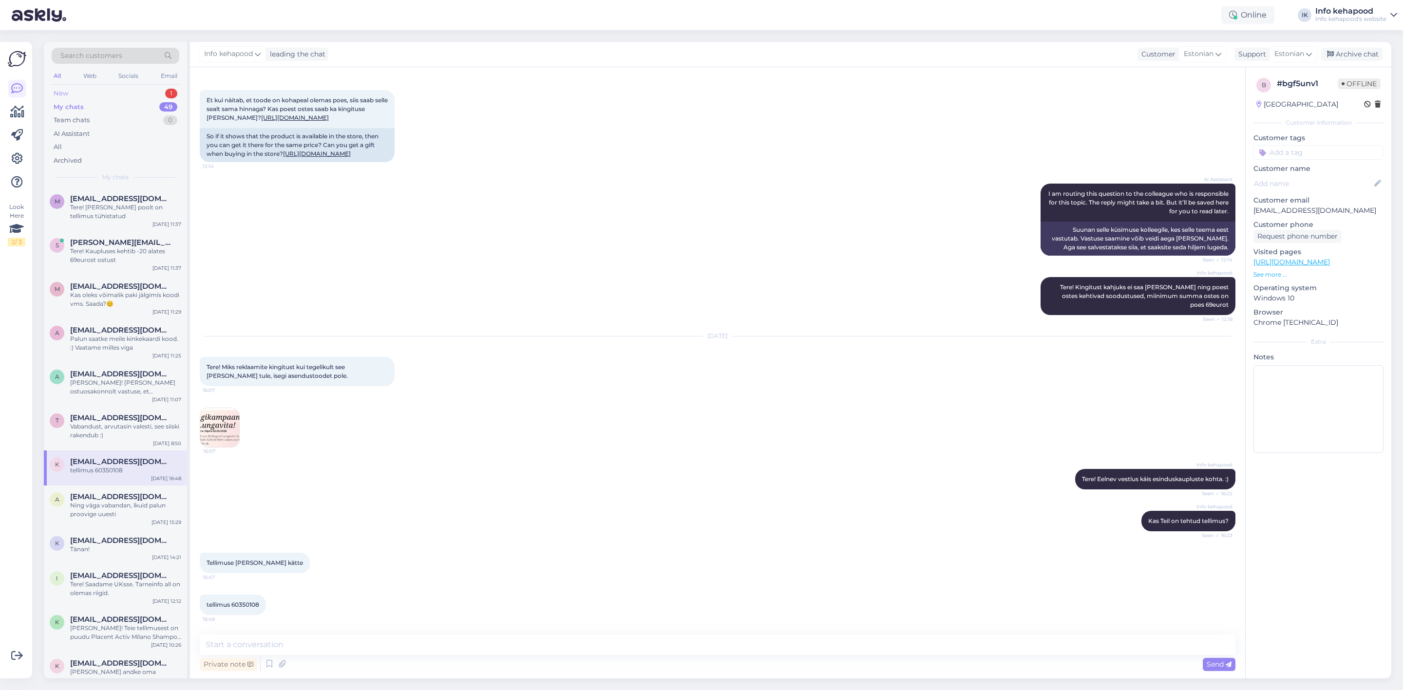
click at [149, 87] on div "New 1" at bounding box center [116, 94] width 128 height 14
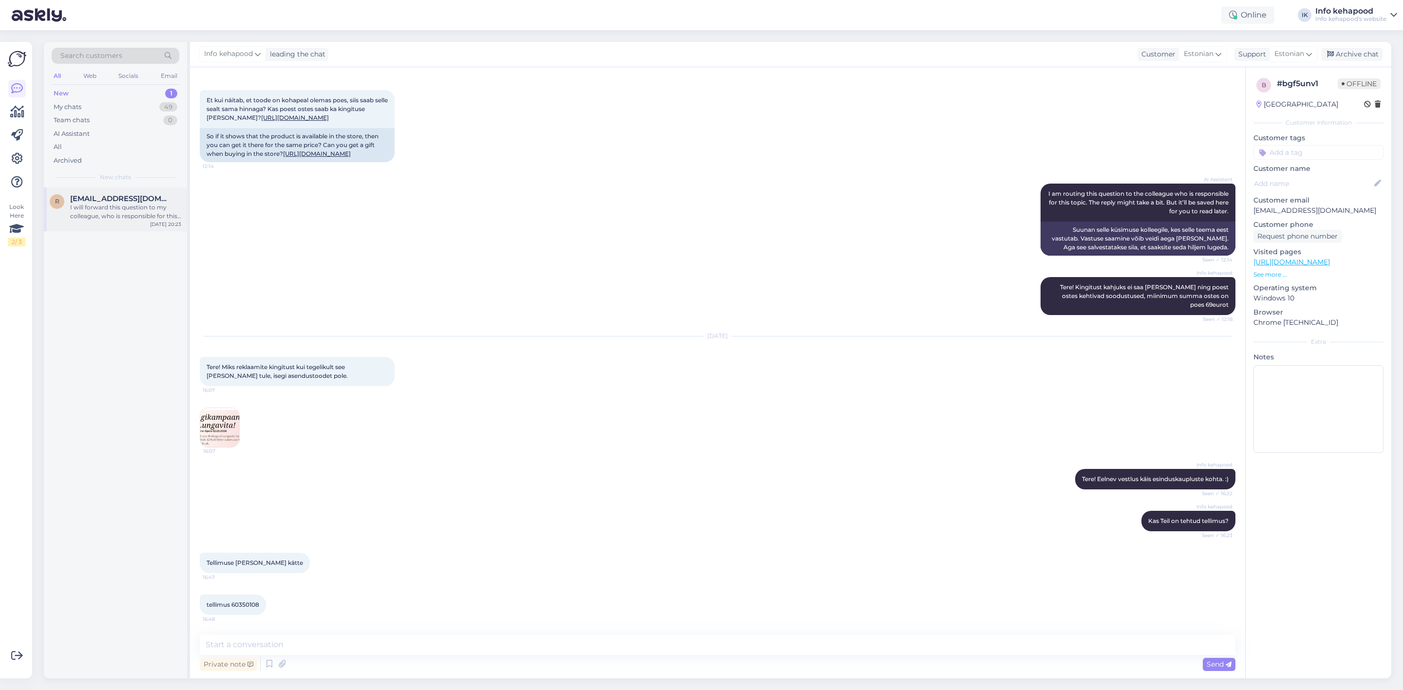
click at [125, 217] on div "I will forward this question to my colleague, who is responsible for this. The …" at bounding box center [125, 212] width 111 height 18
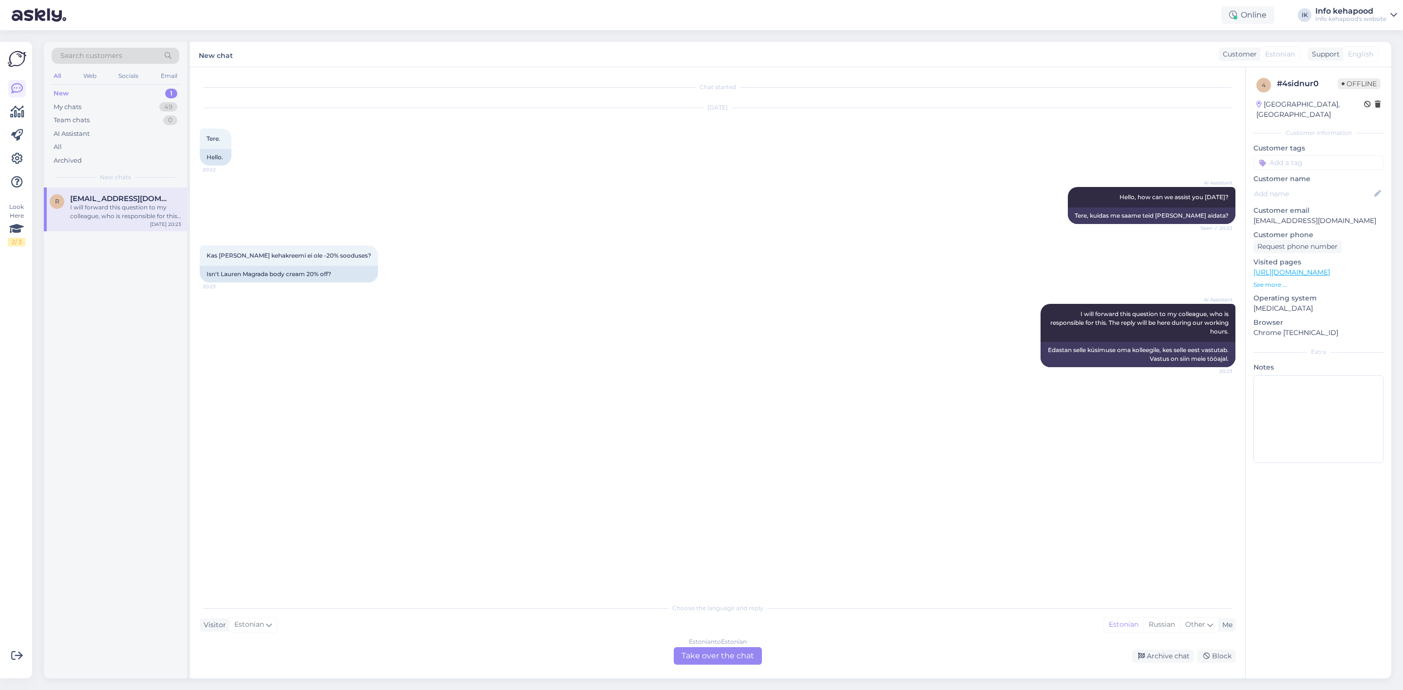
click at [711, 666] on div "Chat started Aug 28 2025 Tere. 20:22 Hello. AI Assistant Hello, how can we assi…" at bounding box center [717, 372] width 1055 height 611
click at [709, 649] on div "Estonian to Estonian Take over the chat" at bounding box center [718, 657] width 88 height 18
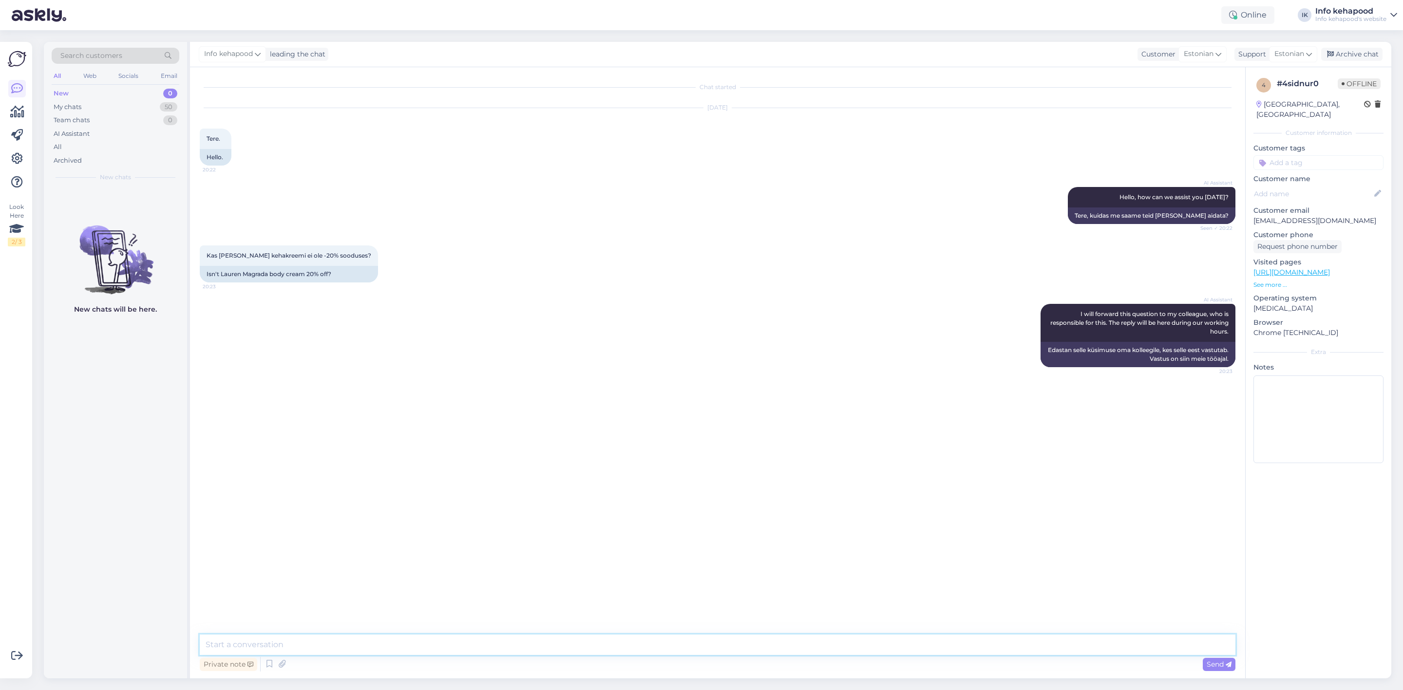
click at [698, 647] on textarea at bounding box center [718, 645] width 1036 height 20
type textarea "Tere! Palun saatke screenshot. Tellimus peab olema vähemalt 49eurot."
click at [78, 107] on div "My chats" at bounding box center [68, 107] width 28 height 10
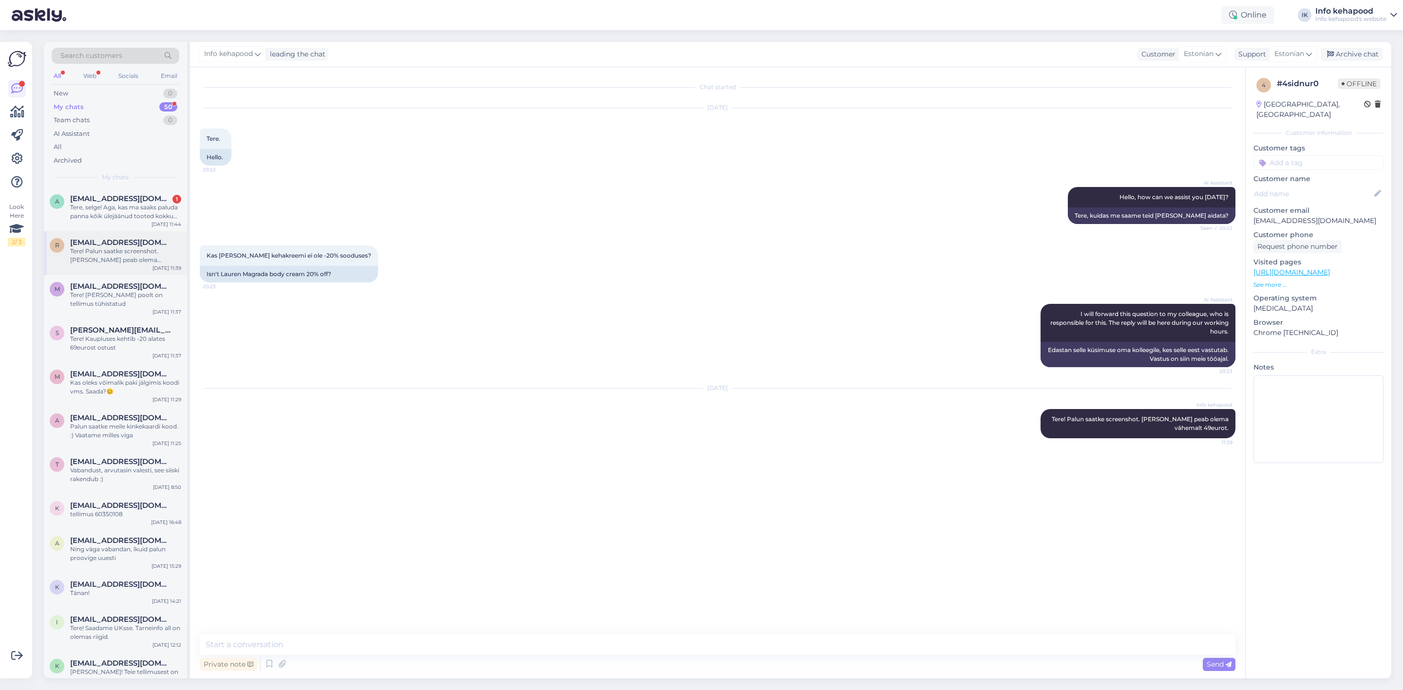
click at [114, 253] on div "Tere! Palun saatke screenshot. Tellimus peab olema vähemalt 49eurot." at bounding box center [125, 256] width 111 height 18
click at [135, 393] on div "Kas oleks võimalik paki jälgimis koodi vms. Saada?😊" at bounding box center [125, 388] width 111 height 18
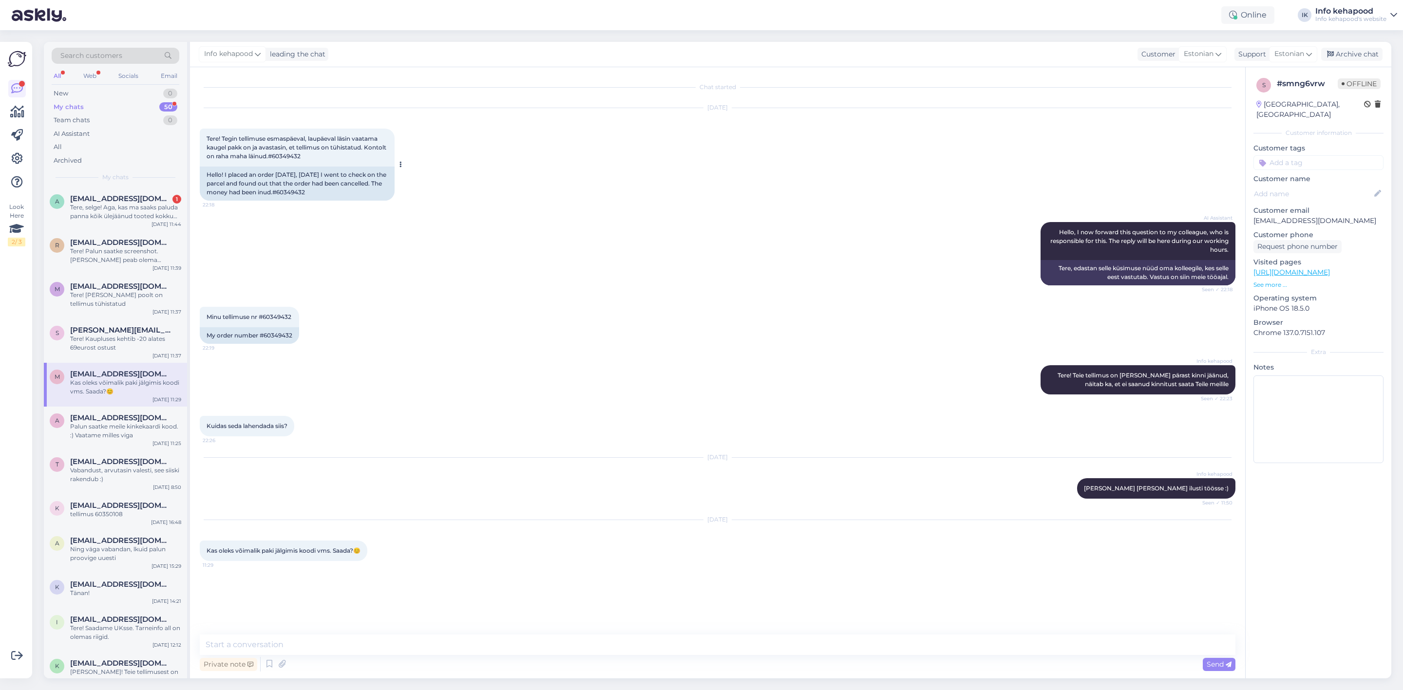
drag, startPoint x: 321, startPoint y: 192, endPoint x: 357, endPoint y: 200, distance: 37.5
click at [357, 200] on div "Hello! I placed an order on Monday, on Saturday I went to check on the parcel a…" at bounding box center [297, 184] width 195 height 34
copy div "60349432"
click at [122, 229] on div "a arinakene7@gmail.com 1 Tere, selge! Aga, kas ma saaks paluda panna kõik ülejä…" at bounding box center [115, 210] width 143 height 44
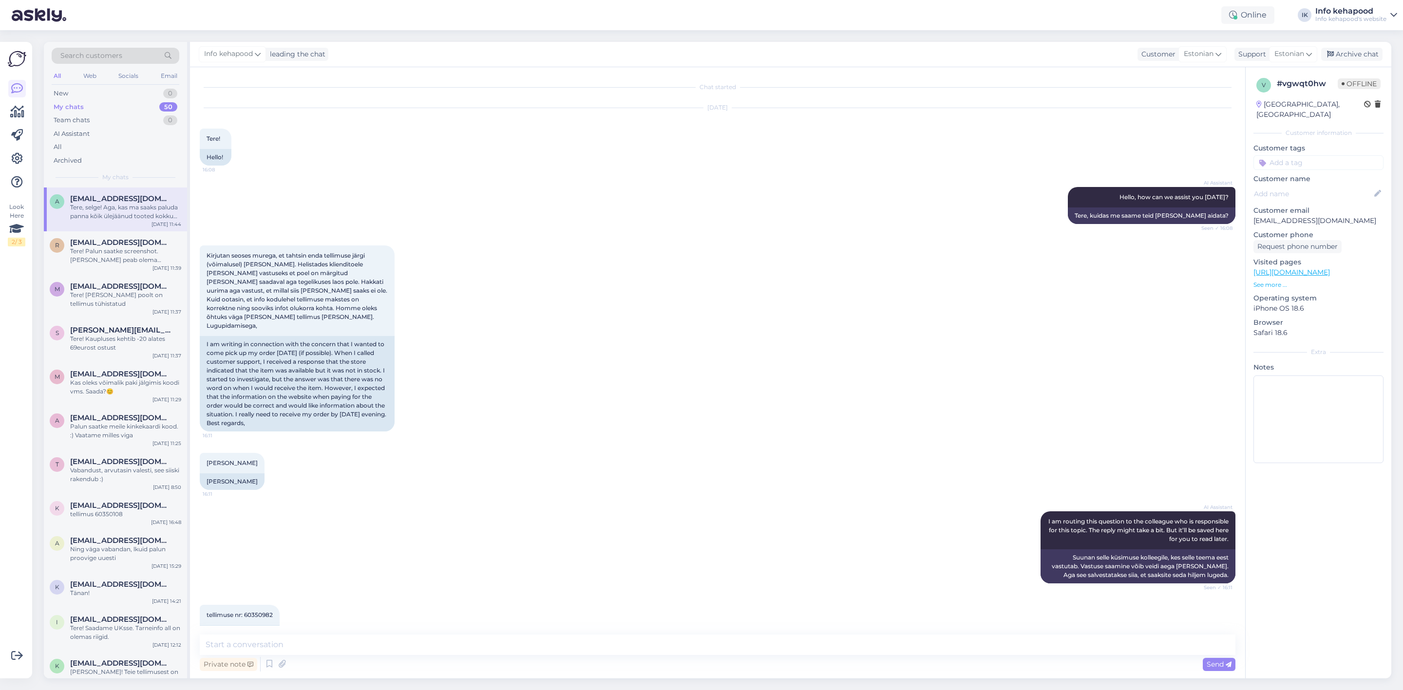
scroll to position [342, 0]
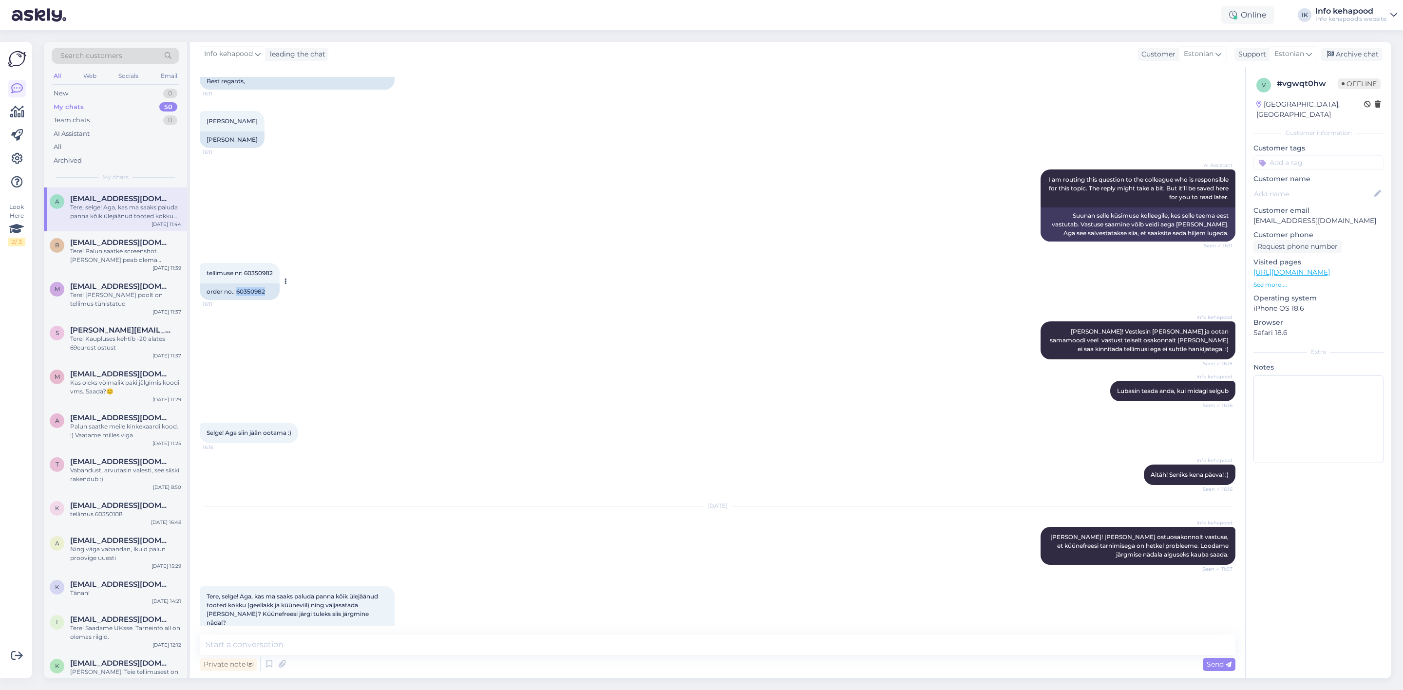
drag, startPoint x: 237, startPoint y: 281, endPoint x: 269, endPoint y: 279, distance: 31.7
click at [269, 284] on div "order no.: 60350982" at bounding box center [240, 292] width 80 height 17
copy div "60350982"
click at [810, 190] on div "AI Assistant I am routing this question to the colleague who is responsible for…" at bounding box center [718, 206] width 1036 height 94
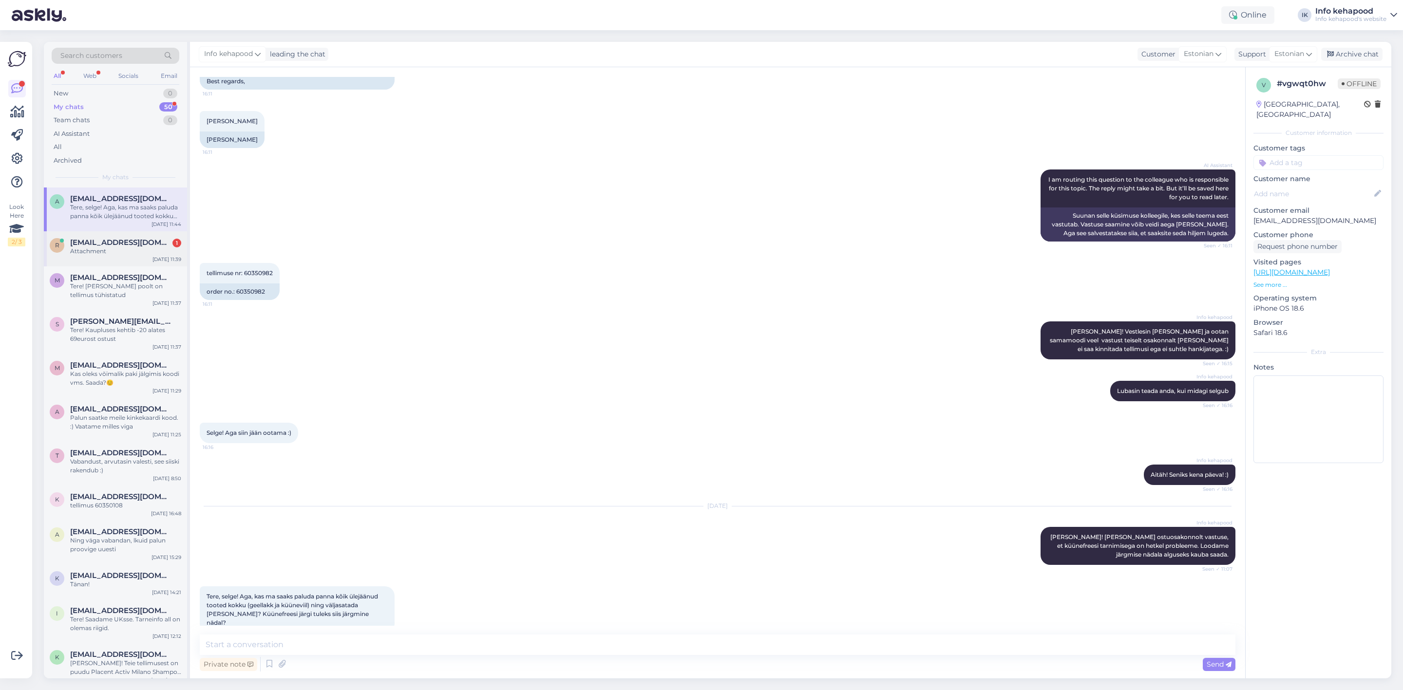
click at [106, 248] on div "Attachment" at bounding box center [125, 251] width 111 height 9
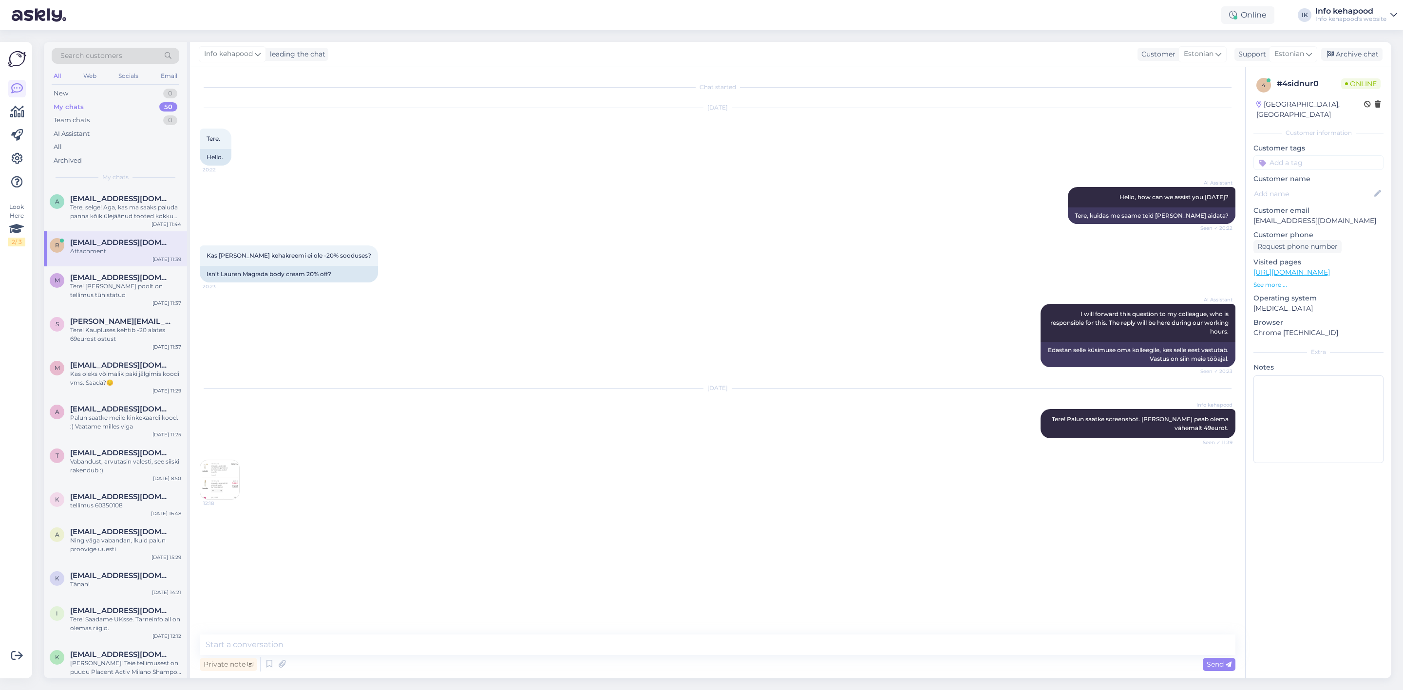
click at [229, 494] on img at bounding box center [219, 479] width 39 height 39
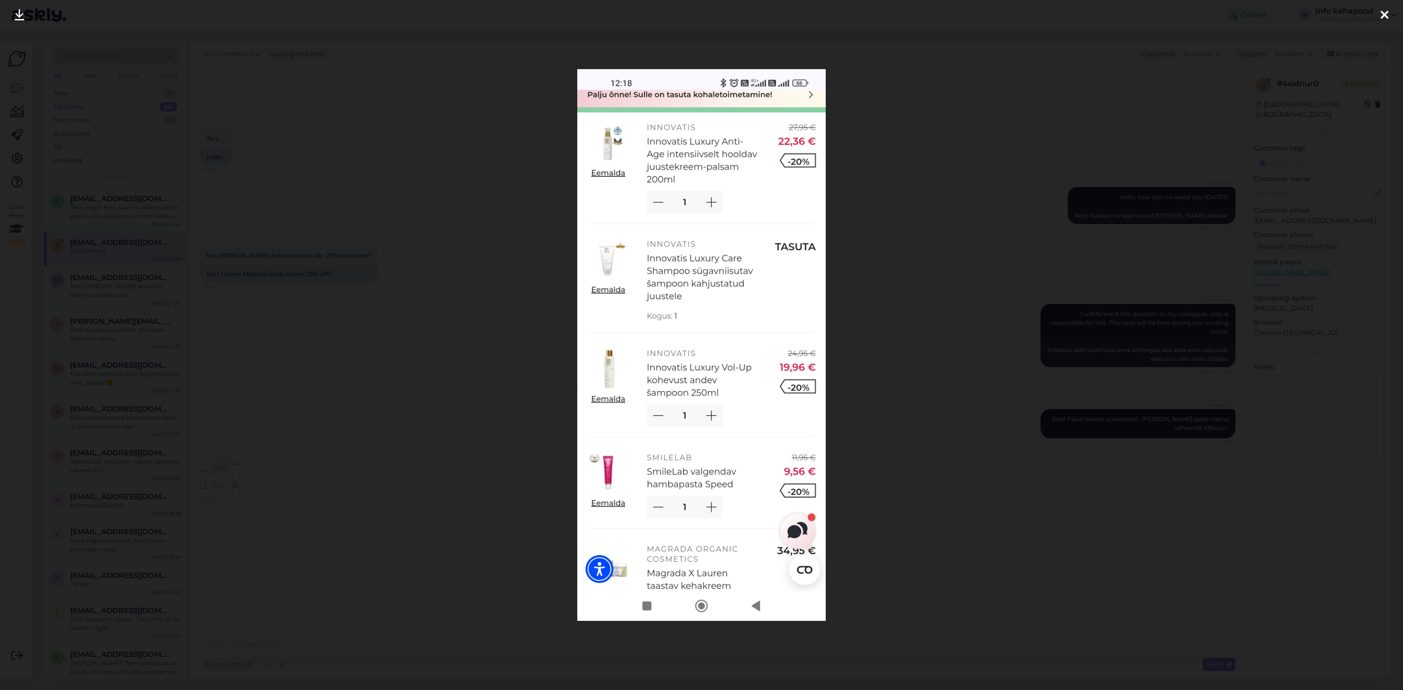
click at [886, 368] on div at bounding box center [701, 345] width 1403 height 690
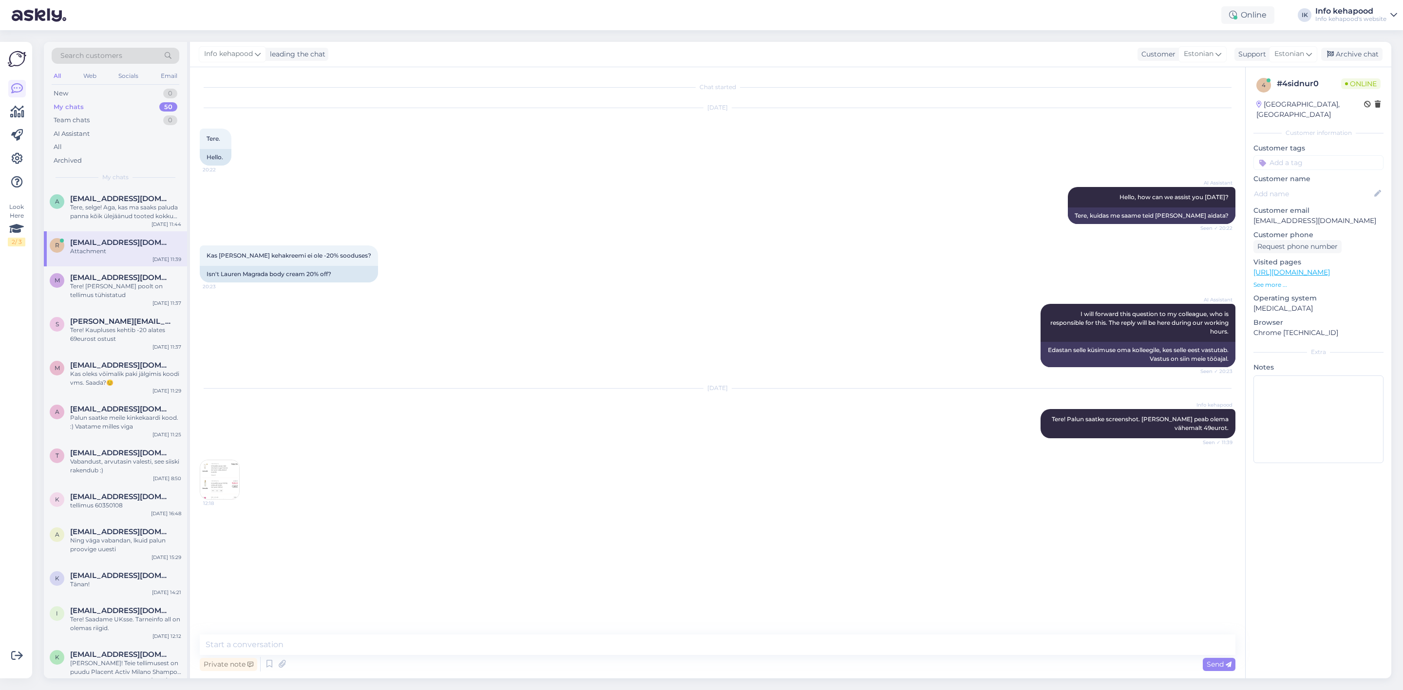
click at [232, 485] on img at bounding box center [219, 479] width 39 height 39
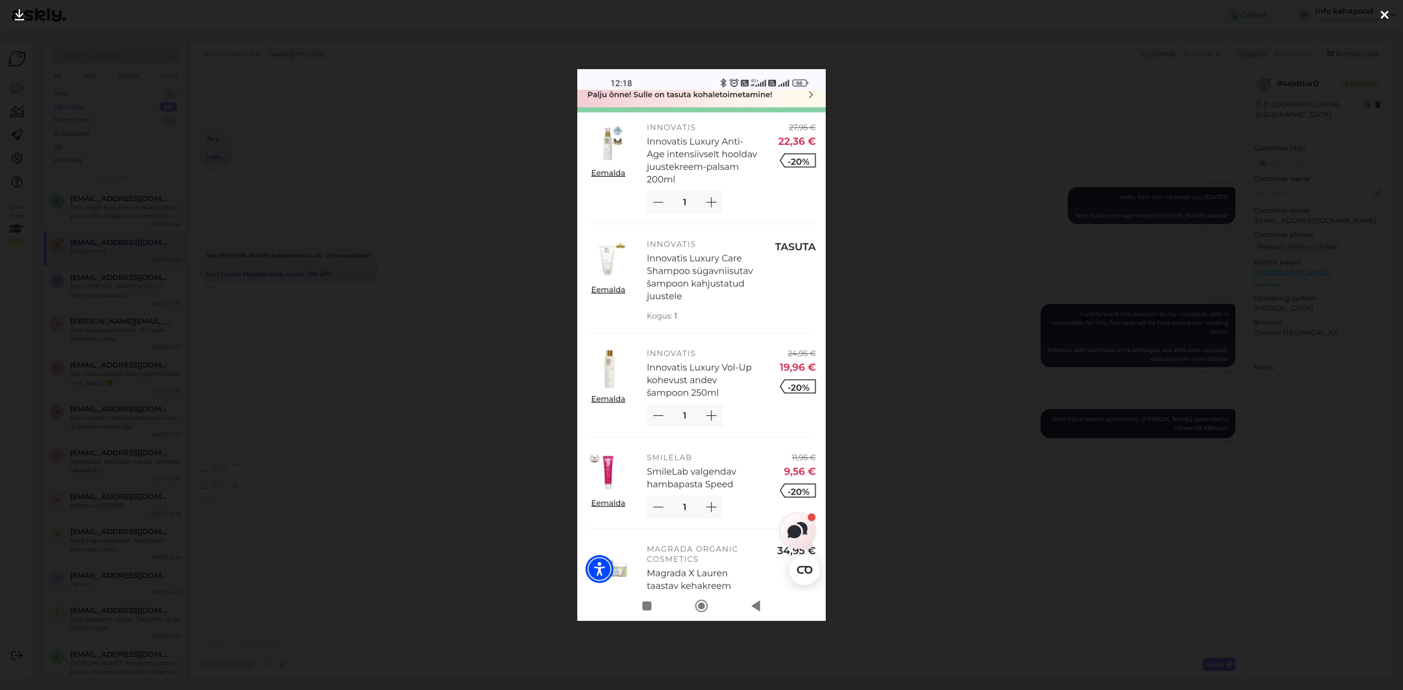
click at [911, 394] on div at bounding box center [701, 345] width 1403 height 690
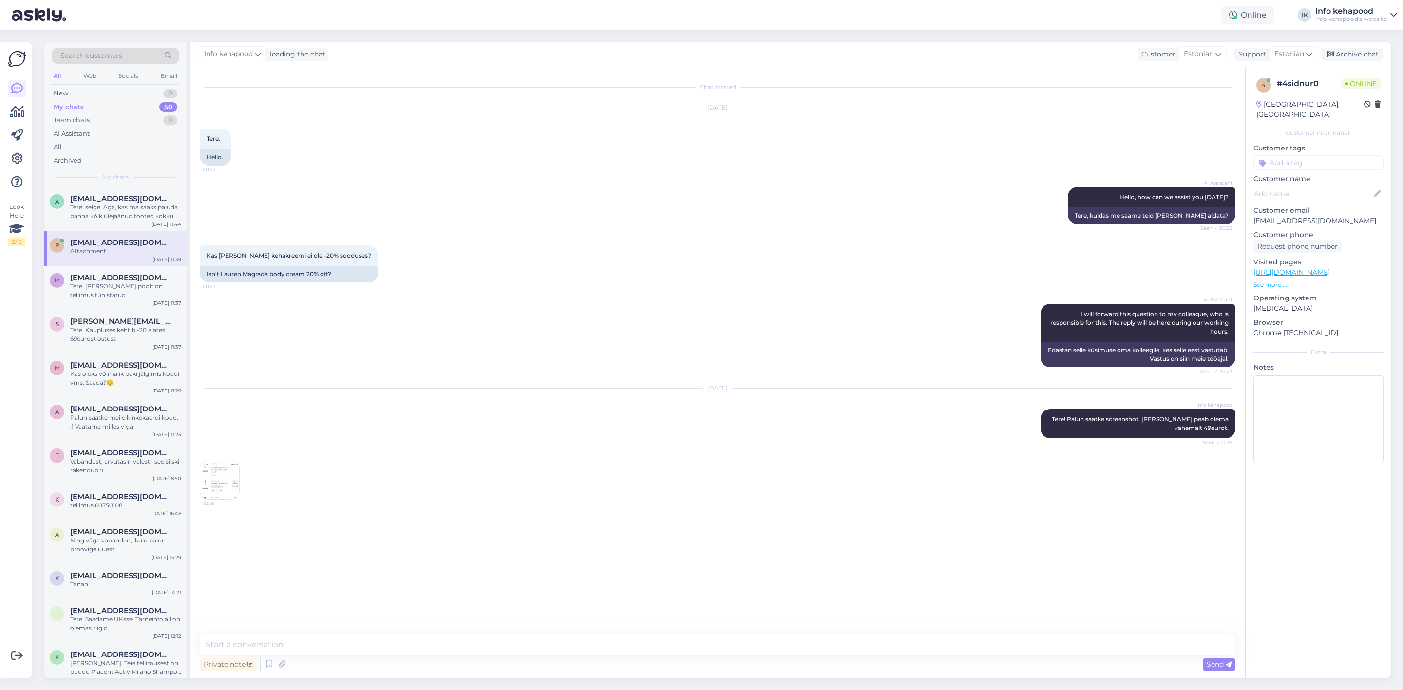
click at [219, 477] on img at bounding box center [219, 479] width 39 height 39
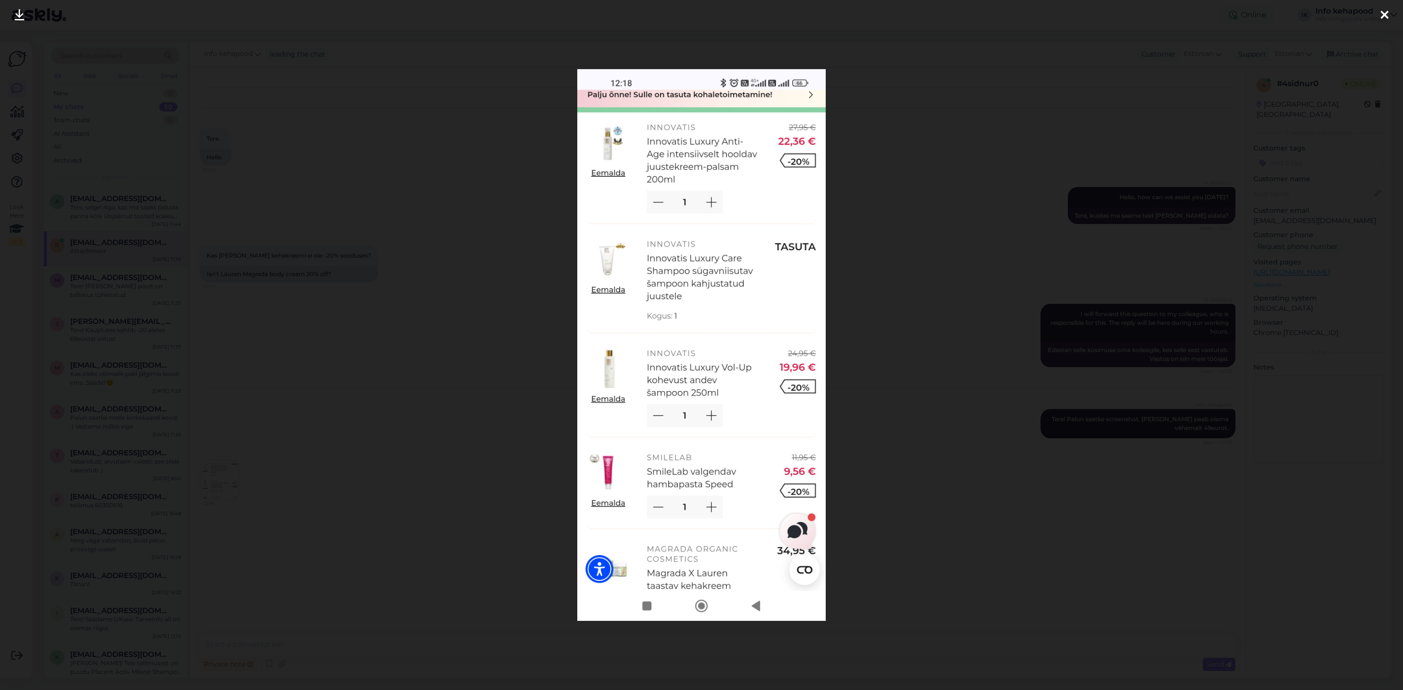
click at [973, 280] on div at bounding box center [701, 345] width 1403 height 690
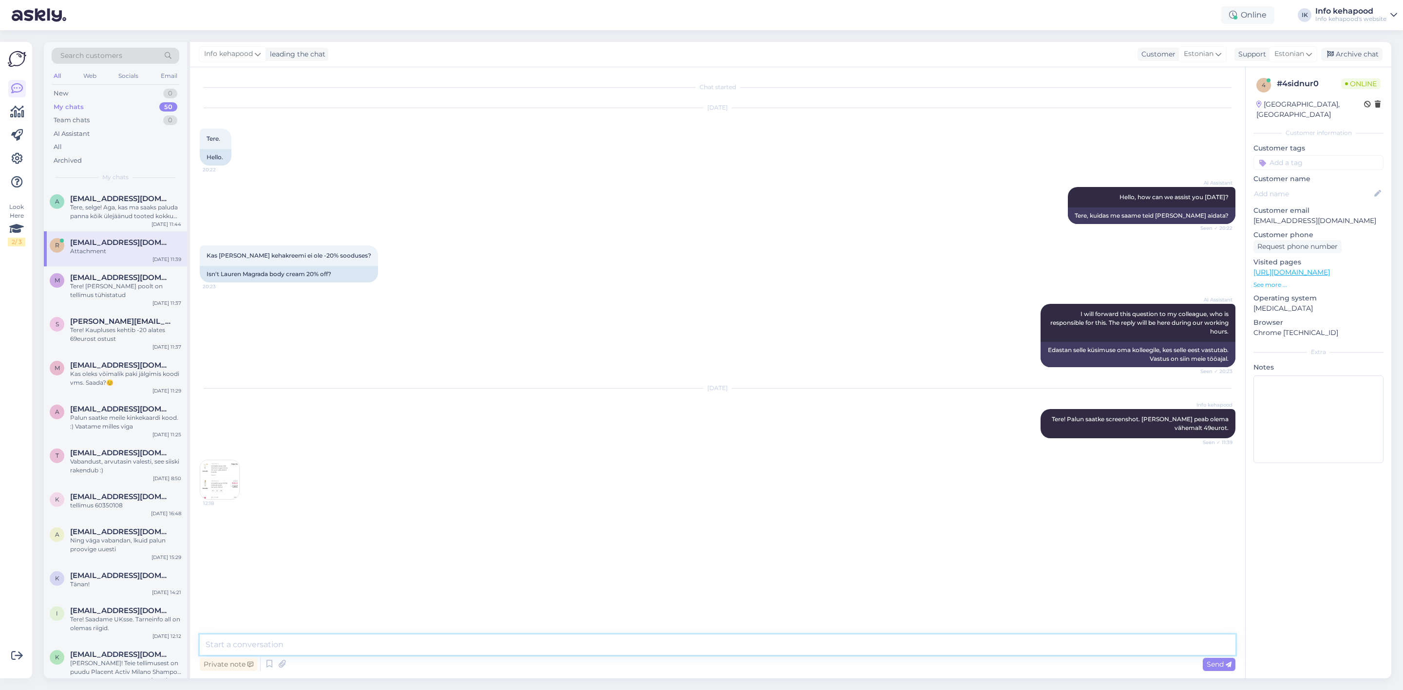
click at [368, 635] on textarea at bounding box center [718, 645] width 1036 height 20
click at [219, 478] on img at bounding box center [219, 479] width 39 height 39
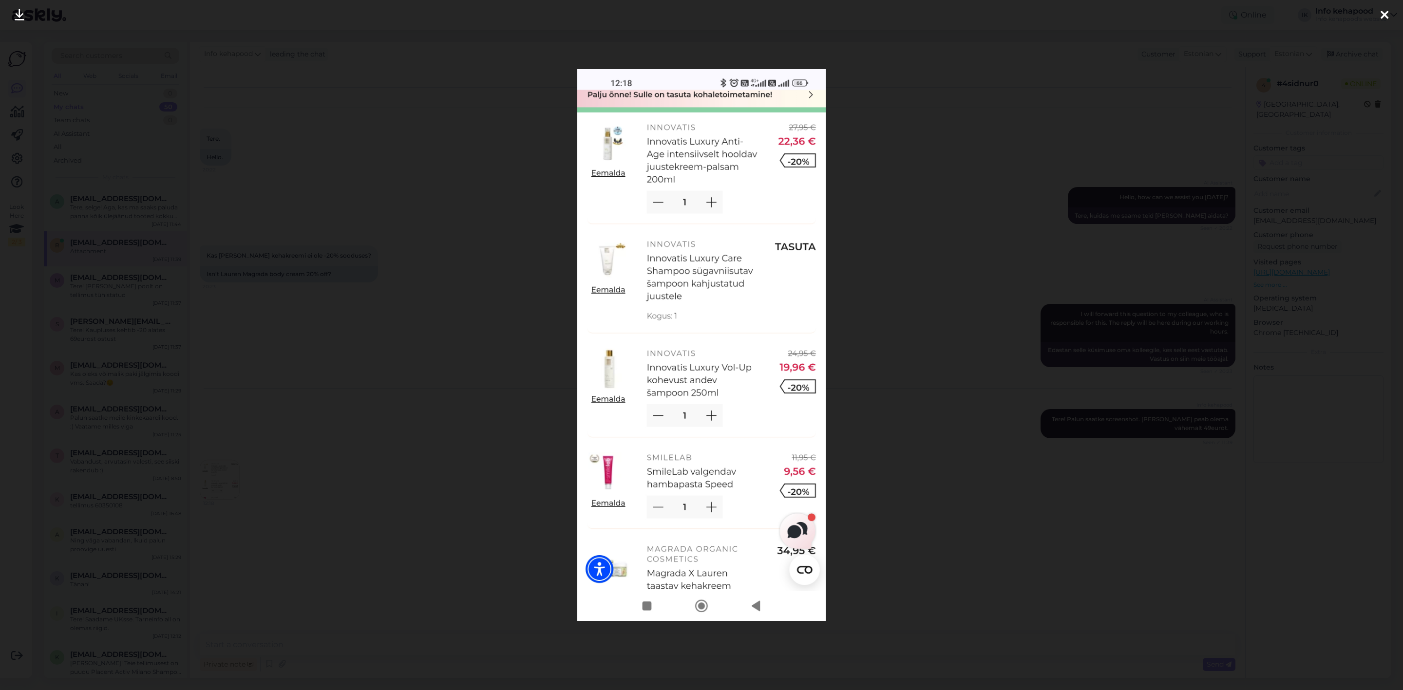
click at [1050, 174] on div at bounding box center [701, 345] width 1403 height 690
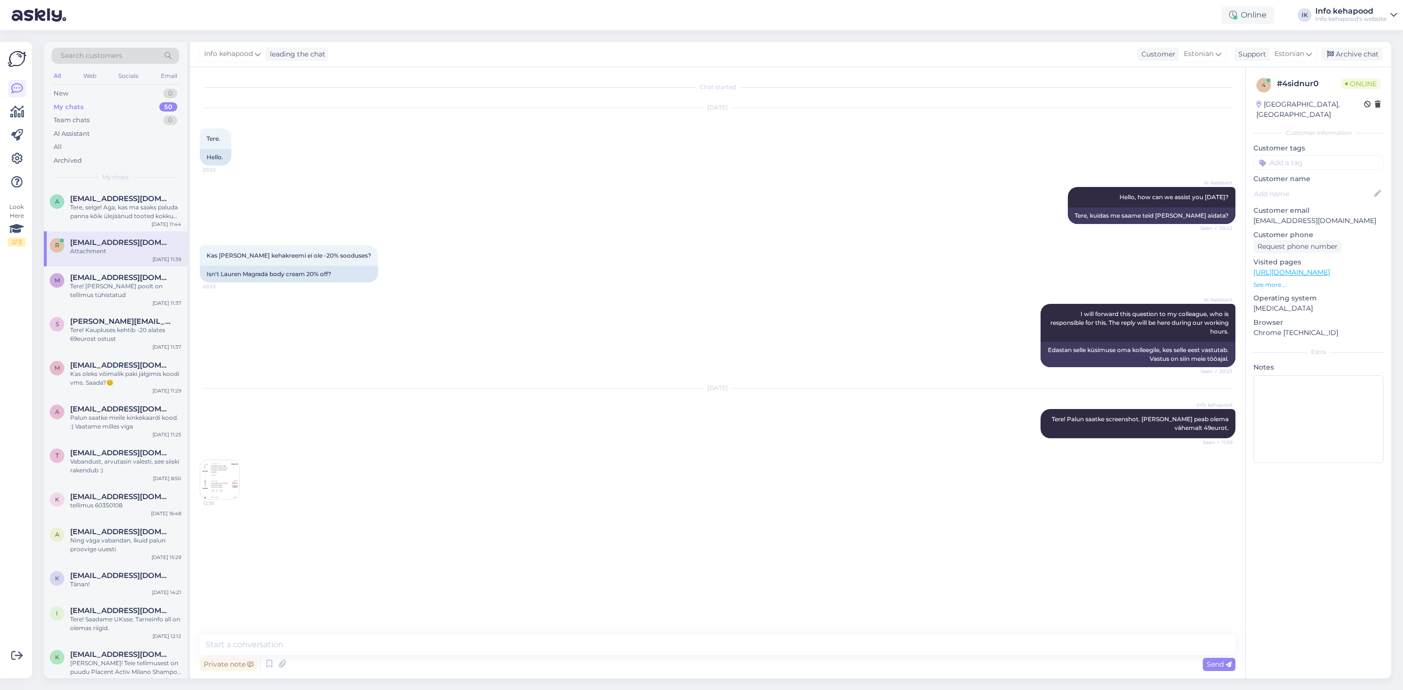
click at [209, 491] on img at bounding box center [219, 479] width 39 height 39
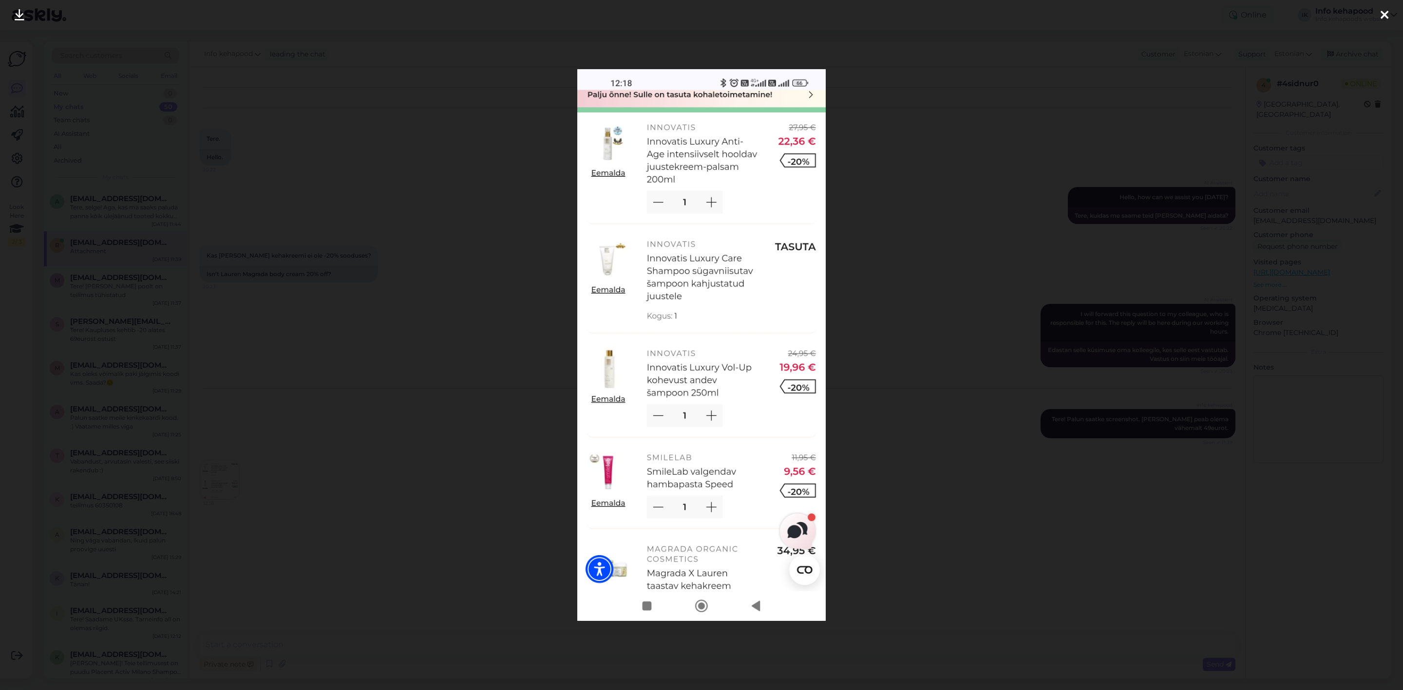
click at [967, 212] on div at bounding box center [701, 345] width 1403 height 690
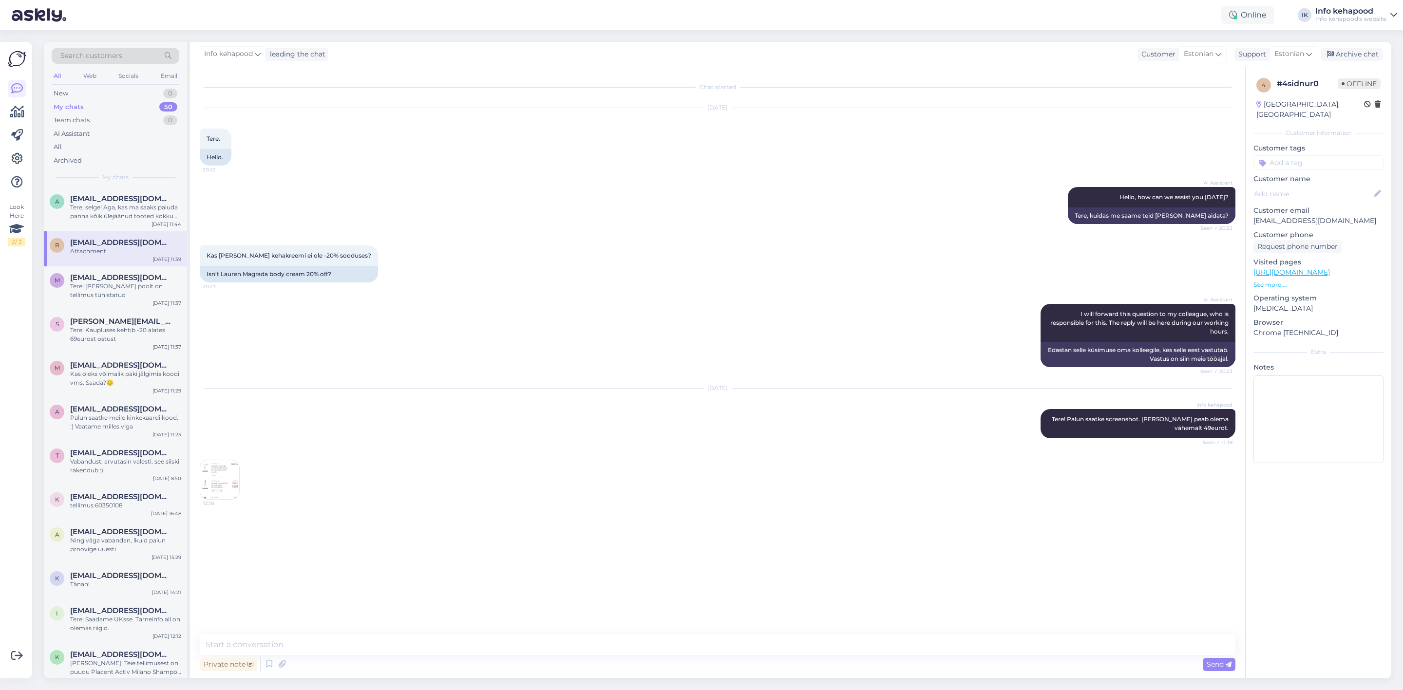
click at [329, 459] on div "12:18" at bounding box center [718, 479] width 1036 height 61
click at [223, 480] on img at bounding box center [219, 479] width 39 height 39
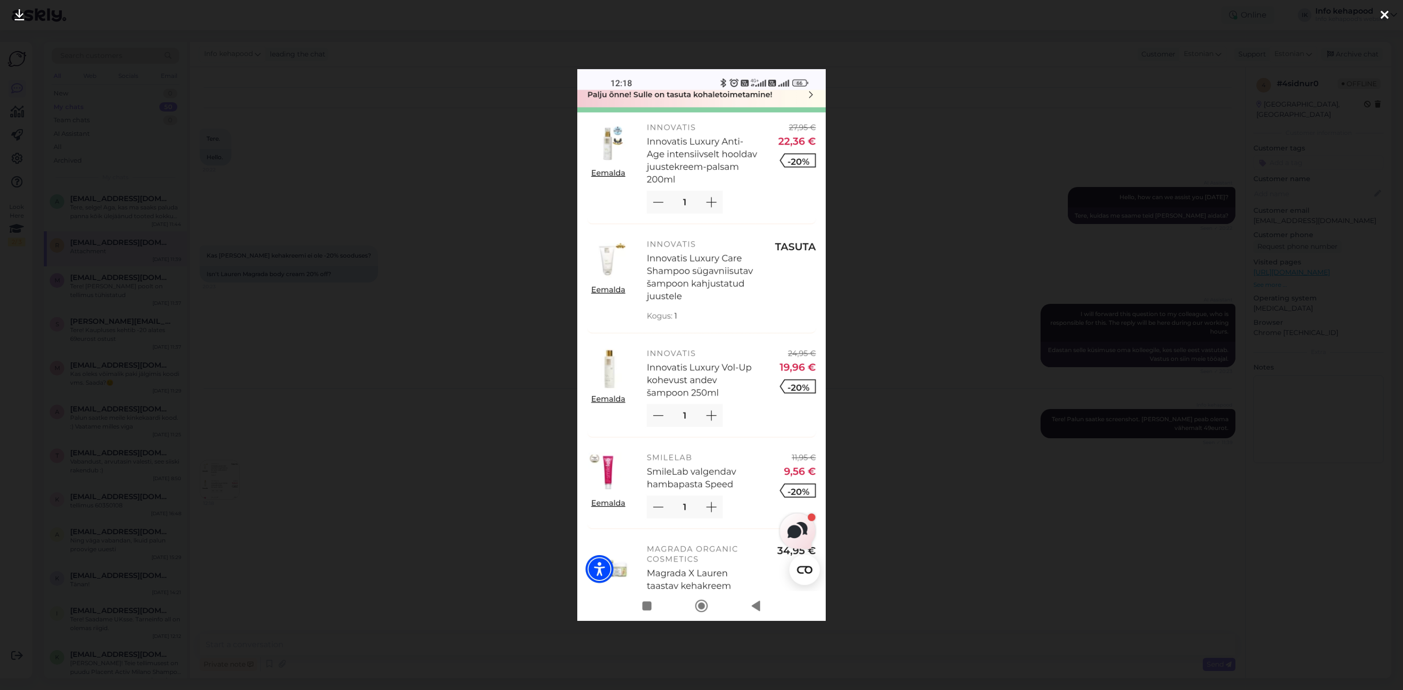
click at [387, 366] on div at bounding box center [701, 345] width 1403 height 690
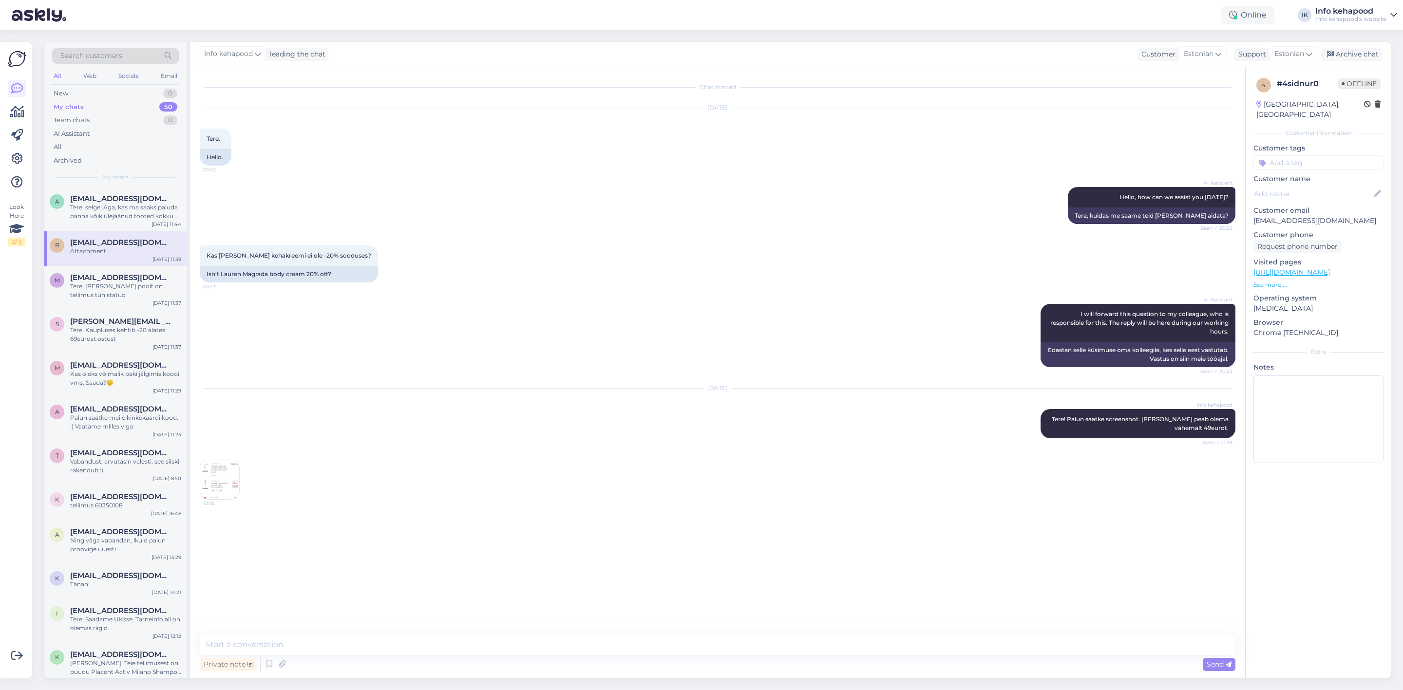
click at [410, 204] on div "AI Assistant Hello, how can we assist you today? Seen ✓ 20:22 Tere, kuidas me s…" at bounding box center [718, 205] width 1036 height 58
click at [343, 646] on textarea at bounding box center [718, 645] width 1036 height 20
type textarea "T"
click at [396, 632] on div "Chat started Aug 28 2025 Tere. 20:22 Hello. AI Assistant Hello, how can we assi…" at bounding box center [717, 372] width 1055 height 611
click at [396, 644] on textarea at bounding box center [718, 645] width 1036 height 20
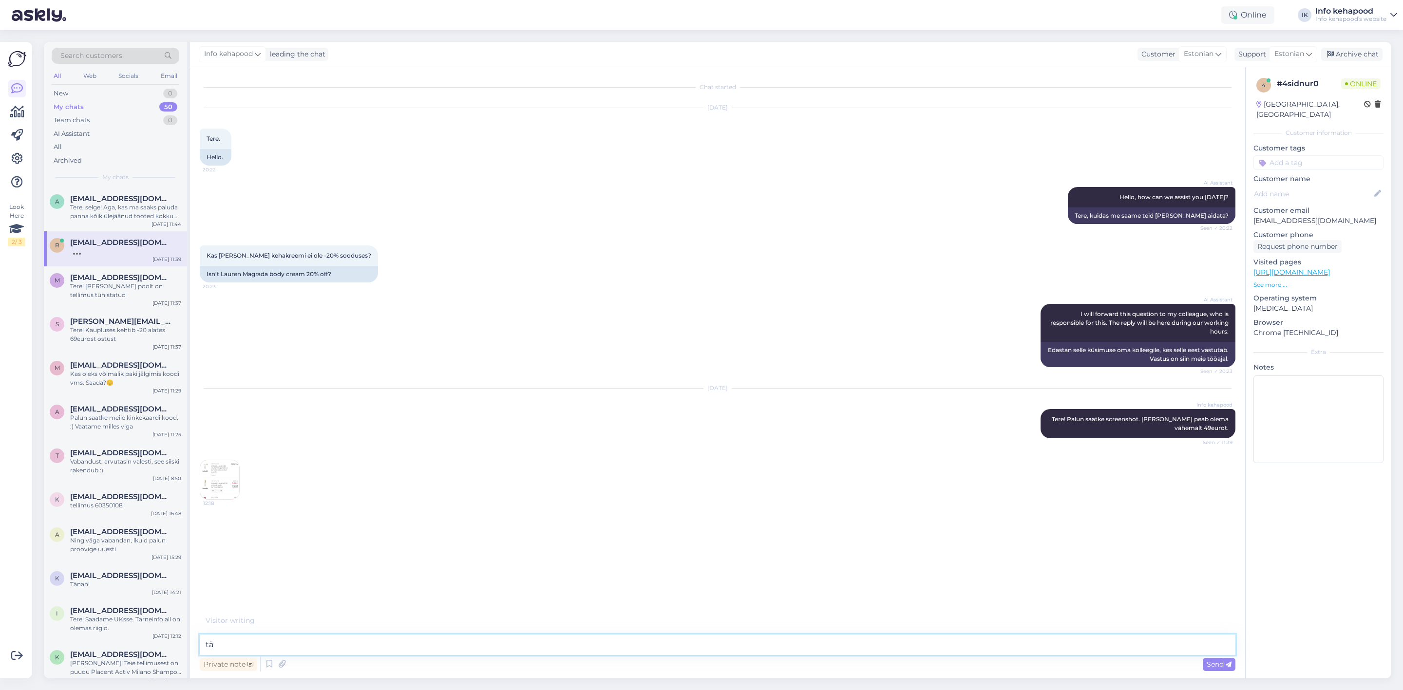
type textarea "t"
type textarea "Täishinnaga soodust kuvab nii:"
paste textarea
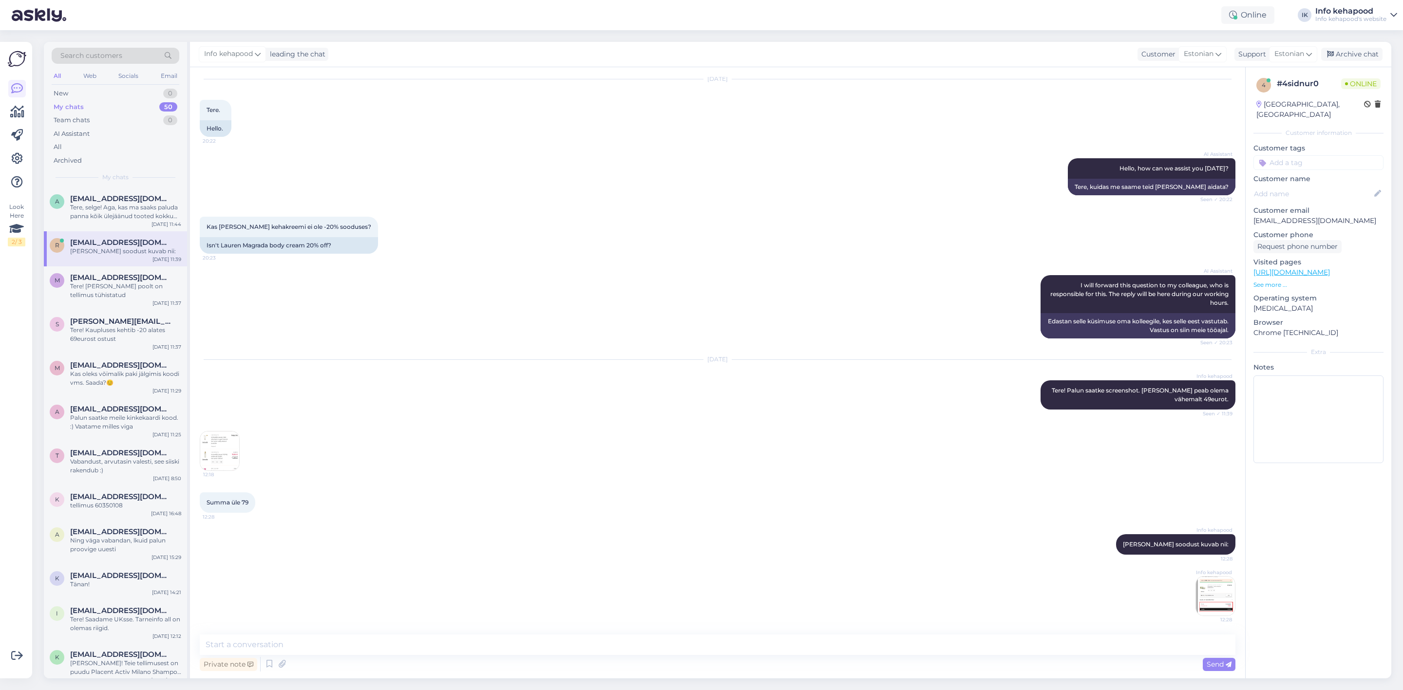
click at [1213, 594] on img at bounding box center [1215, 596] width 39 height 39
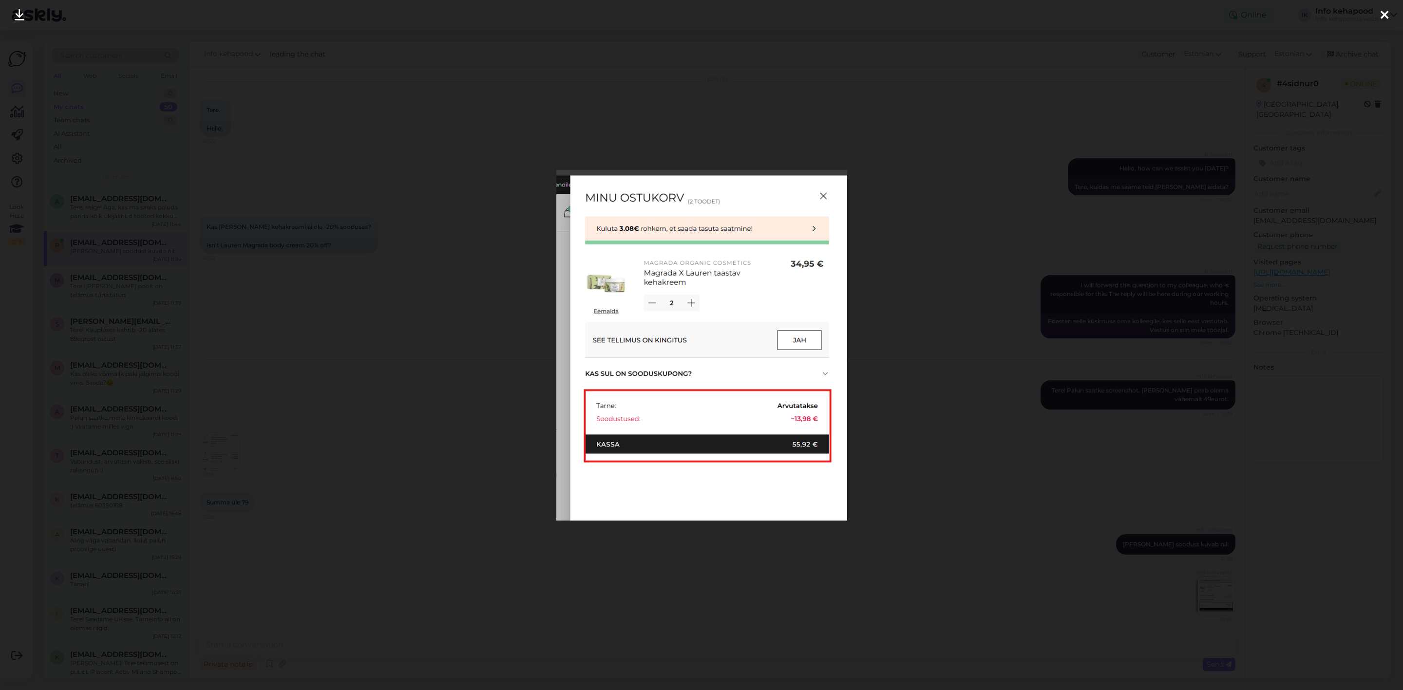
click at [936, 376] on div at bounding box center [701, 345] width 1403 height 690
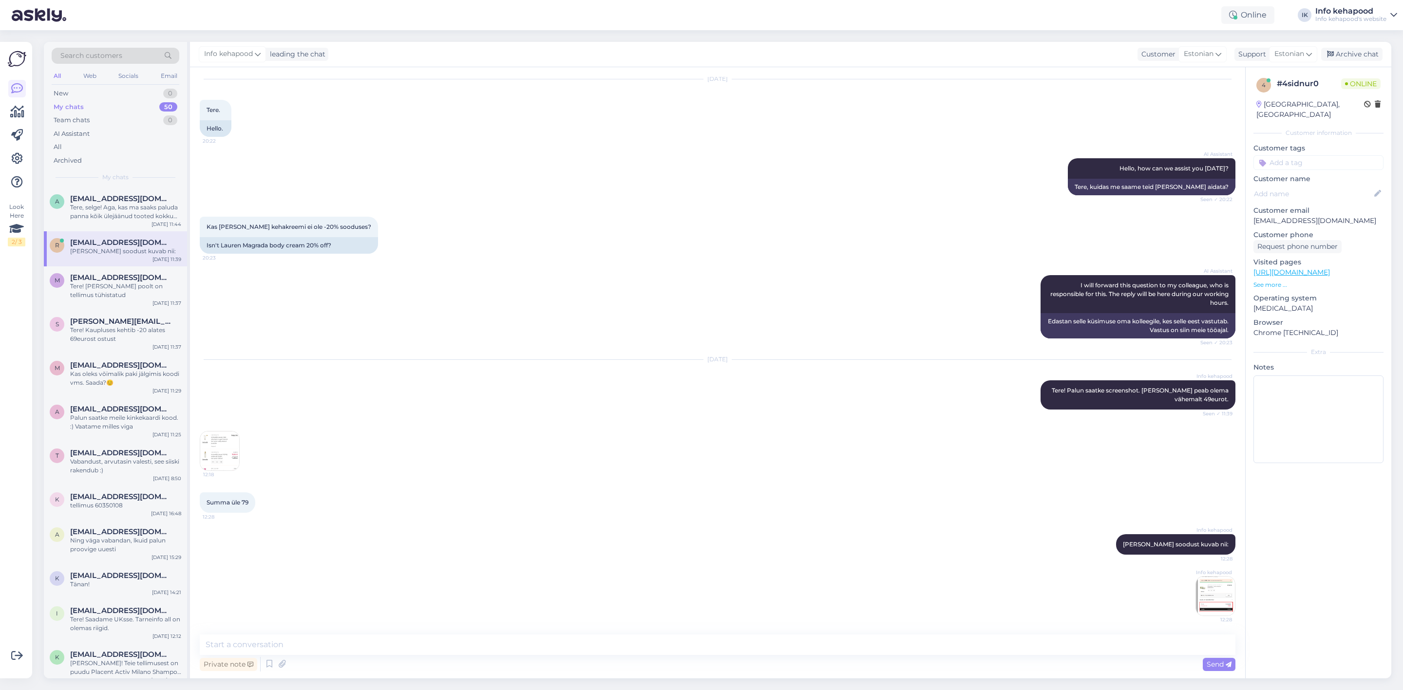
click at [1206, 611] on img at bounding box center [1215, 596] width 39 height 39
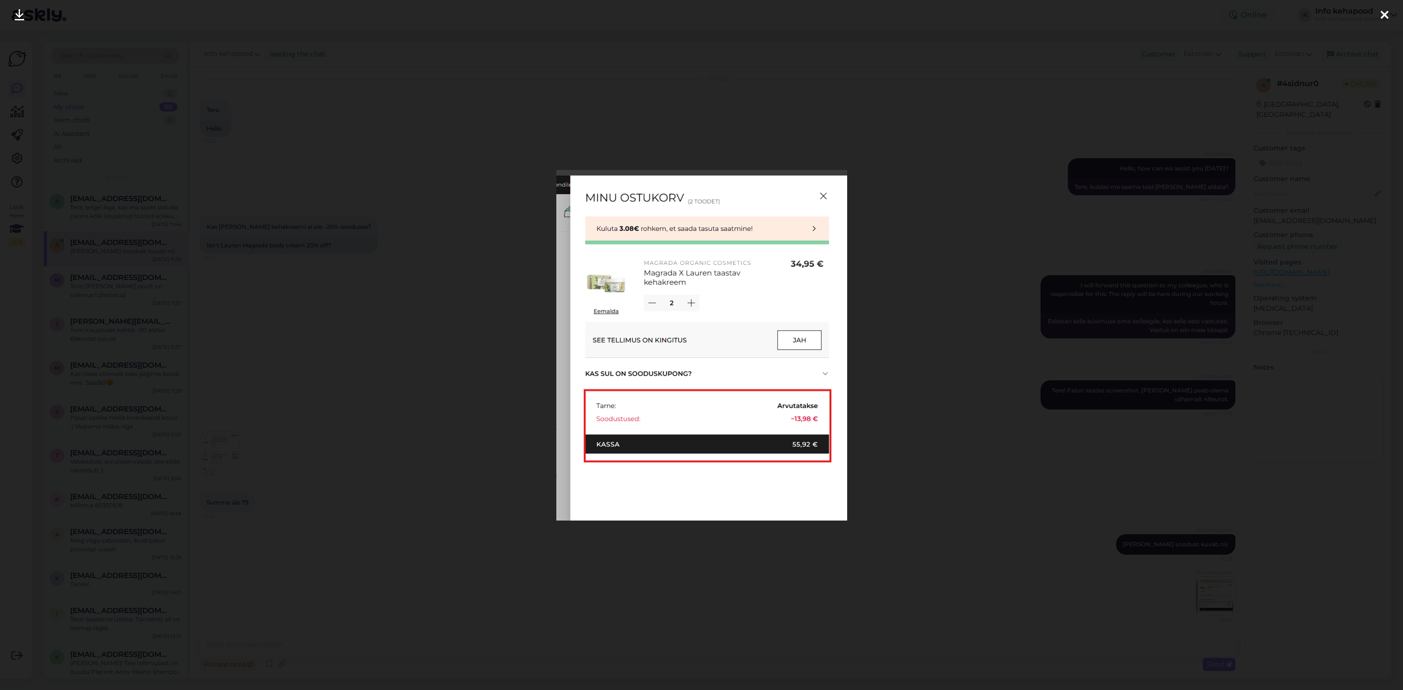
click at [975, 234] on div at bounding box center [701, 345] width 1403 height 690
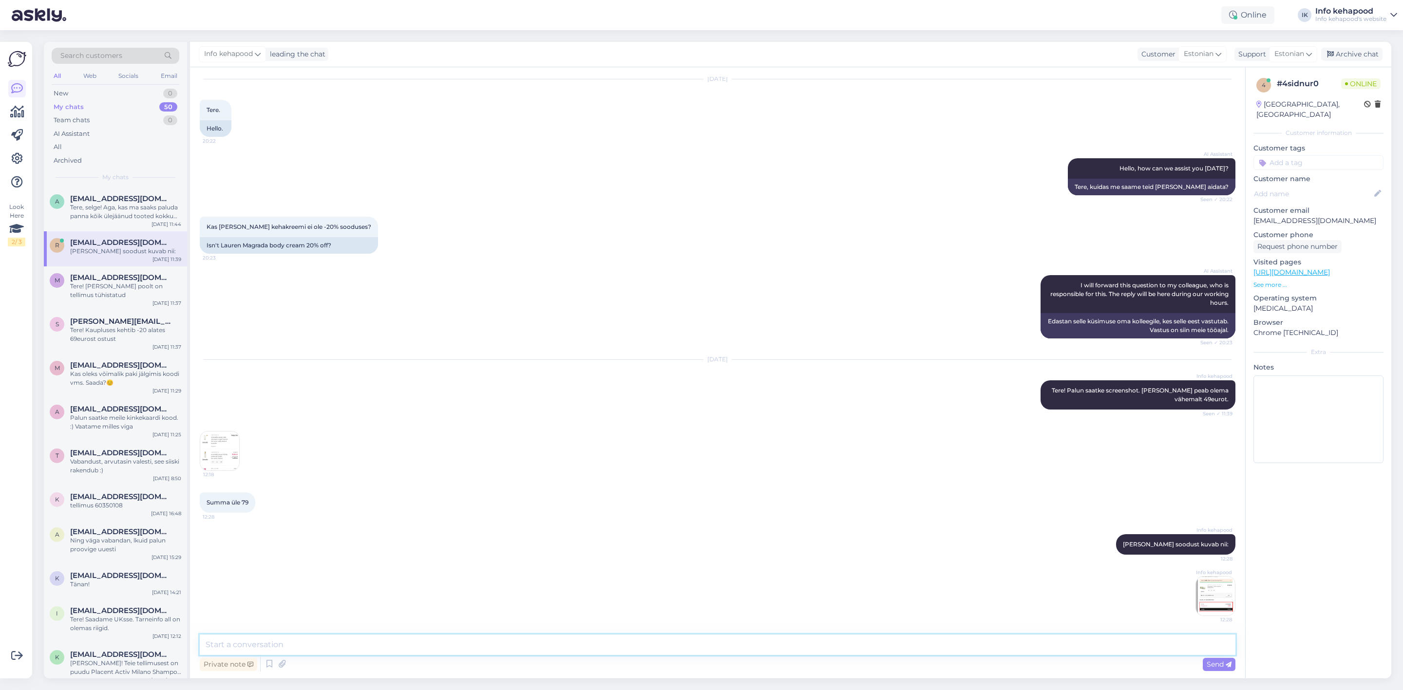
click at [934, 641] on textarea at bounding box center [718, 645] width 1036 height 20
type textarea "t"
click at [1103, 544] on icon at bounding box center [1100, 545] width 6 height 6
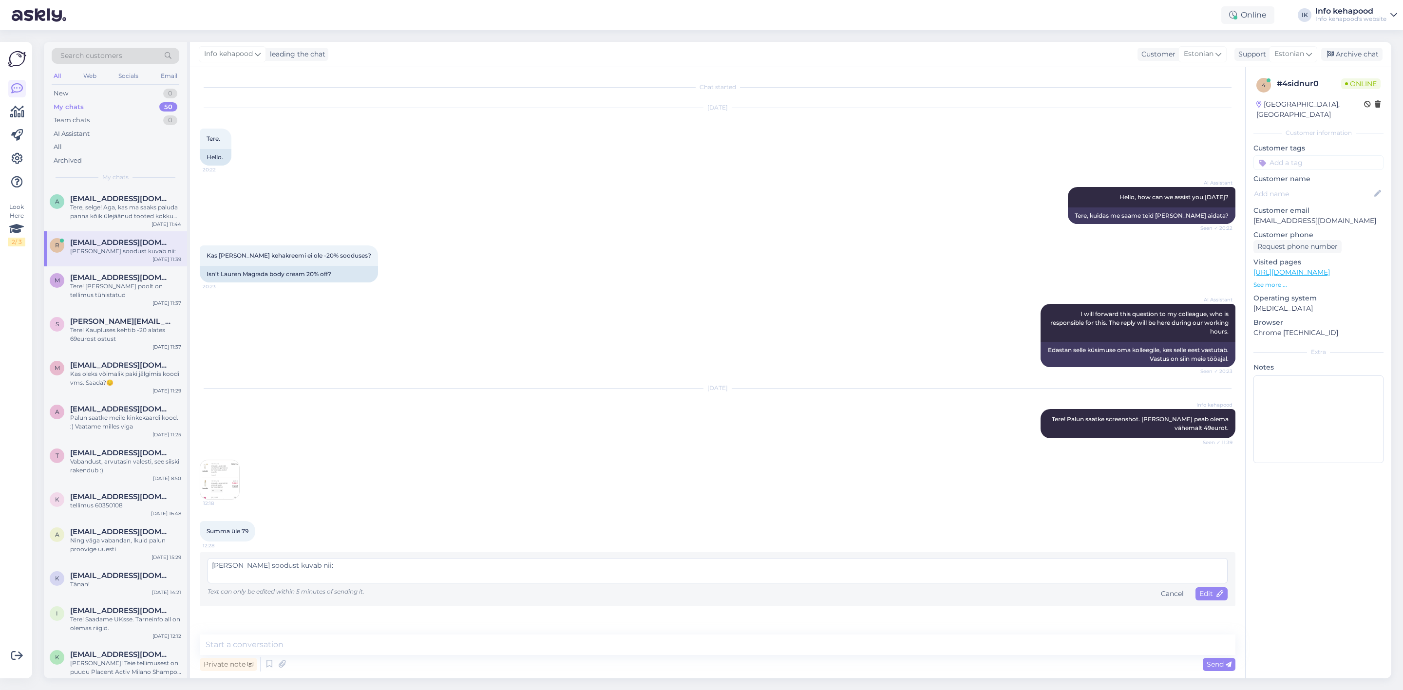
click at [256, 561] on textarea "Täishinnaga soodust kuvab nii:" at bounding box center [718, 570] width 1020 height 25
type textarea "Täishinnaga toote soodust kuvab nii:"
click at [1197, 586] on div "Täishinnaga toote soodust kuvab nii: Text can only be edited within 5 minutes o…" at bounding box center [718, 579] width 1020 height 42
click at [1200, 588] on div "Edit" at bounding box center [1212, 594] width 32 height 13
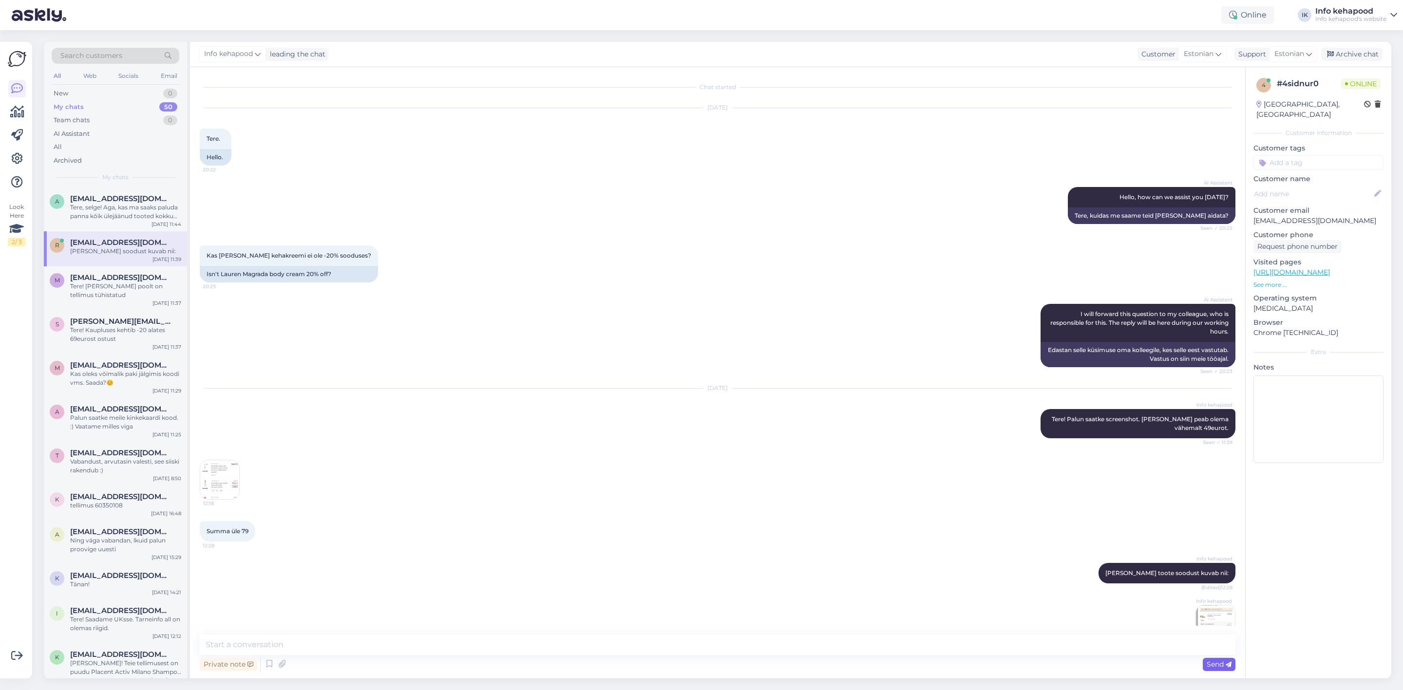
click at [1221, 665] on span "Send" at bounding box center [1219, 664] width 25 height 9
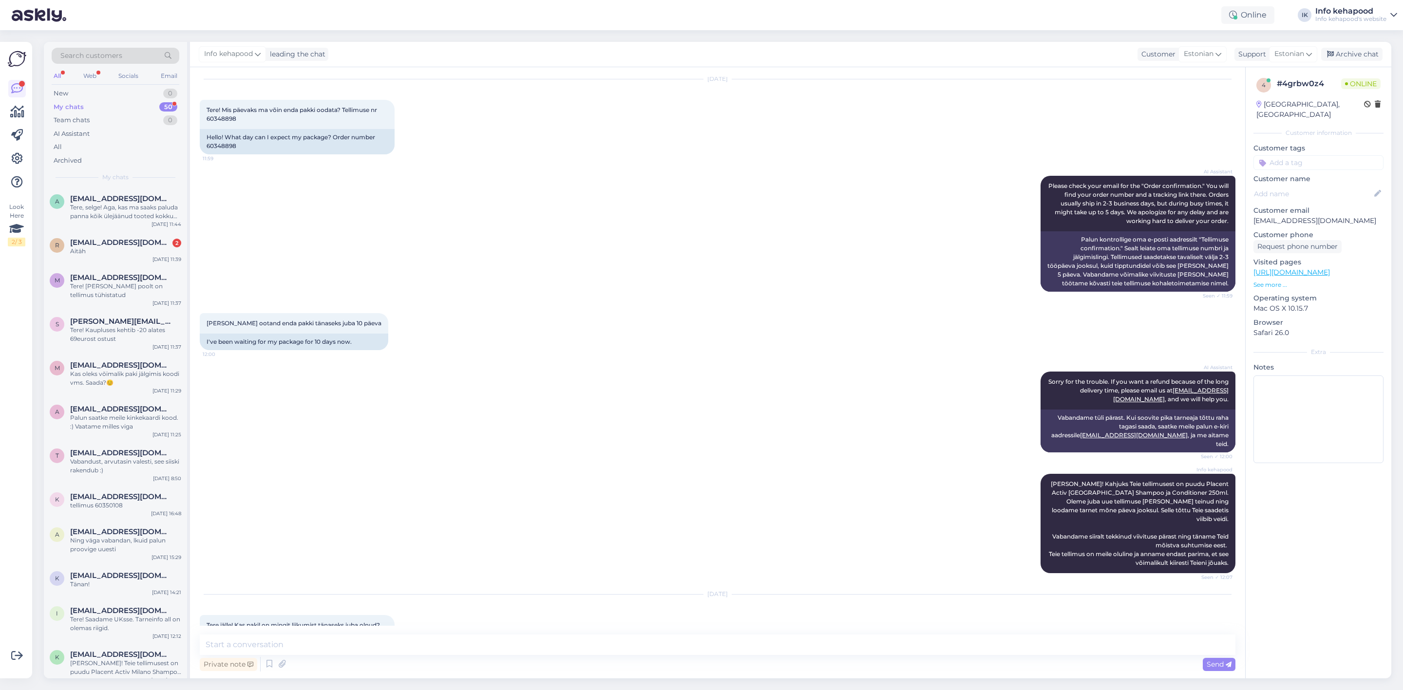
scroll to position [49, 0]
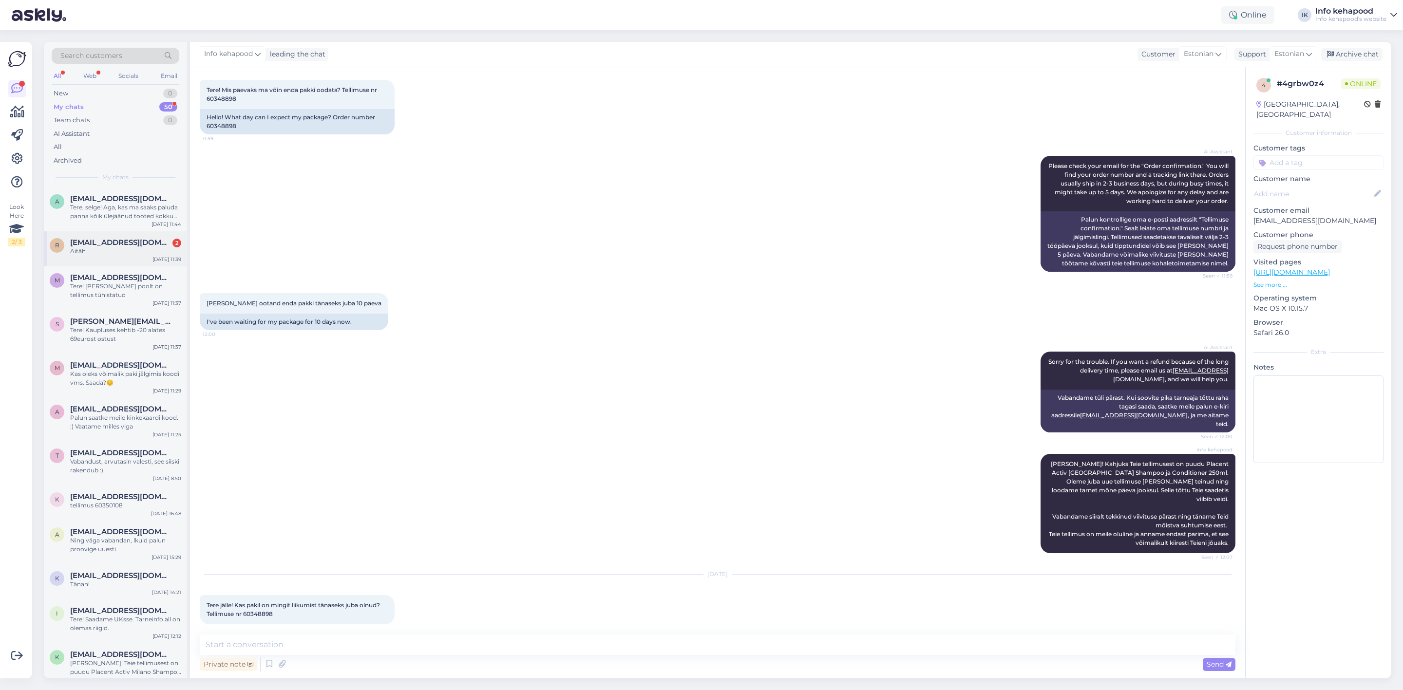
click at [114, 248] on div "Aitäh" at bounding box center [125, 251] width 111 height 9
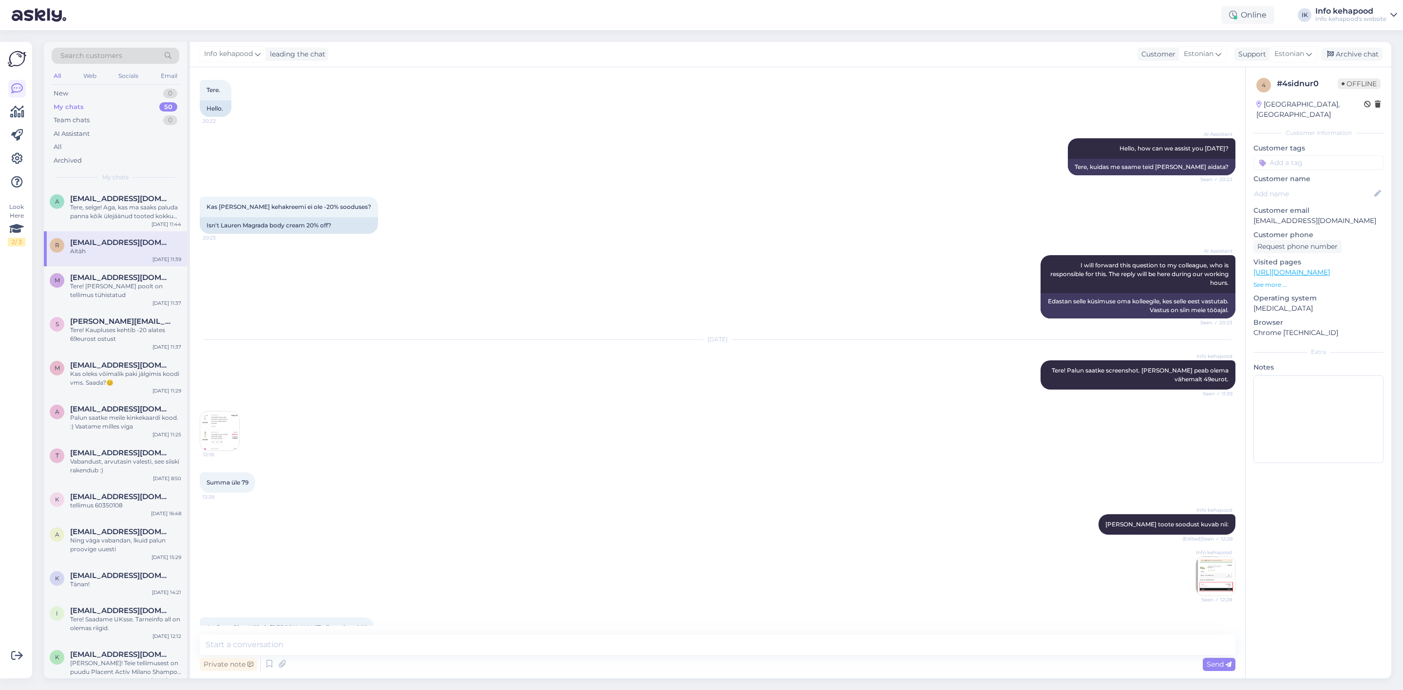
scroll to position [113, 0]
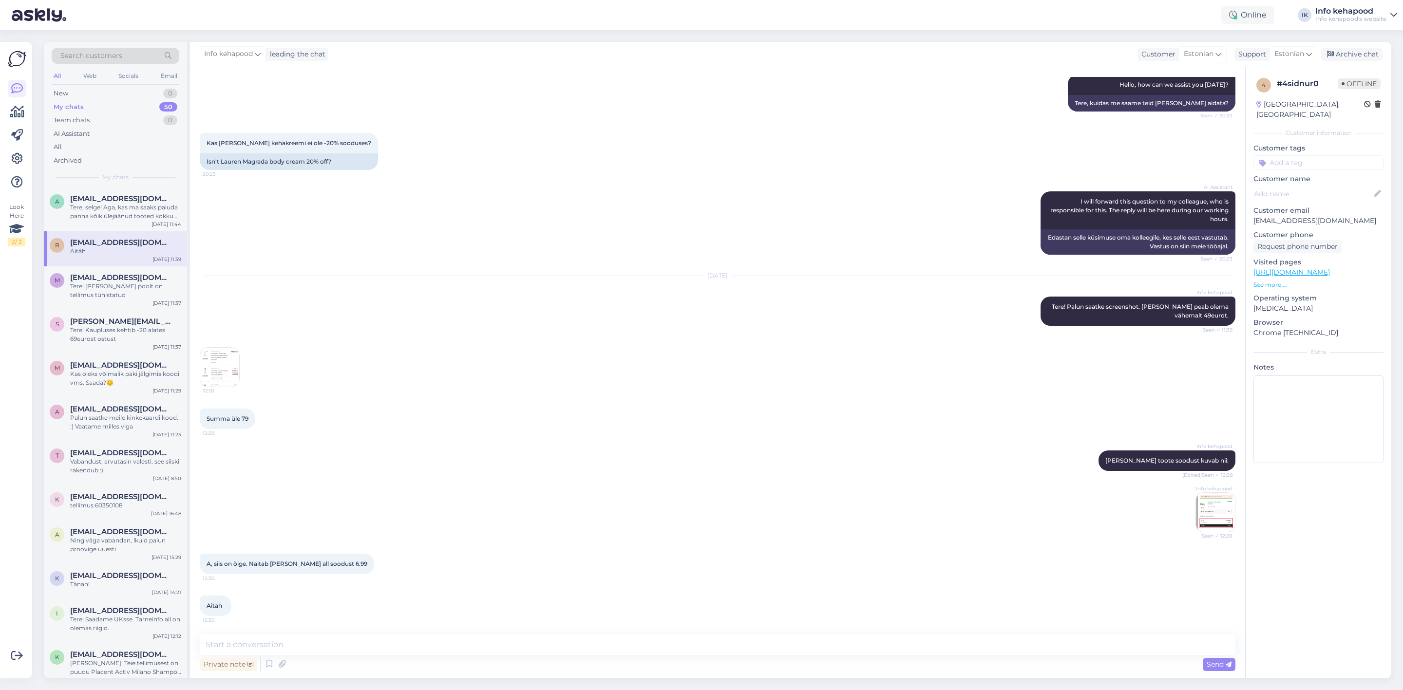
click at [351, 634] on div "Chat started Aug 28 2025 Tere. 20:22 Hello. AI Assistant Hello, how can we assi…" at bounding box center [717, 372] width 1055 height 611
click at [340, 649] on textarea at bounding box center [718, 645] width 1036 height 20
type textarea "Kena"
